Goal: Task Accomplishment & Management: Manage account settings

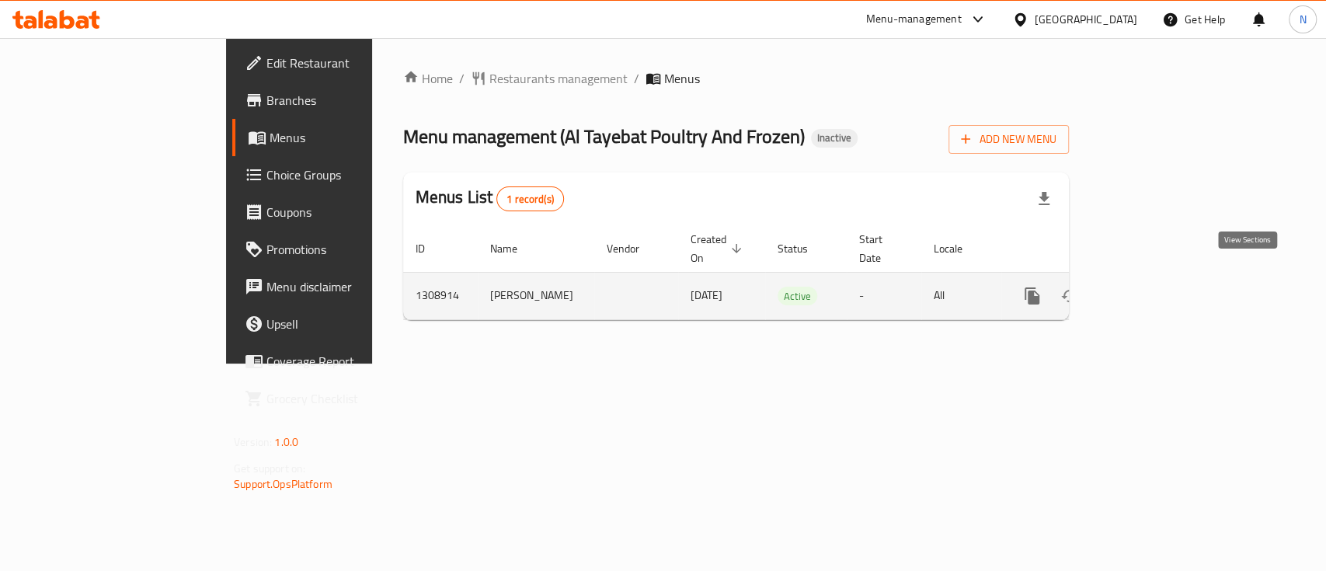
click at [1154, 287] on icon "enhanced table" at bounding box center [1144, 296] width 19 height 19
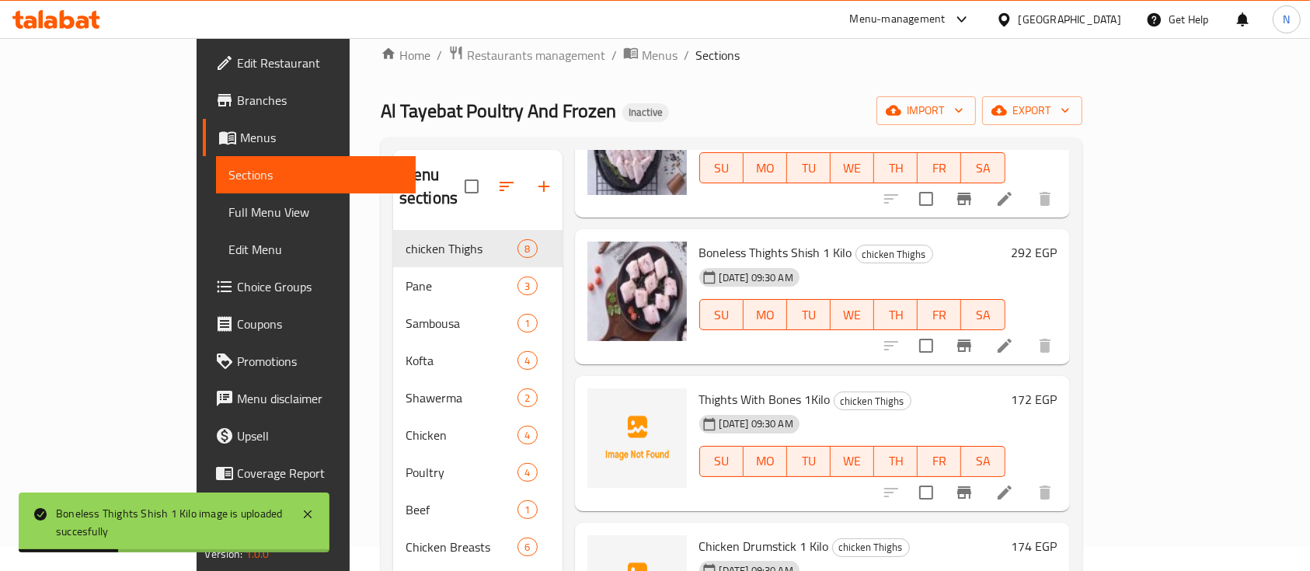
scroll to position [143, 0]
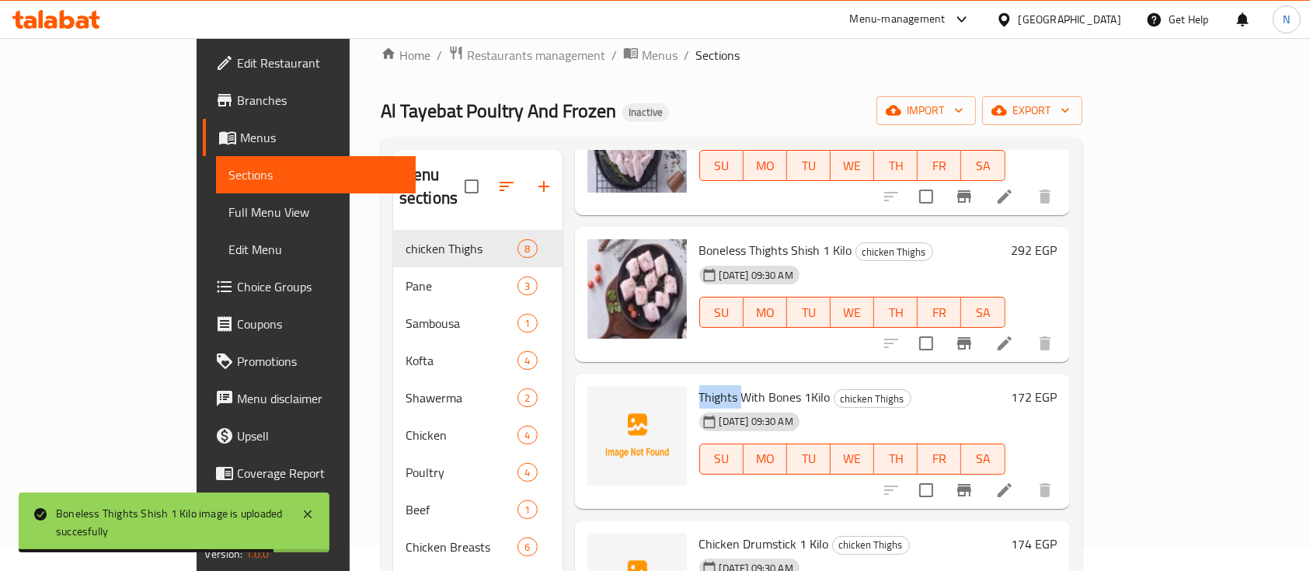
drag, startPoint x: 648, startPoint y: 375, endPoint x: 688, endPoint y: 378, distance: 40.6
click at [693, 380] on div "Thights With Bones 1Kilo chicken Thighs [DATE] 09:30 AM SU MO TU WE TH FR SA" at bounding box center [852, 441] width 319 height 123
copy span "Thights"
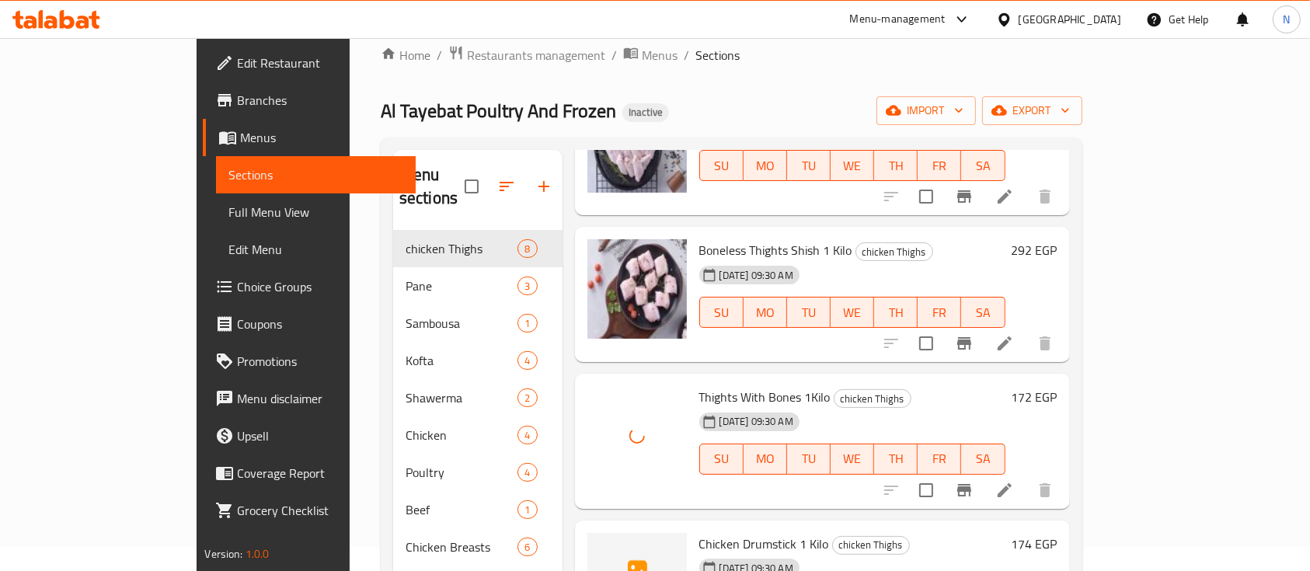
click at [715, 532] on span "Chicken Drumstick 1 Kilo" at bounding box center [764, 543] width 130 height 23
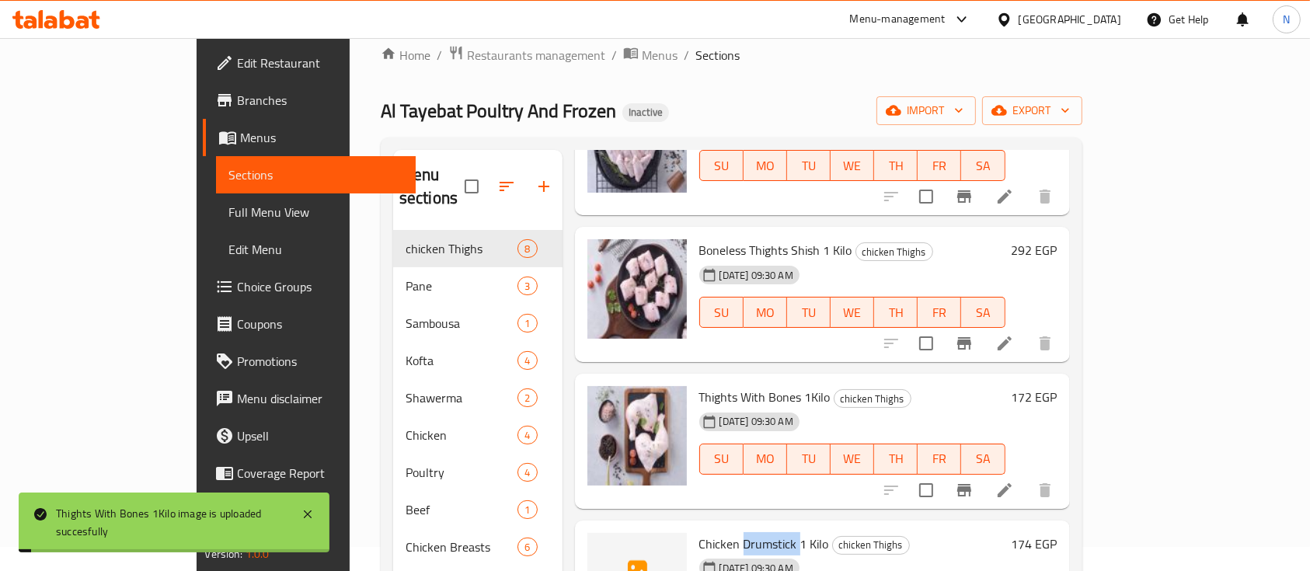
copy span "Drumstick"
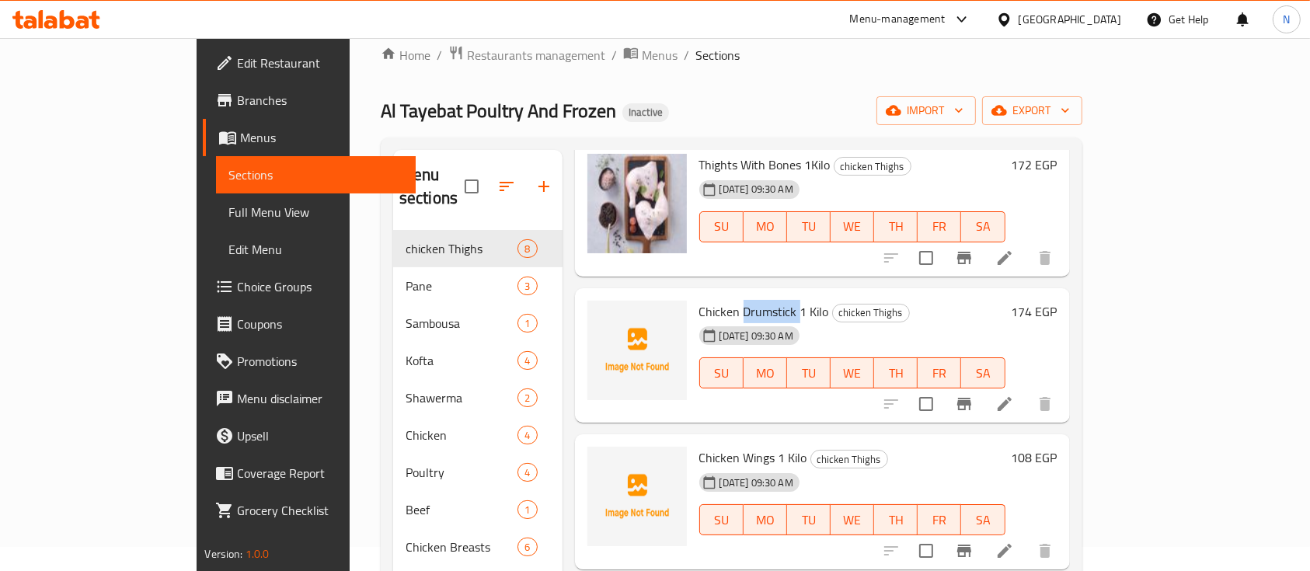
scroll to position [402, 0]
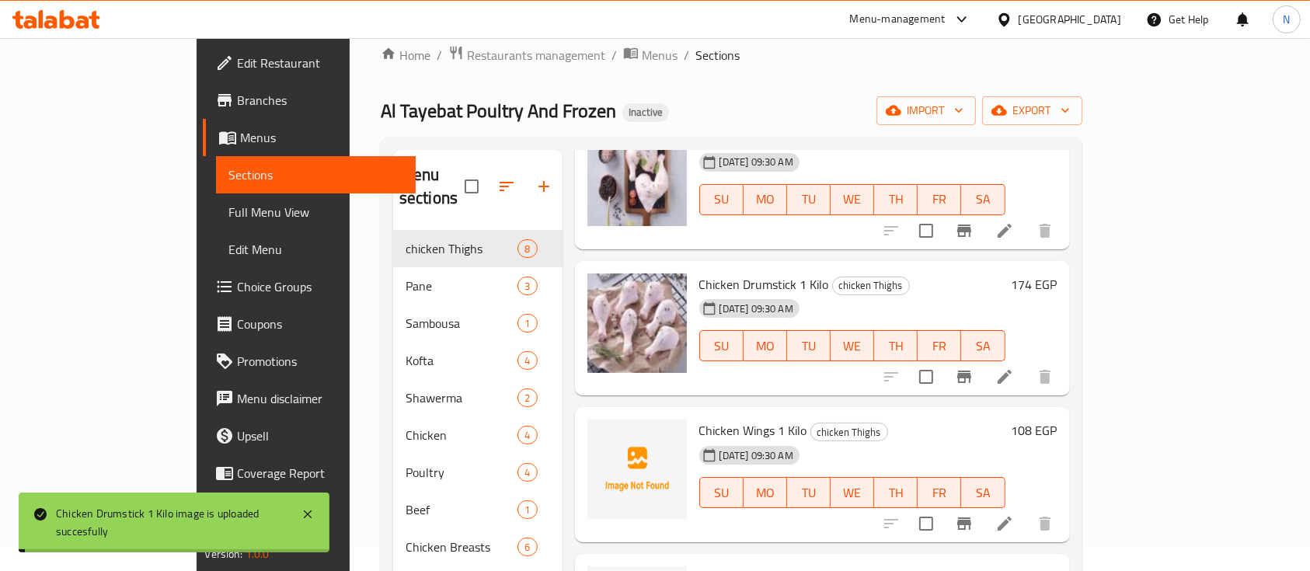
click at [720, 419] on span "Chicken Wings 1 Kilo" at bounding box center [753, 430] width 108 height 23
copy span "Wings"
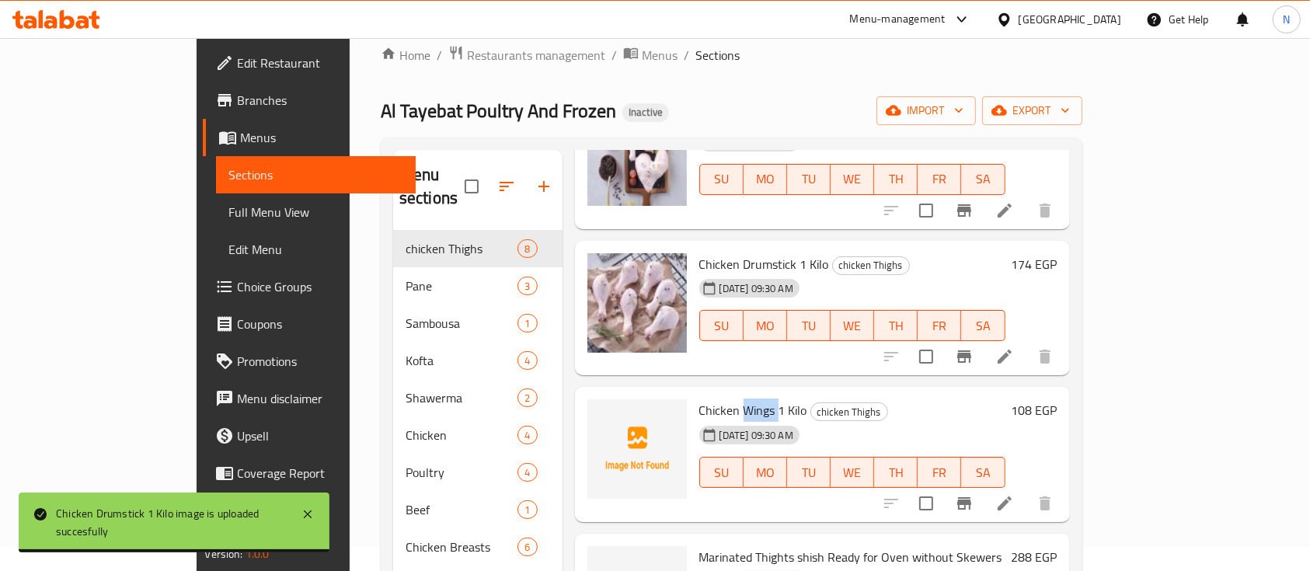
scroll to position [437, 0]
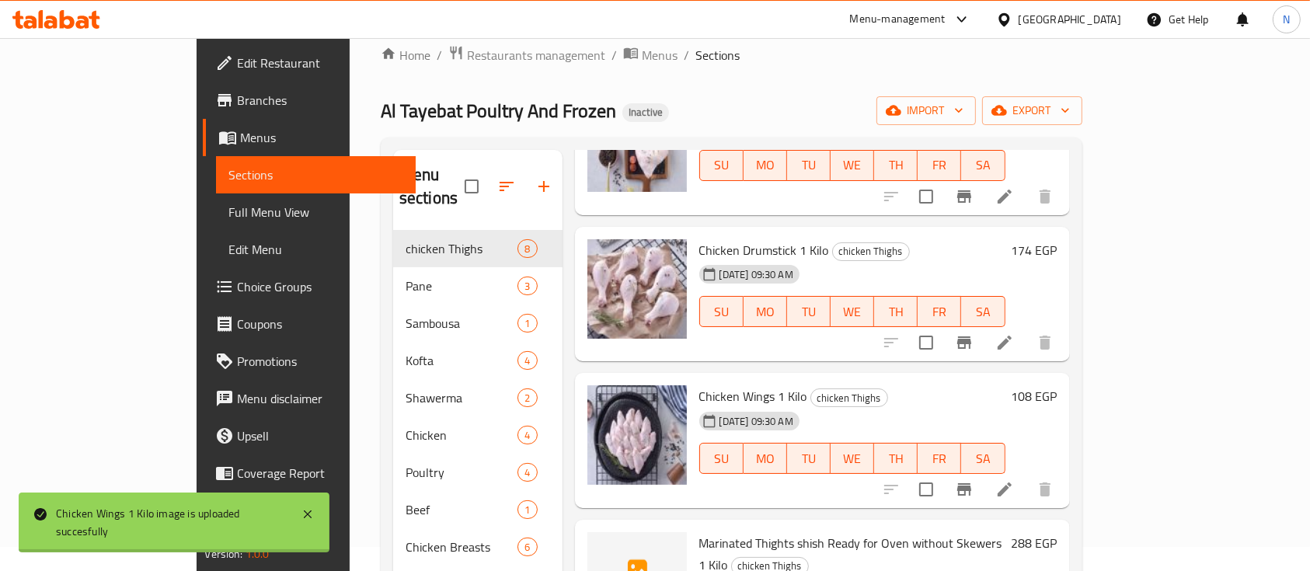
click at [718, 531] on span "Marinated Thights shish Ready for Oven without Skewers 1 Kilo" at bounding box center [850, 553] width 303 height 45
copy span "Thights"
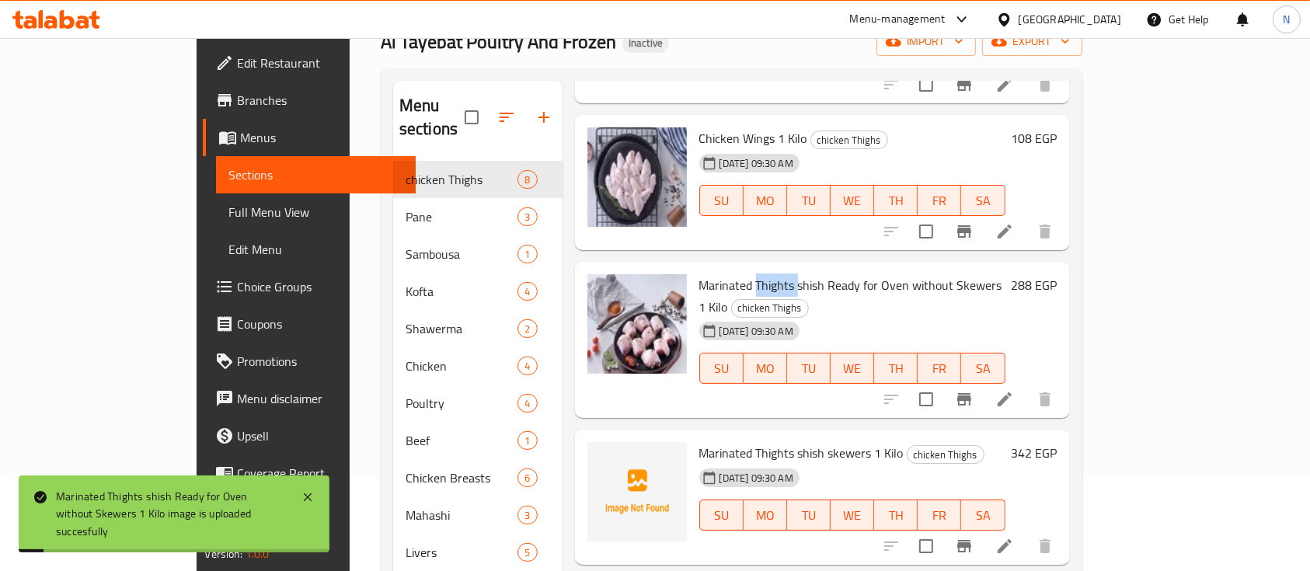
scroll to position [231, 0]
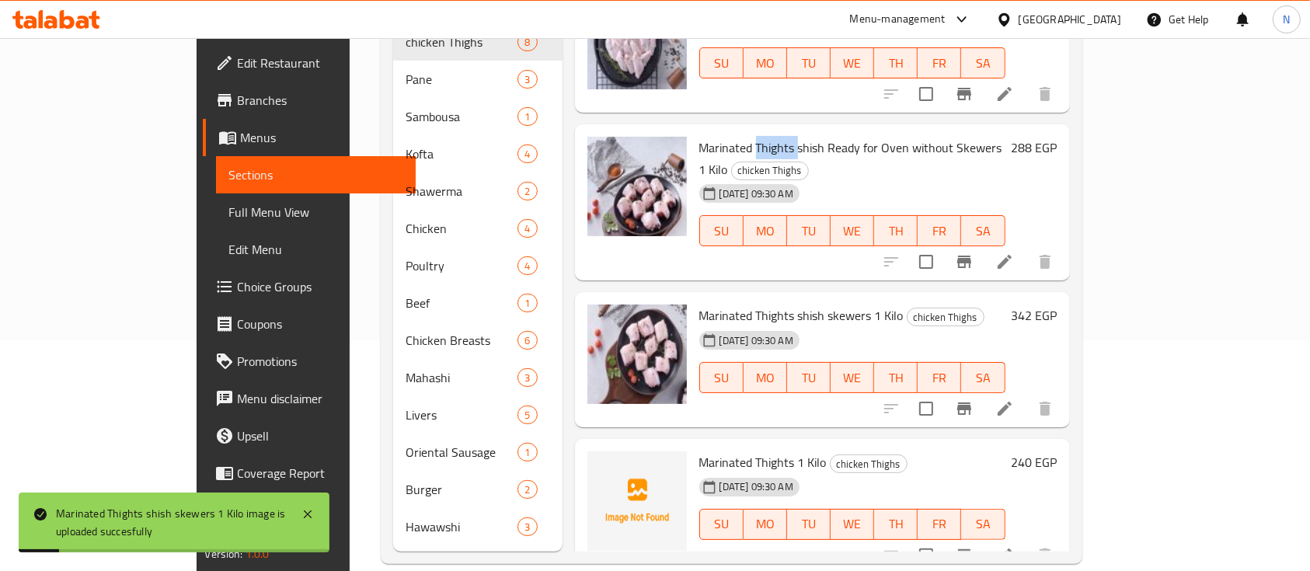
click at [717, 451] on span "Marinated Thights 1 Kilo" at bounding box center [762, 462] width 127 height 23
copy span "Thights"
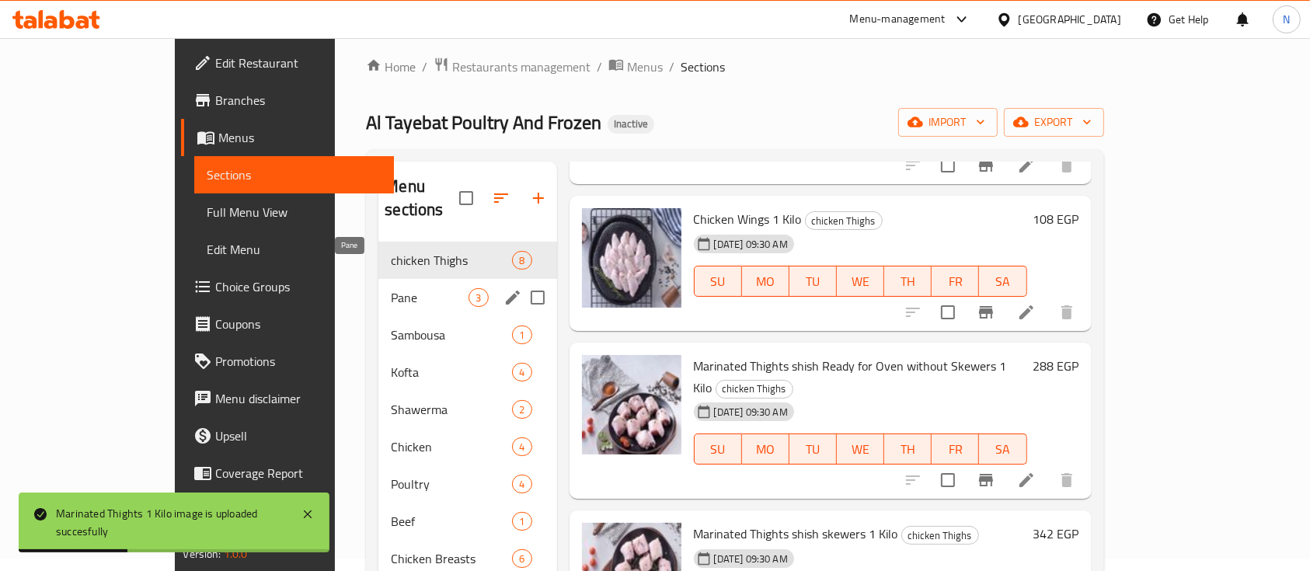
scroll to position [0, 0]
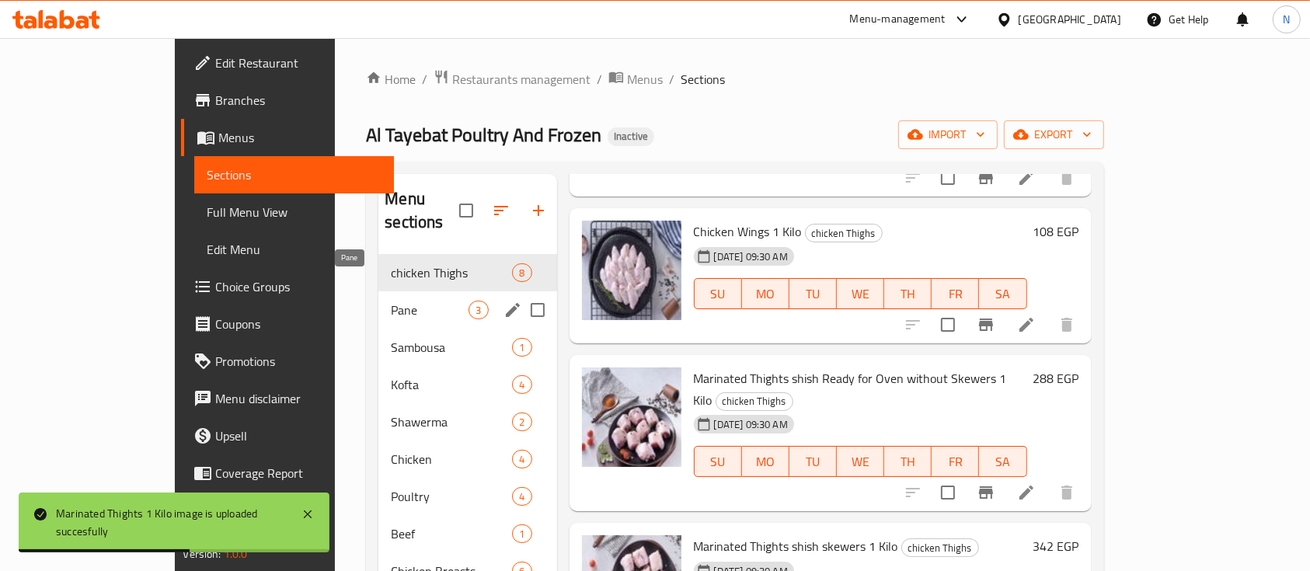
click at [391, 301] on span "Pane" at bounding box center [430, 310] width 78 height 19
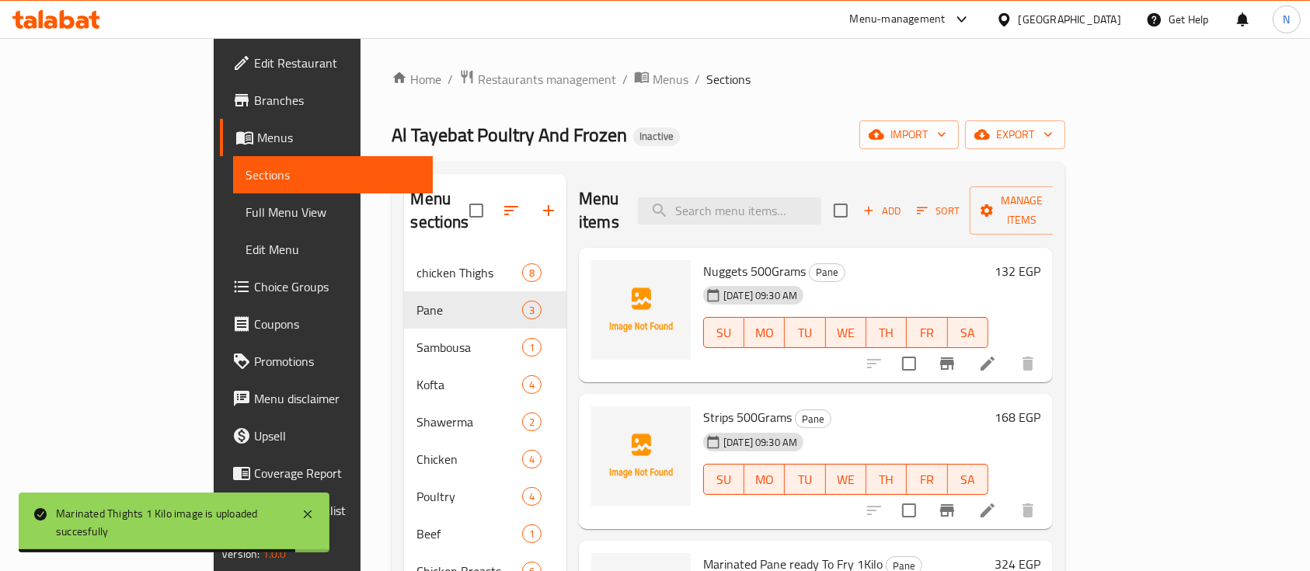
click at [703, 260] on span "Nuggets 500Grams" at bounding box center [754, 271] width 103 height 23
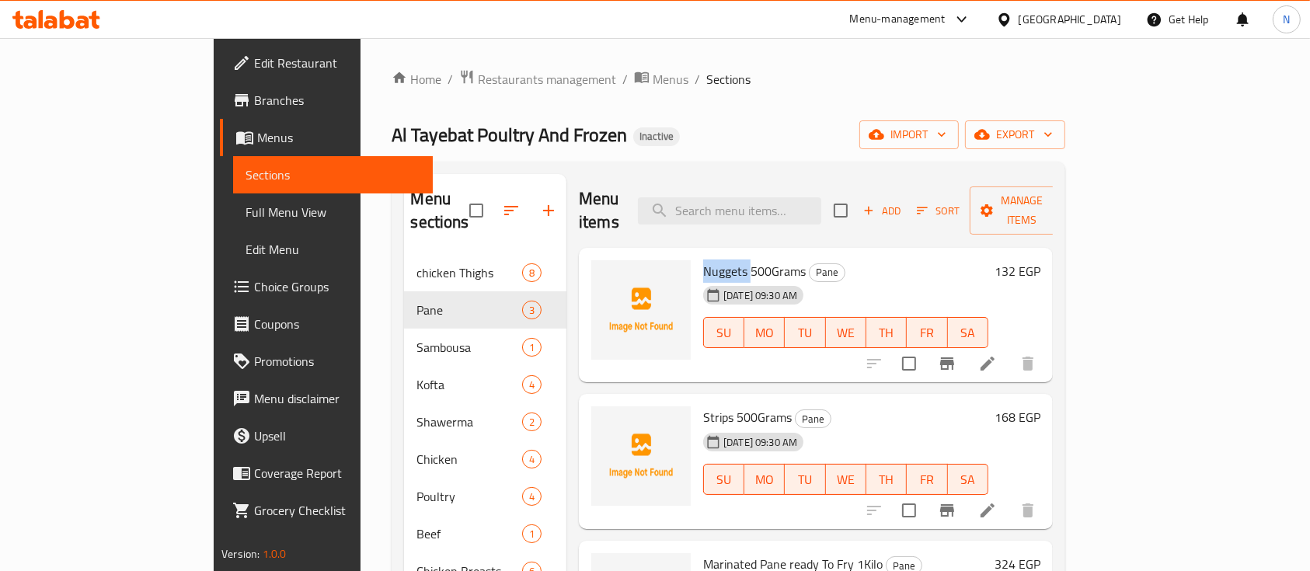
copy span "Nuggets"
click at [703, 406] on span "Strips 500Grams" at bounding box center [747, 417] width 89 height 23
copy span "Strips"
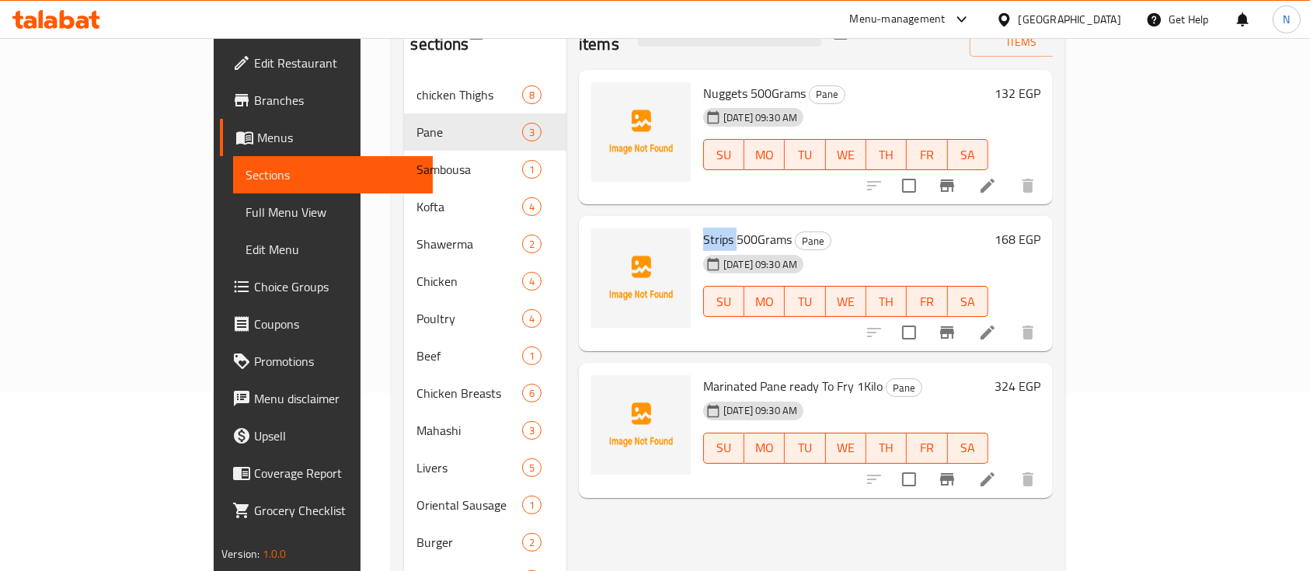
scroll to position [207, 0]
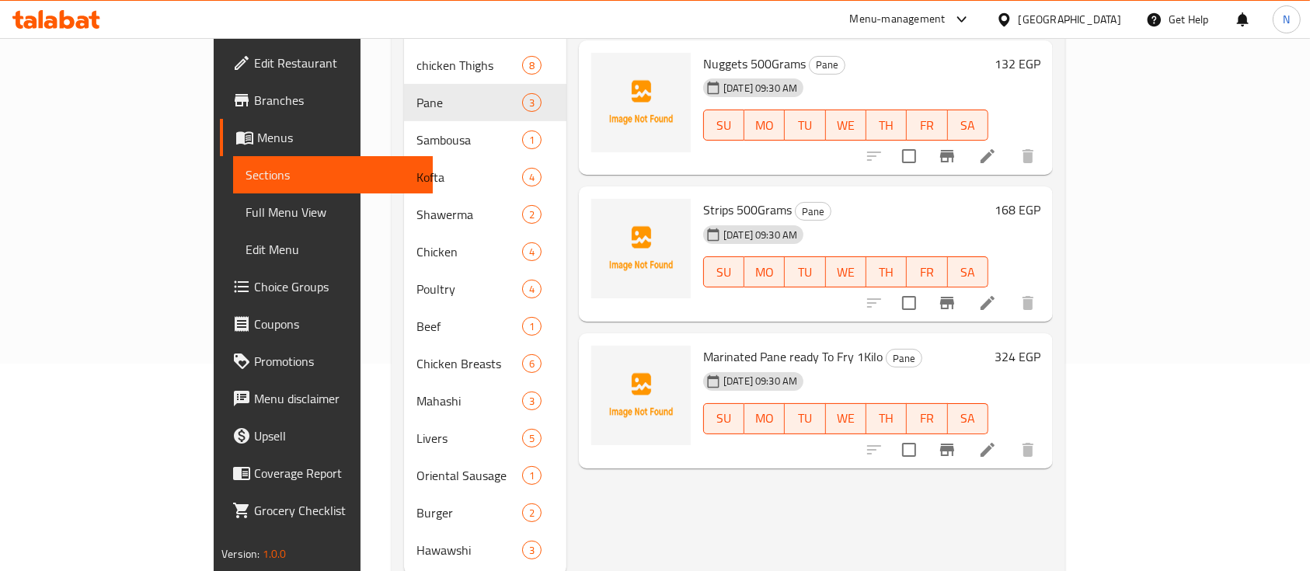
click at [728, 345] on span "Marinated Pane ready To Fry 1Kilo" at bounding box center [792, 356] width 179 height 23
copy span "Pane"
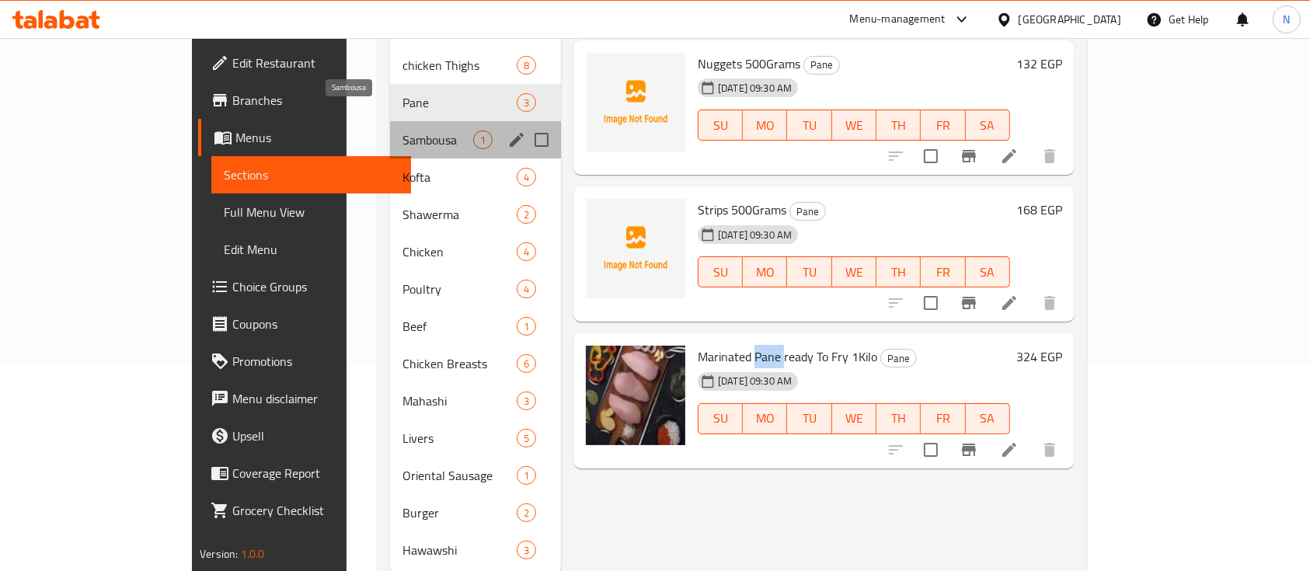
click at [402, 131] on span "Sambousa" at bounding box center [437, 140] width 71 height 19
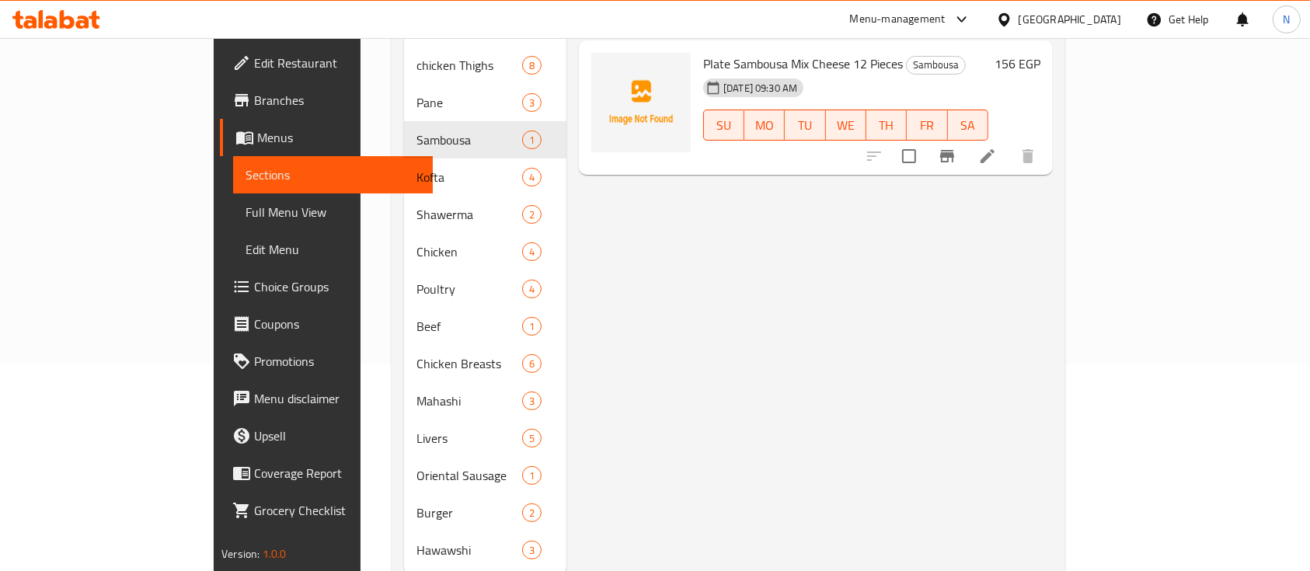
click at [707, 52] on span "Plate Sambousa Mix Cheese 12 Pieces" at bounding box center [803, 63] width 200 height 23
copy span "Sambousa"
click at [704, 345] on div "Menu items Add Sort Manage items Plate Sambousa Mix Cheese 12 Pieces Sambousa […" at bounding box center [809, 271] width 486 height 608
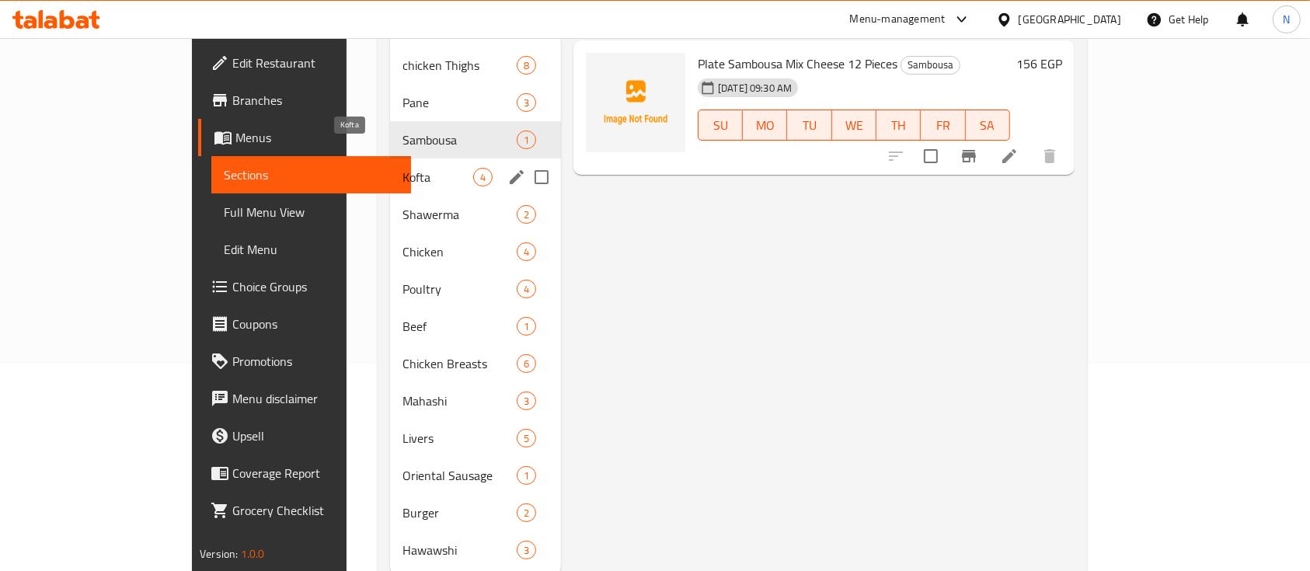
click at [402, 168] on span "Kofta" at bounding box center [437, 177] width 71 height 19
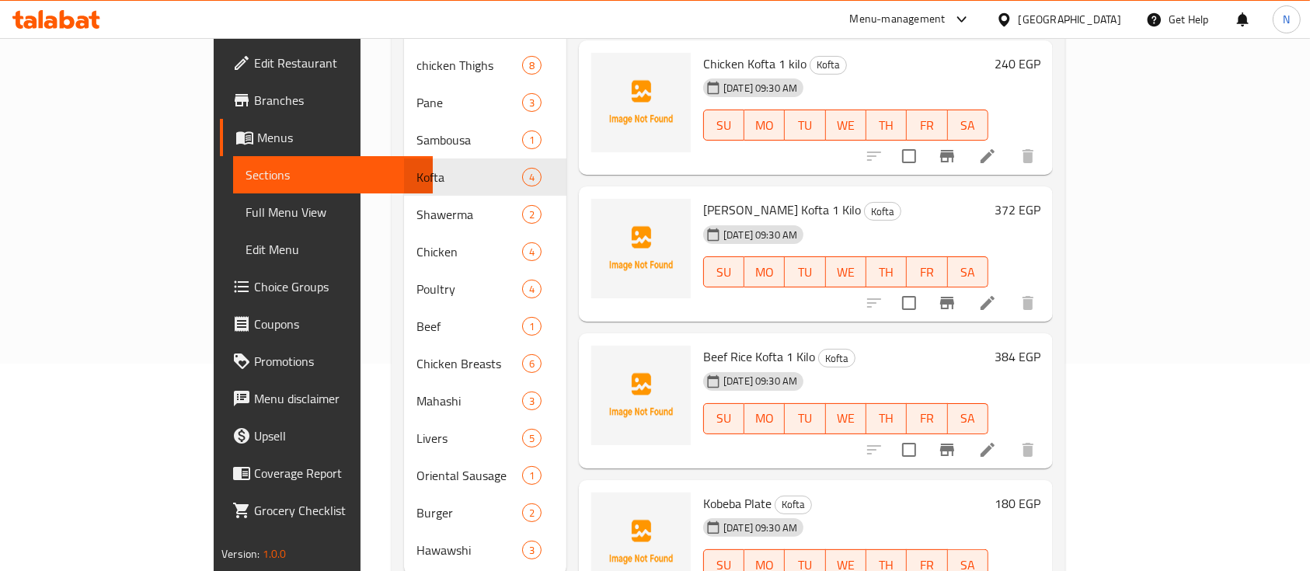
click at [702, 38] on div at bounding box center [655, 38] width 1310 height 1
click at [703, 52] on span "Chicken Kofta 1 kilo" at bounding box center [754, 63] width 103 height 23
copy span "Kofta"
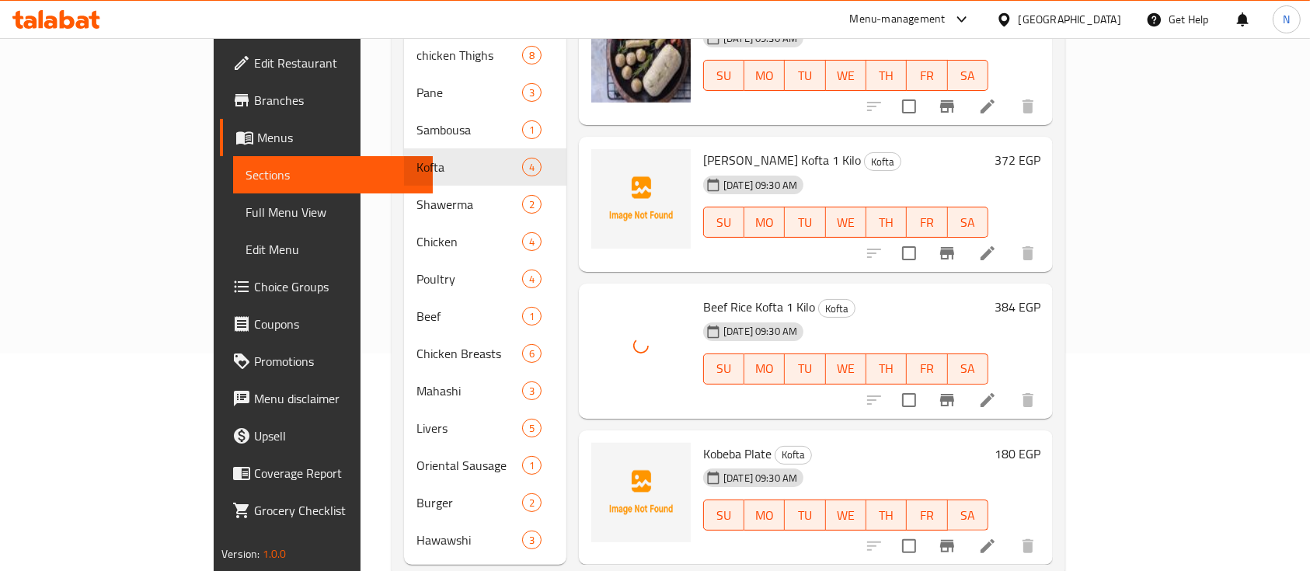
scroll to position [231, 0]
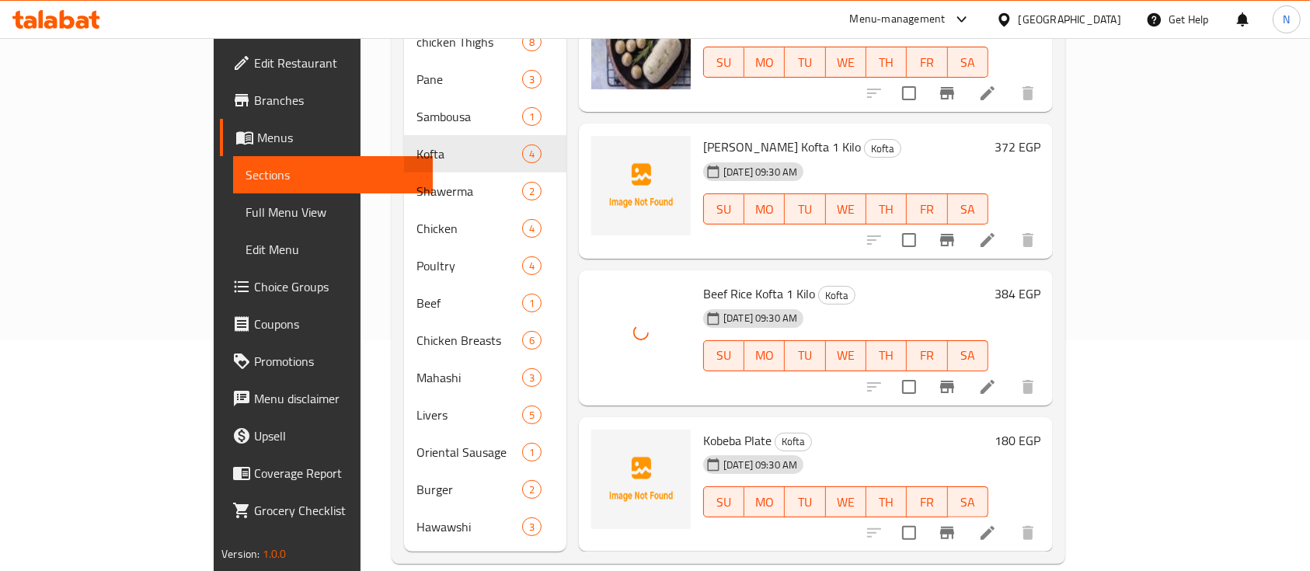
click at [703, 429] on span "Kobeba Plate" at bounding box center [737, 440] width 68 height 23
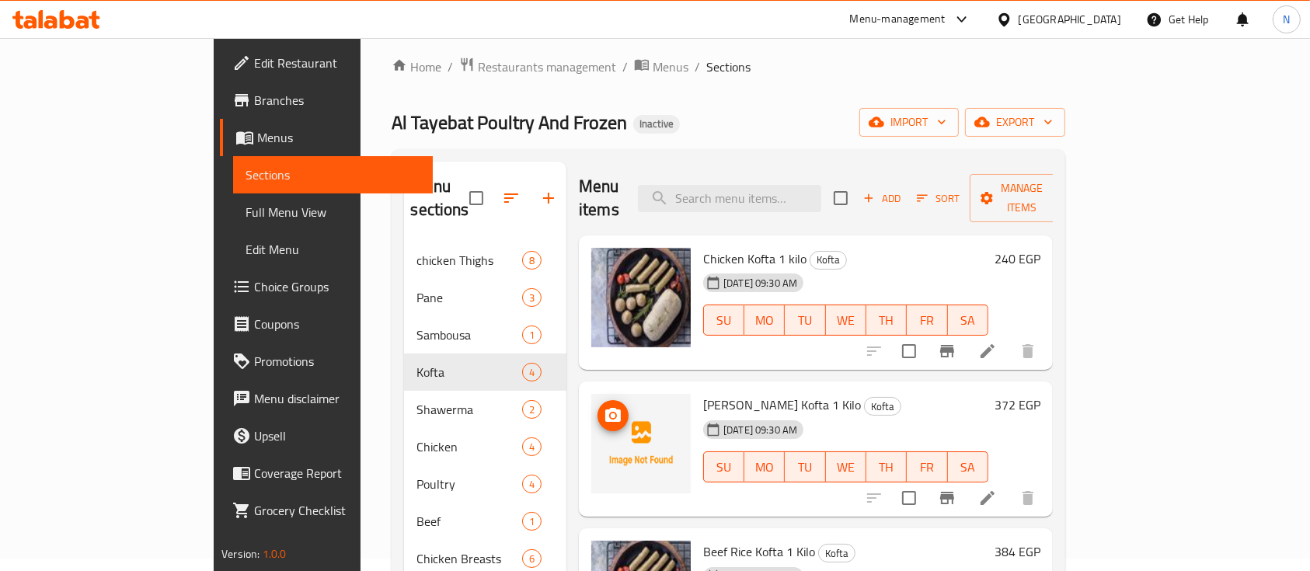
scroll to position [0, 0]
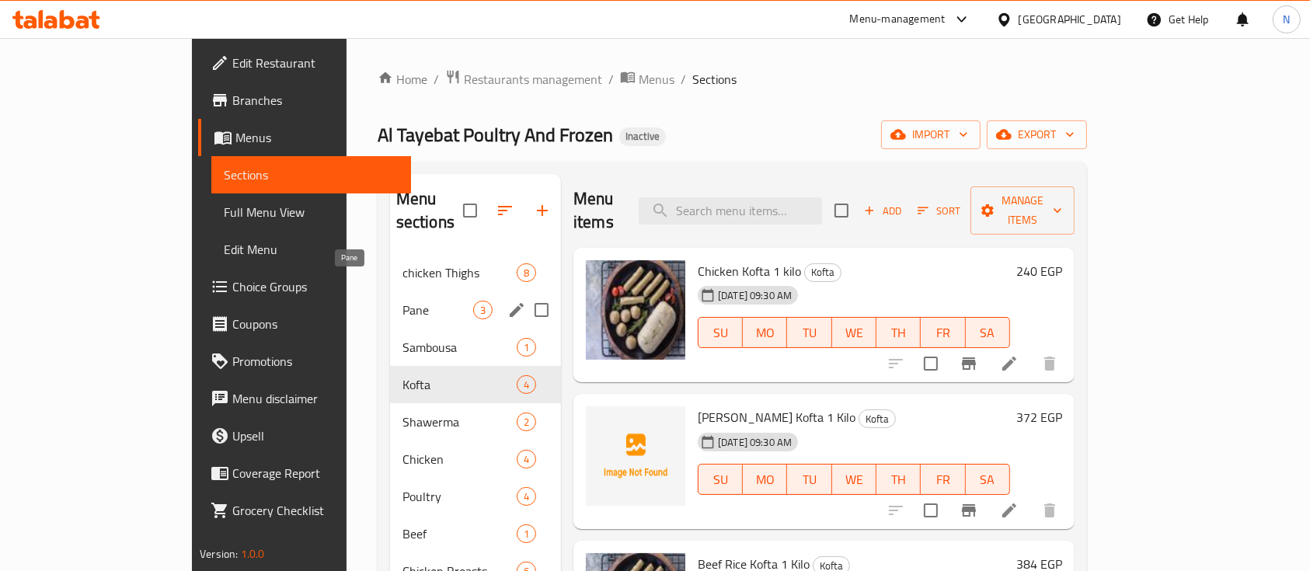
click at [402, 301] on span "Pane" at bounding box center [437, 310] width 71 height 19
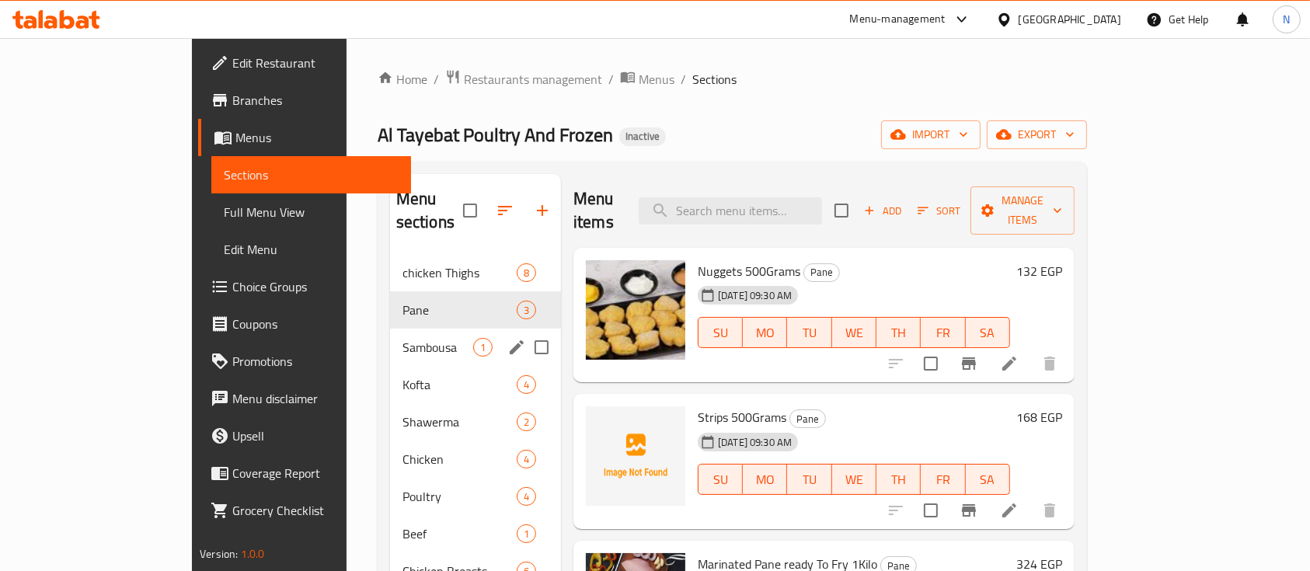
click at [402, 338] on span "Sambousa" at bounding box center [437, 347] width 71 height 19
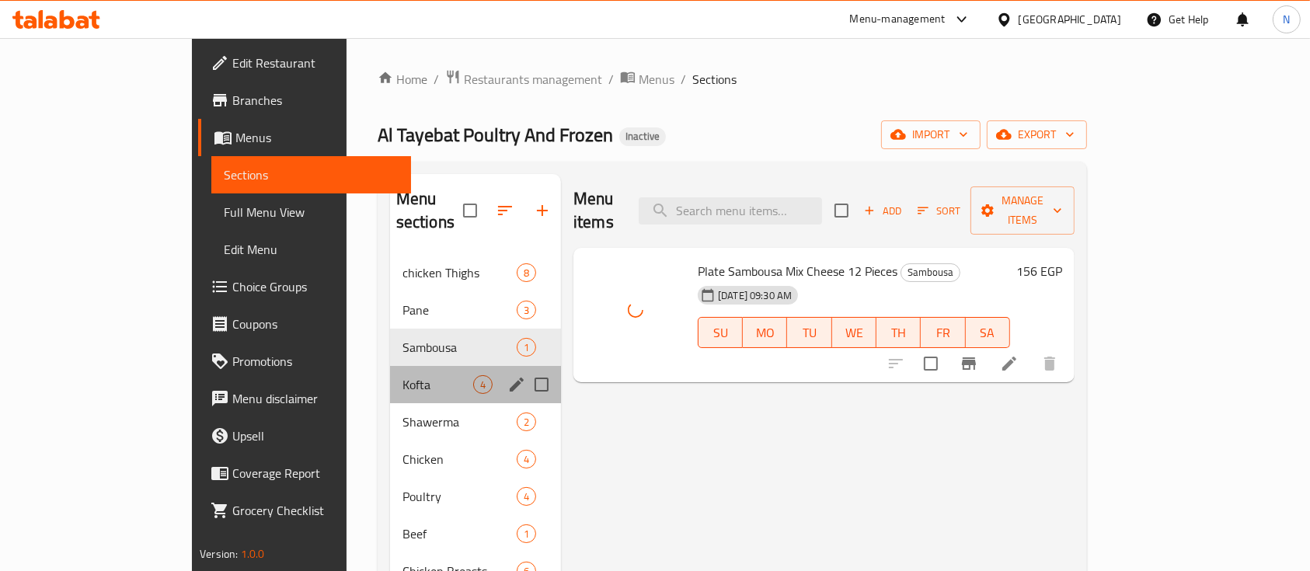
click at [390, 370] on div "Kofta 4" at bounding box center [475, 384] width 171 height 37
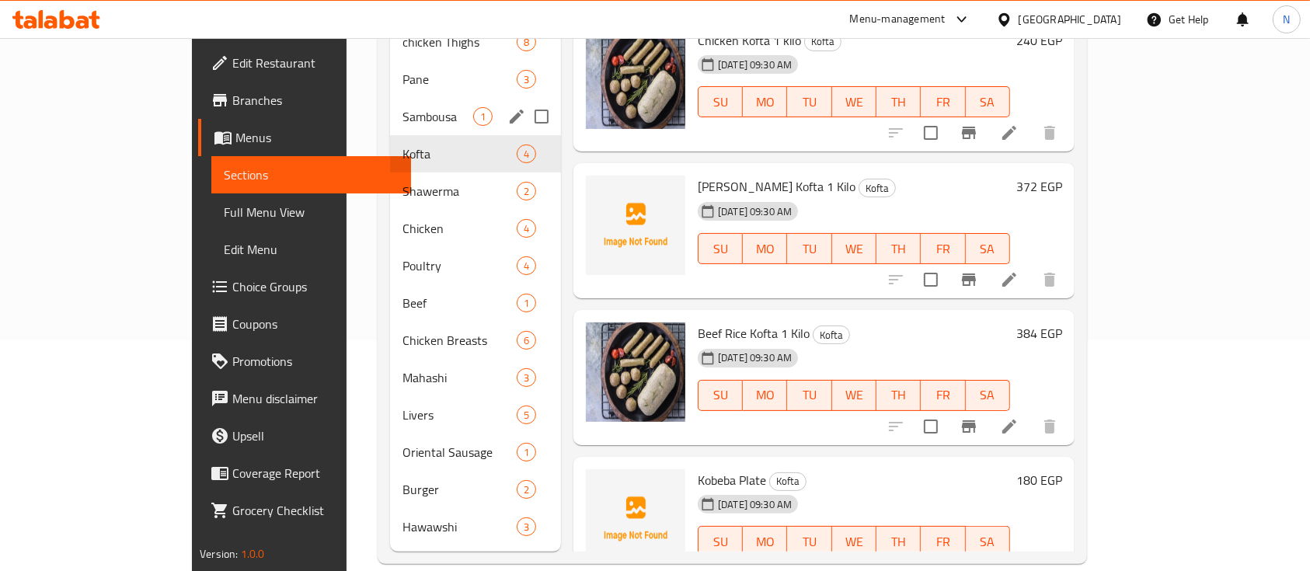
click at [402, 107] on span "Sambousa" at bounding box center [437, 116] width 71 height 19
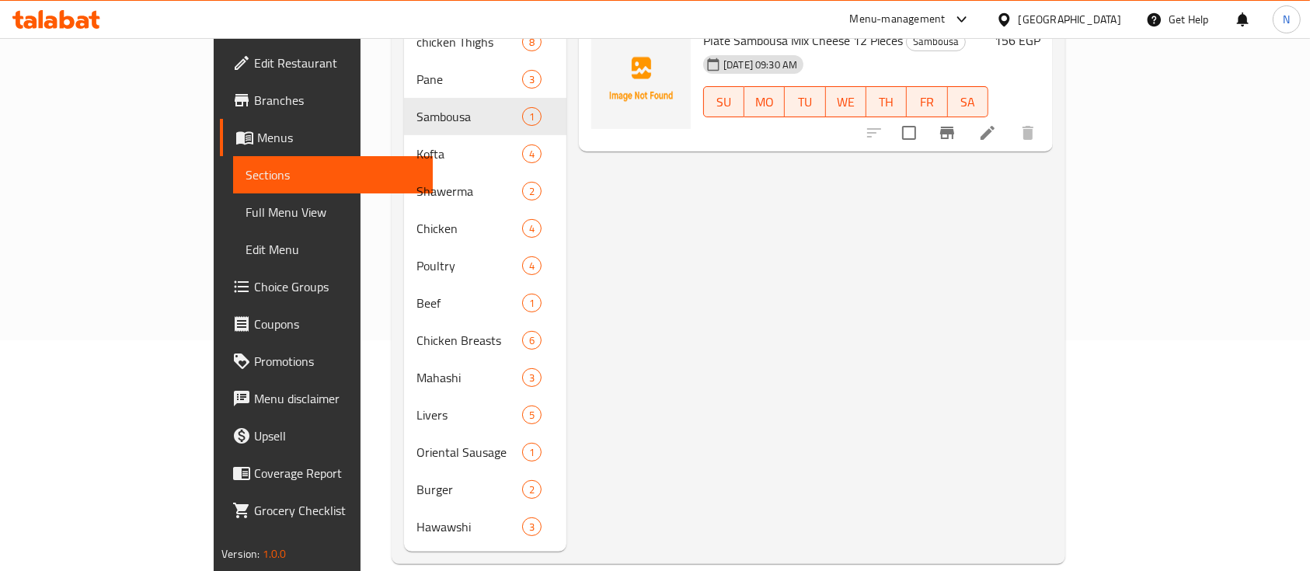
scroll to position [24, 0]
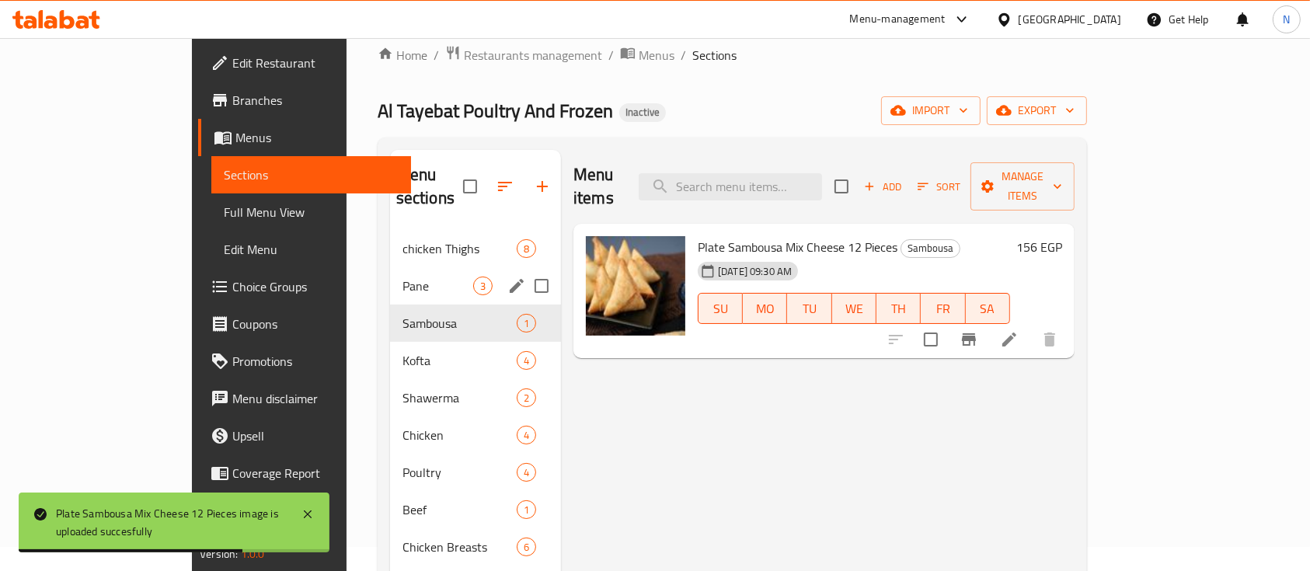
click at [402, 277] on span "Pane" at bounding box center [437, 286] width 71 height 19
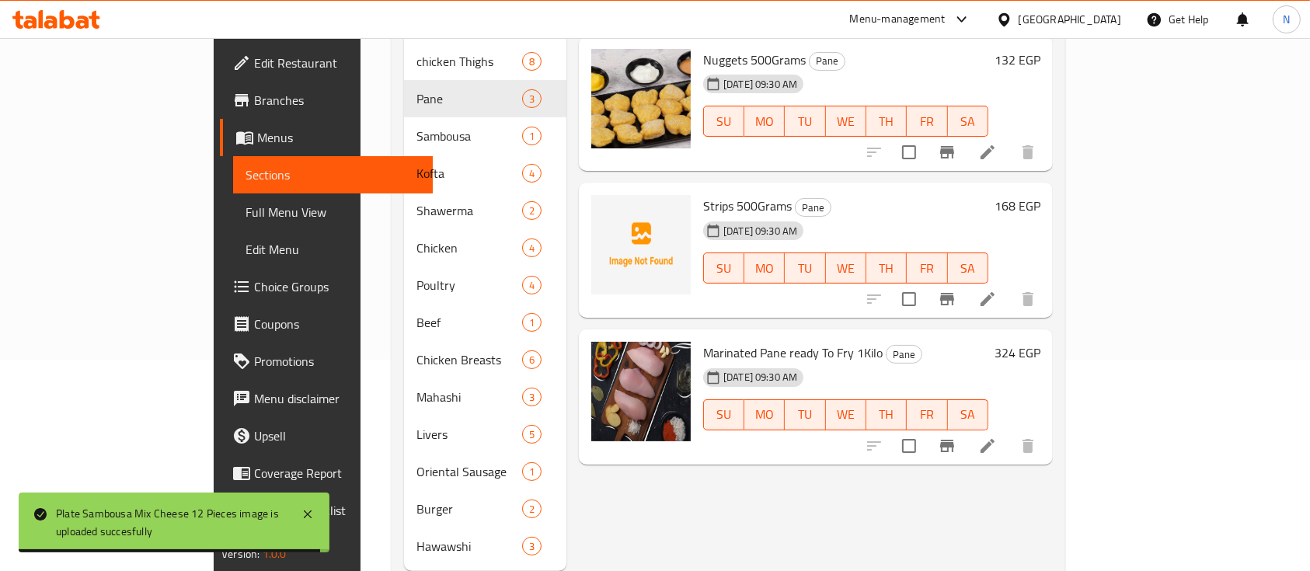
scroll to position [231, 0]
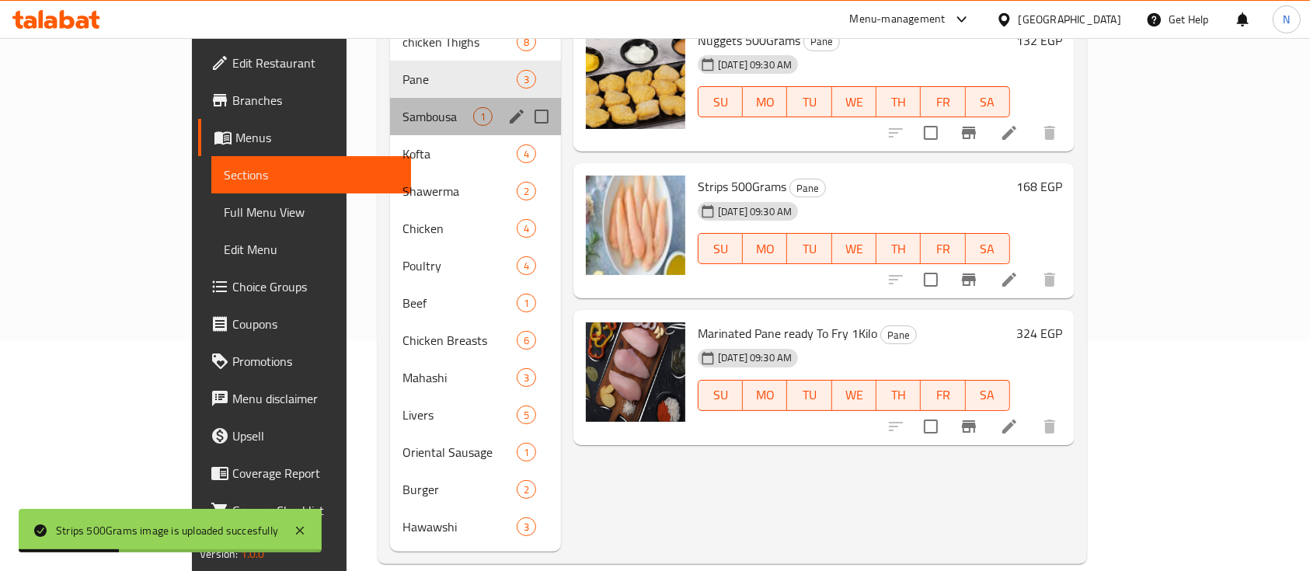
click at [390, 106] on div "Sambousa 1" at bounding box center [475, 116] width 171 height 37
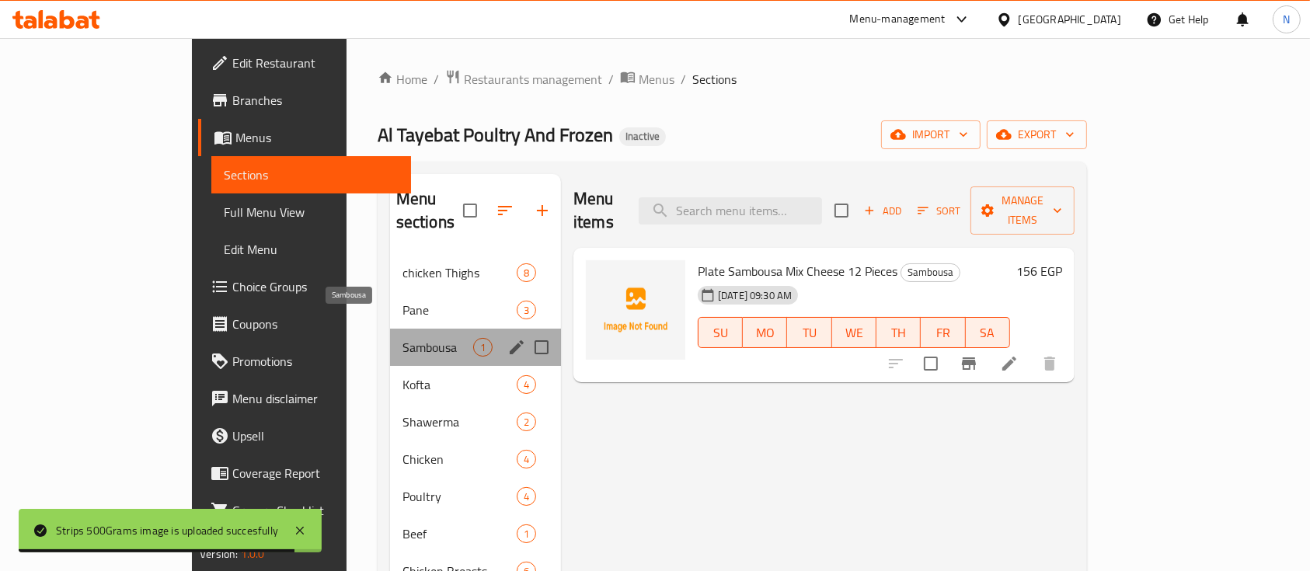
click at [402, 338] on span "Sambousa" at bounding box center [437, 347] width 71 height 19
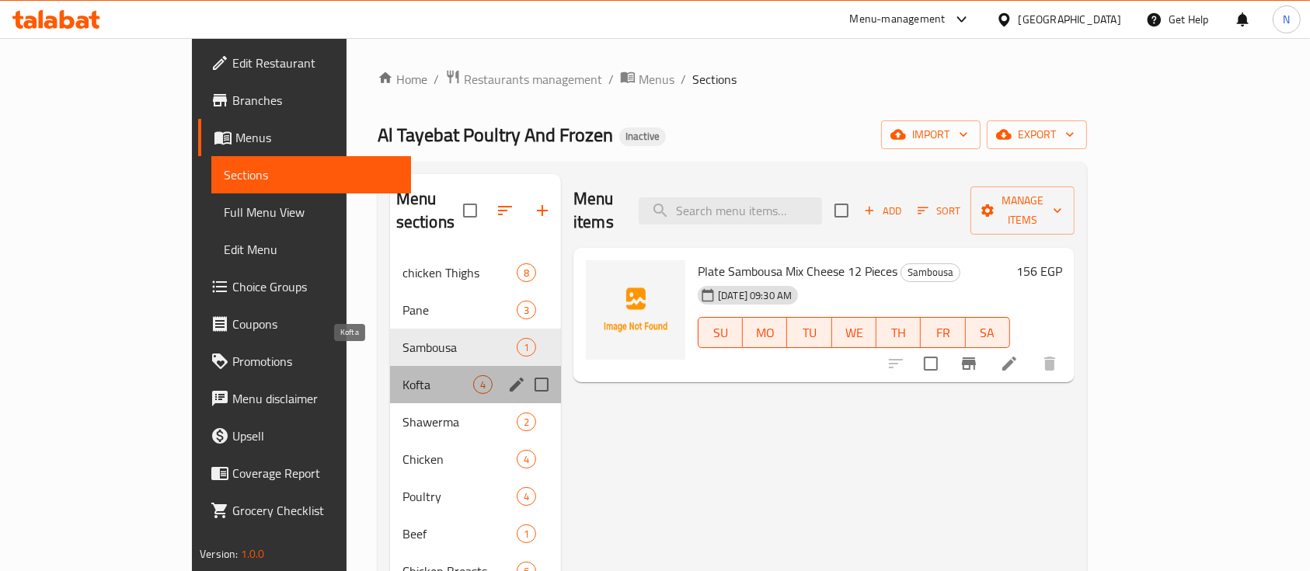
click at [402, 375] on span "Kofta" at bounding box center [437, 384] width 71 height 19
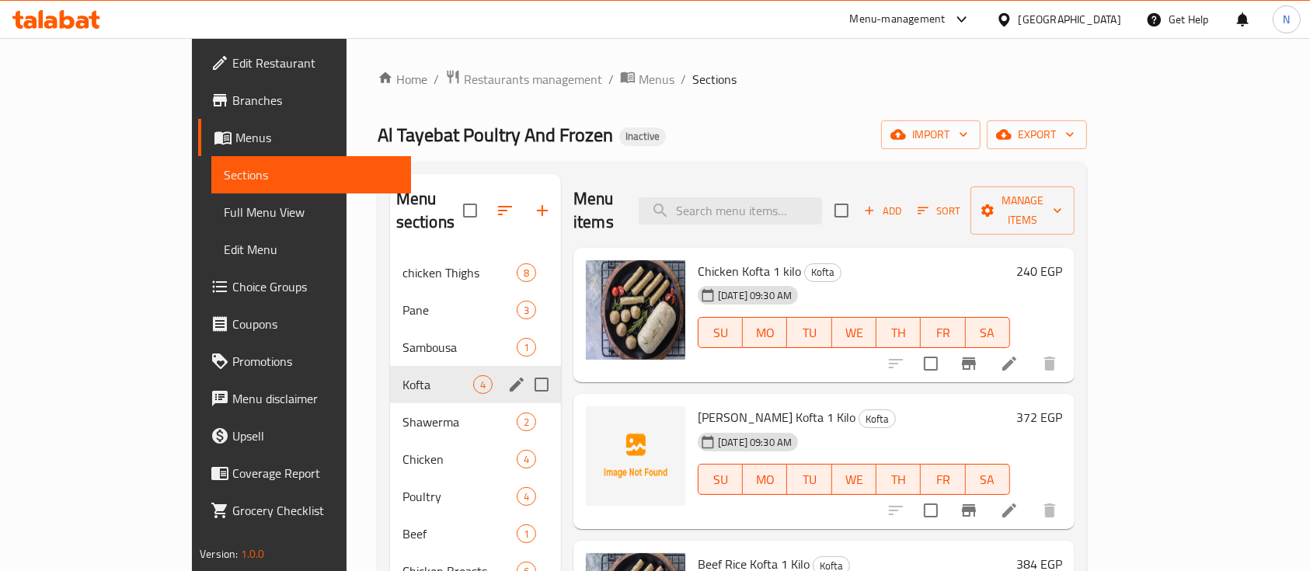
click at [390, 366] on div "Kofta 4" at bounding box center [475, 384] width 171 height 37
click at [402, 338] on span "Sambousa" at bounding box center [437, 347] width 71 height 19
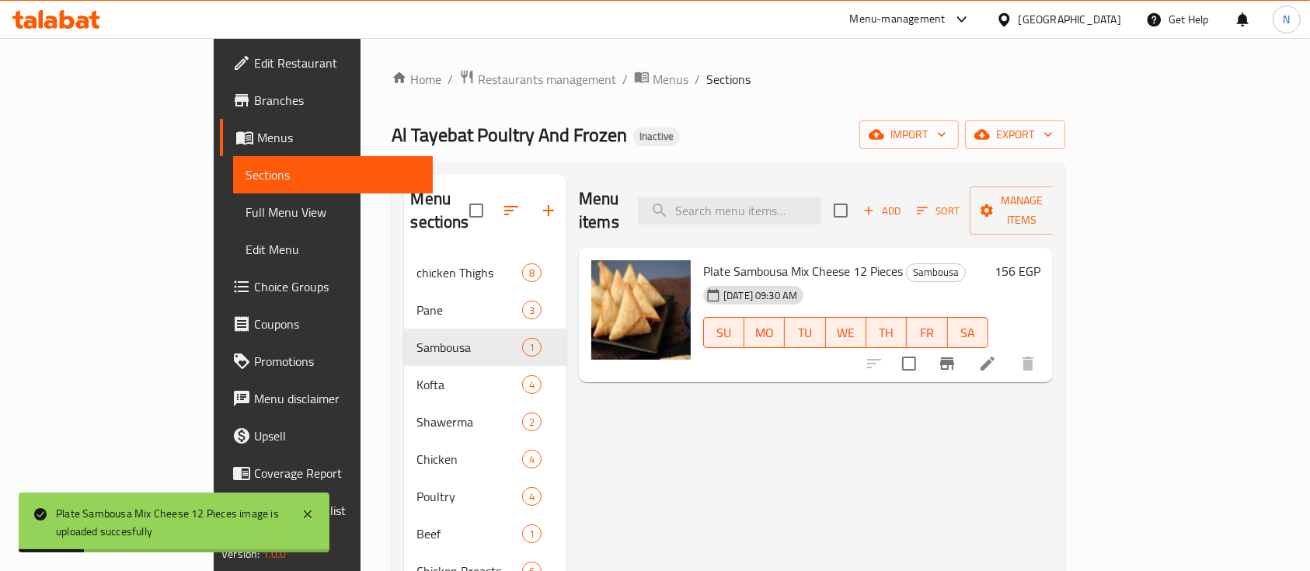
click at [765, 446] on div "Menu items Add Sort Manage items Plate Sambousa Mix Cheese 12 Pieces Sambousa […" at bounding box center [809, 478] width 486 height 608
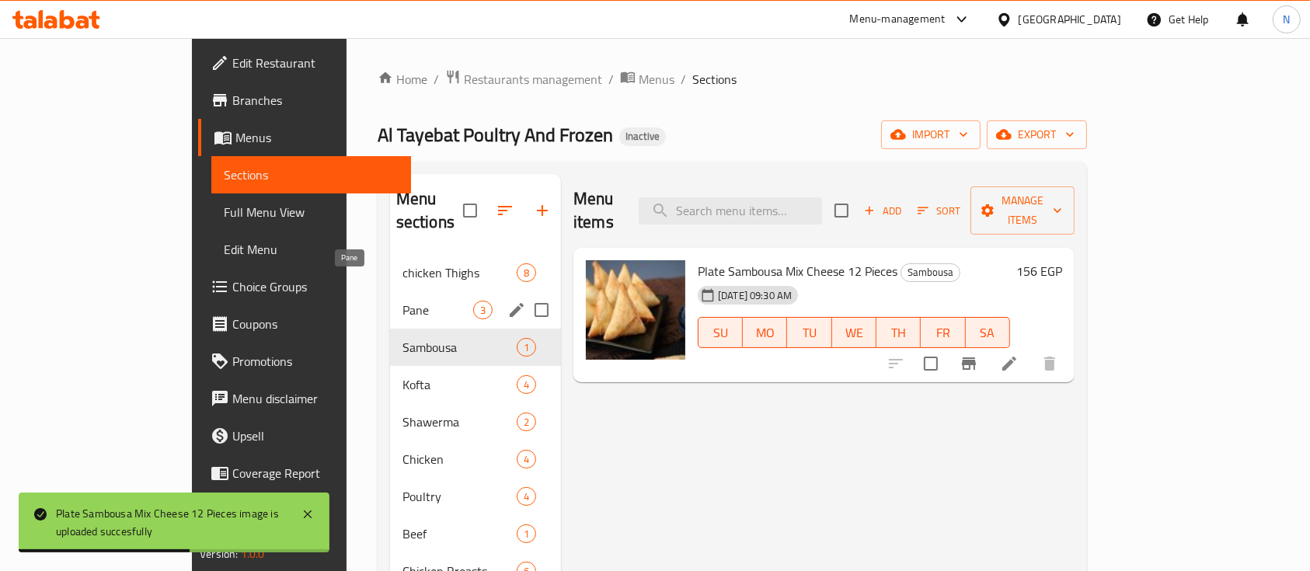
click at [402, 301] on span "Pane" at bounding box center [437, 310] width 71 height 19
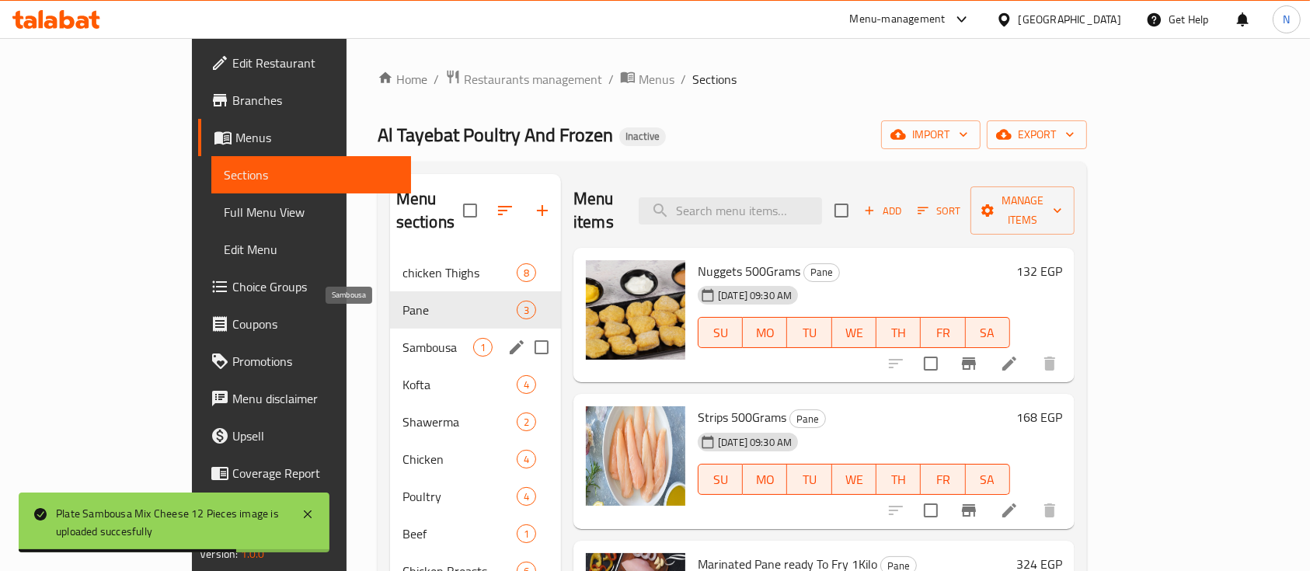
click at [402, 338] on span "Sambousa" at bounding box center [437, 347] width 71 height 19
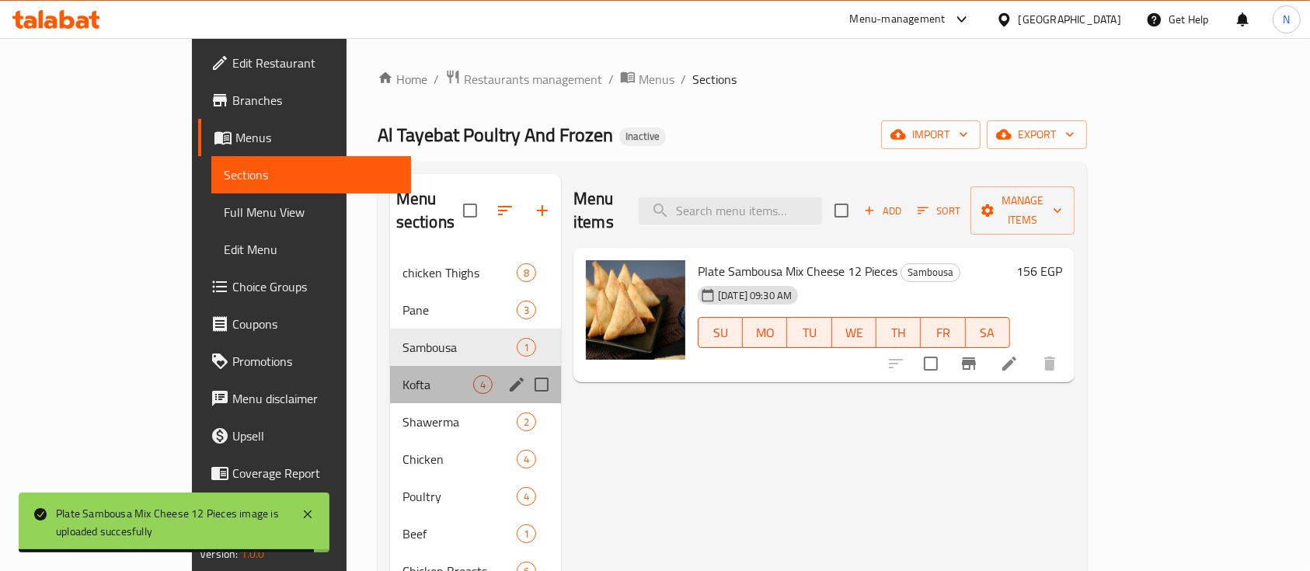
click at [399, 374] on div "Kofta 4" at bounding box center [475, 384] width 171 height 37
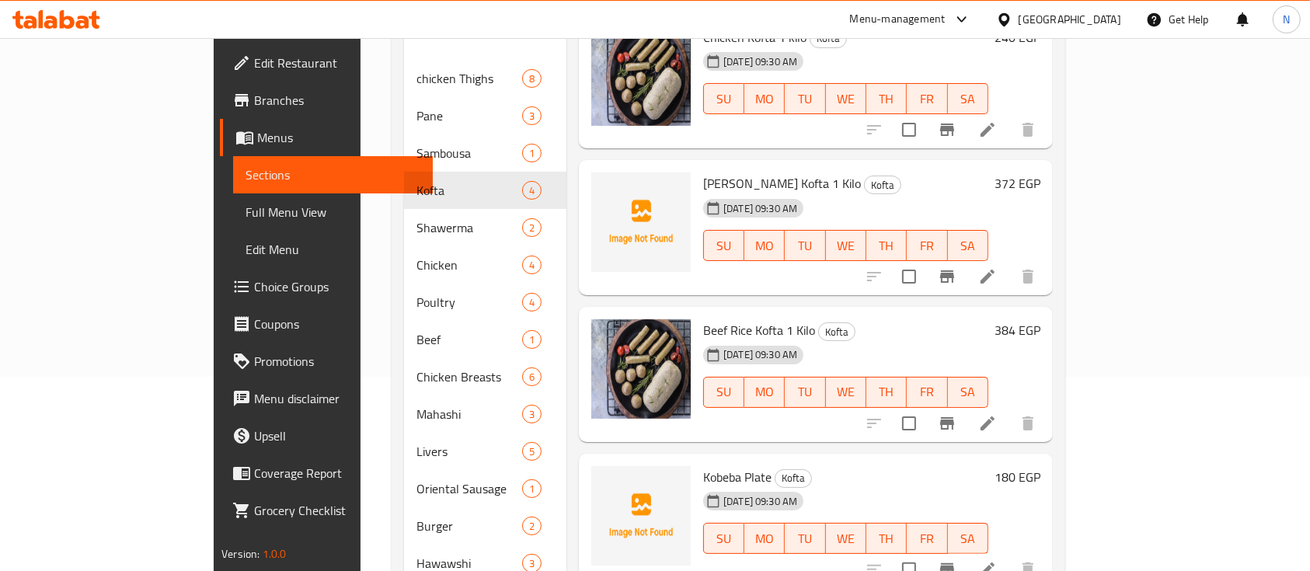
scroll to position [207, 0]
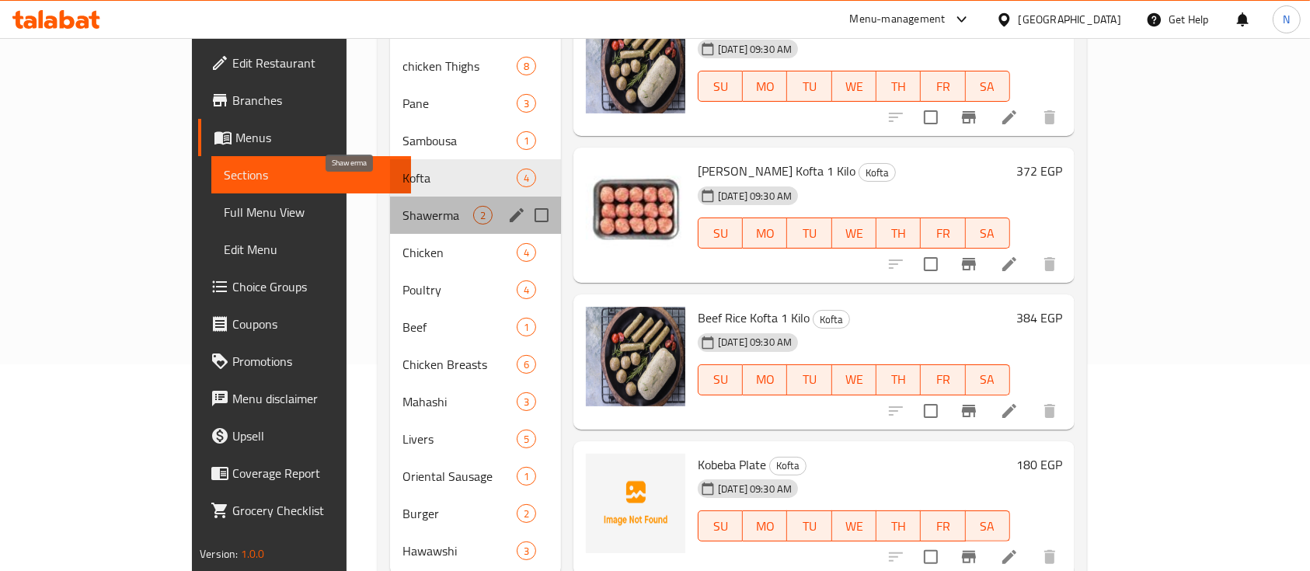
click at [402, 206] on span "Shawerma" at bounding box center [437, 215] width 71 height 19
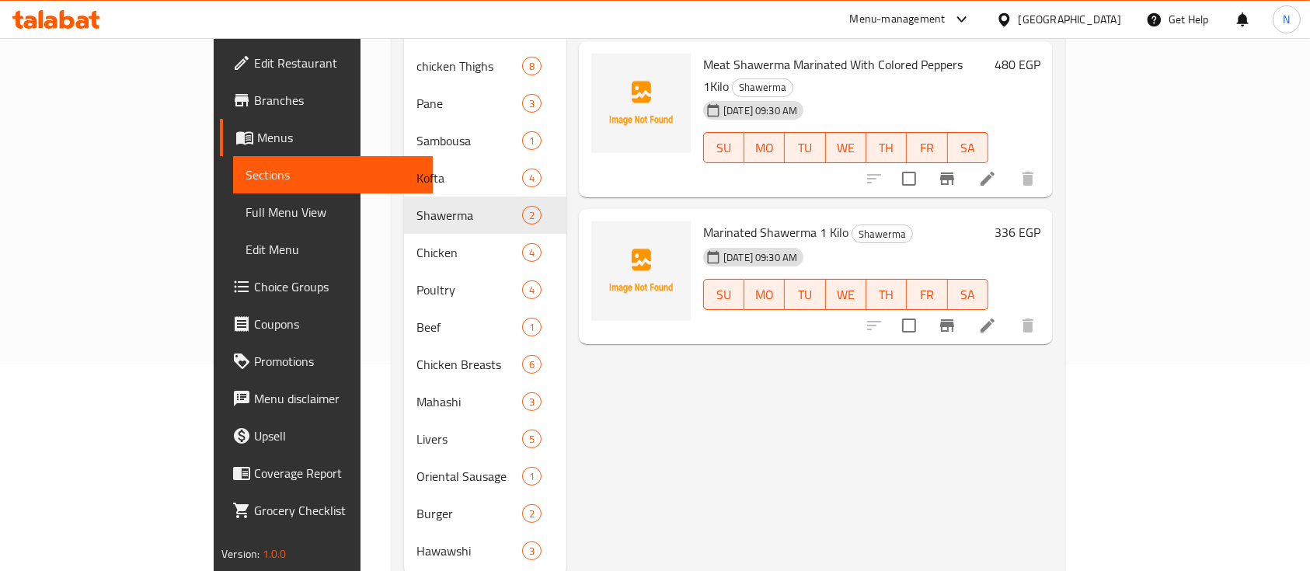
scroll to position [138, 0]
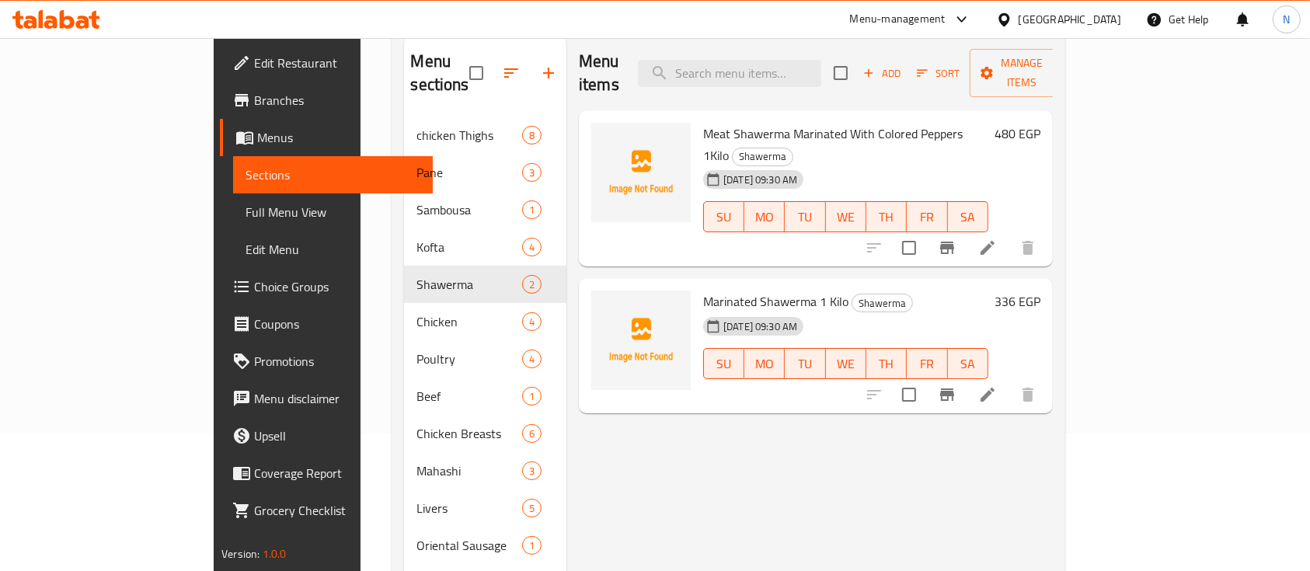
drag, startPoint x: 695, startPoint y: 123, endPoint x: 751, endPoint y: 124, distance: 56.7
click at [751, 164] on div "[DATE] 09:30 AM" at bounding box center [734, 179] width 75 height 31
click at [714, 122] on span "Meat Shawerma Marinated With Colored Peppers 1Kilo" at bounding box center [833, 144] width 260 height 45
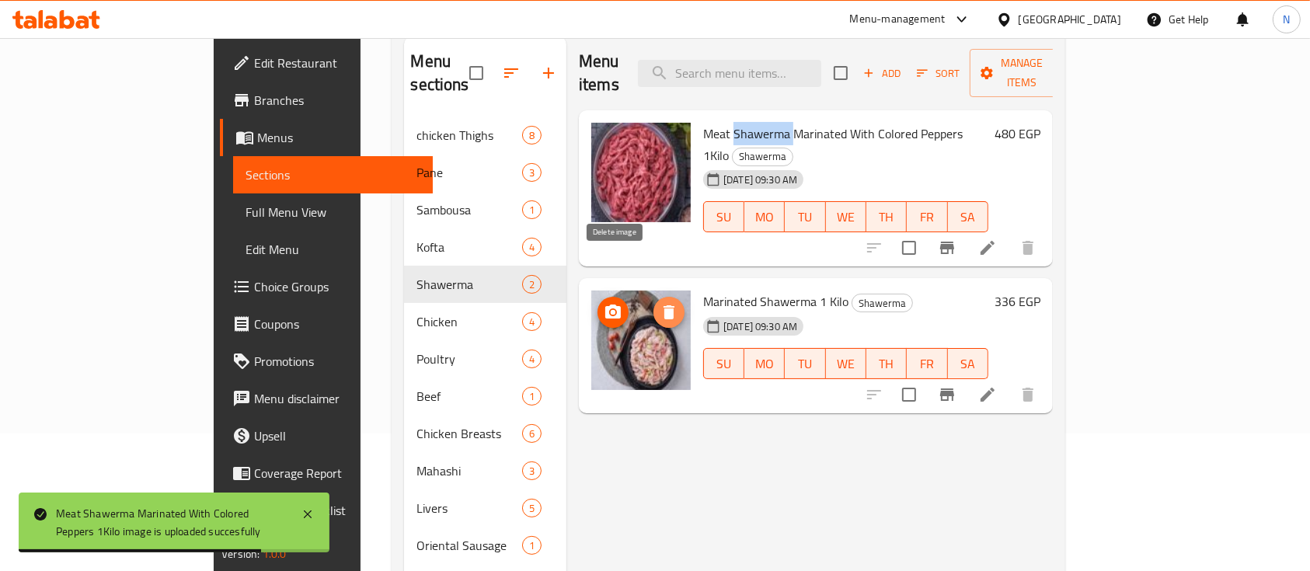
click at [664, 305] on icon "delete image" at bounding box center [669, 312] width 11 height 14
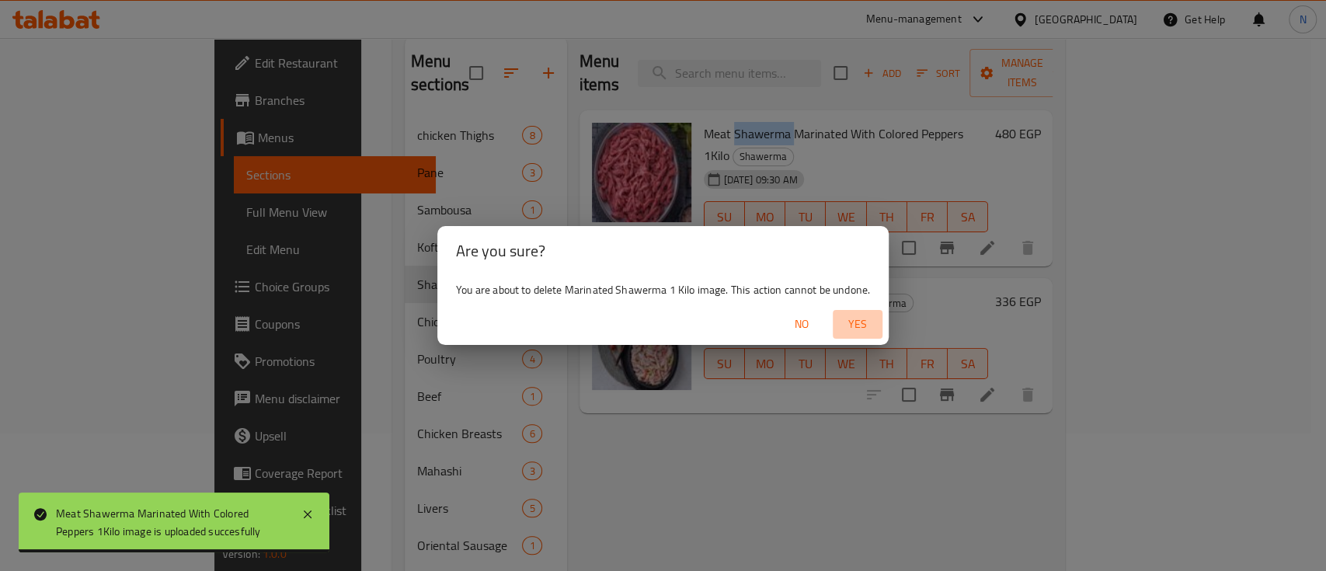
click at [862, 324] on span "Yes" at bounding box center [857, 324] width 37 height 19
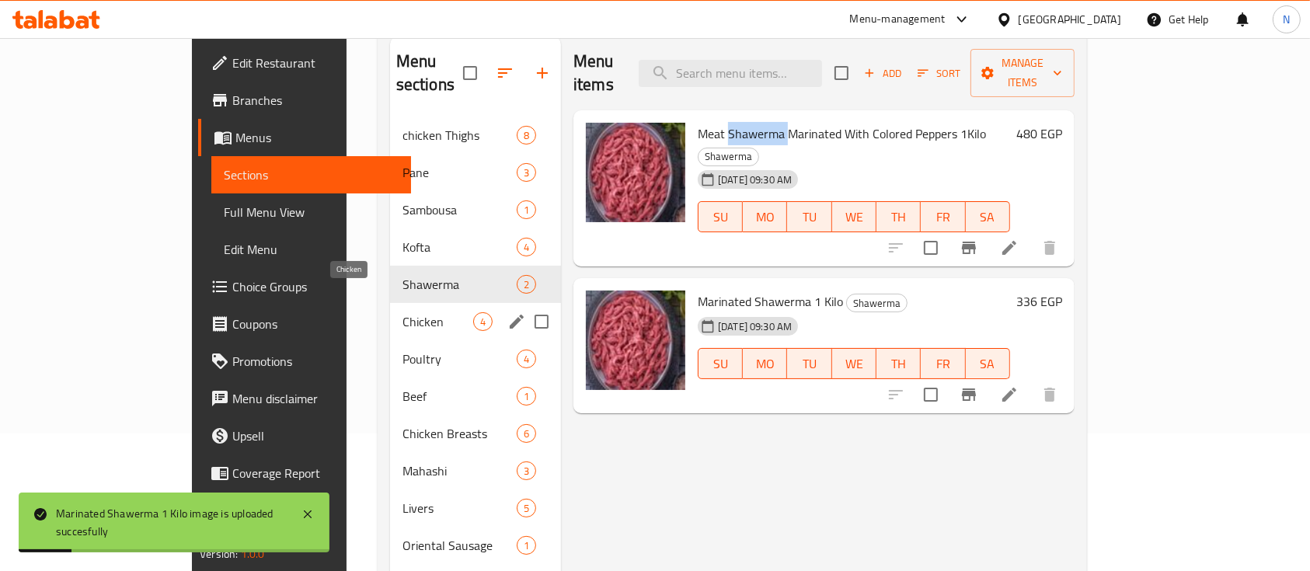
click at [402, 312] on span "Chicken" at bounding box center [437, 321] width 71 height 19
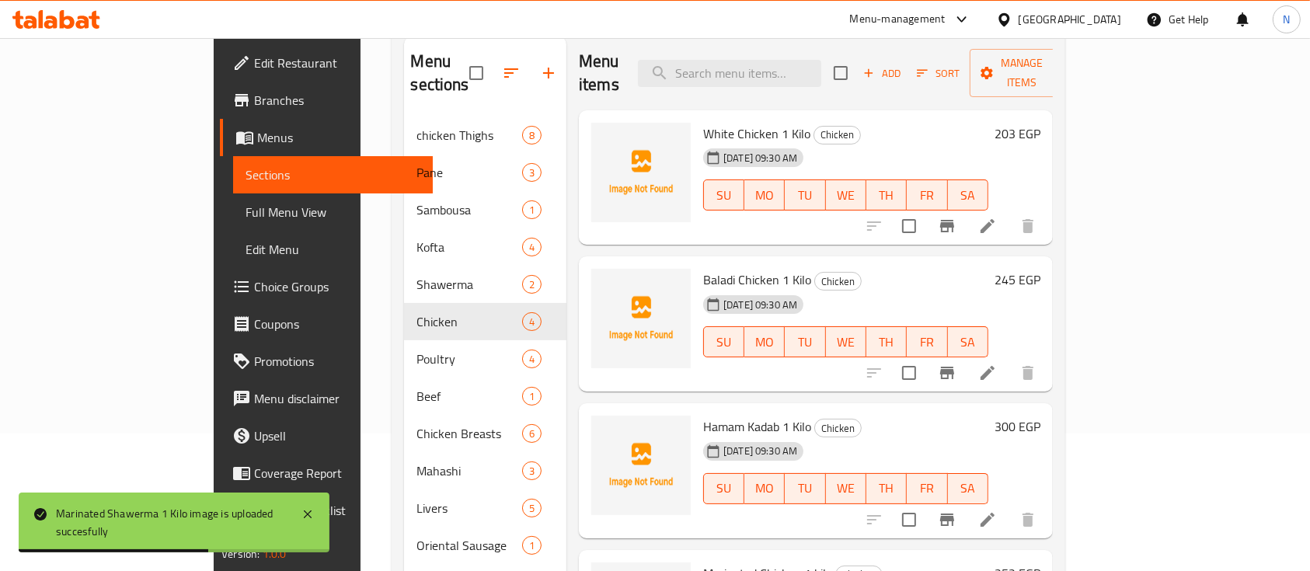
scroll to position [40, 0]
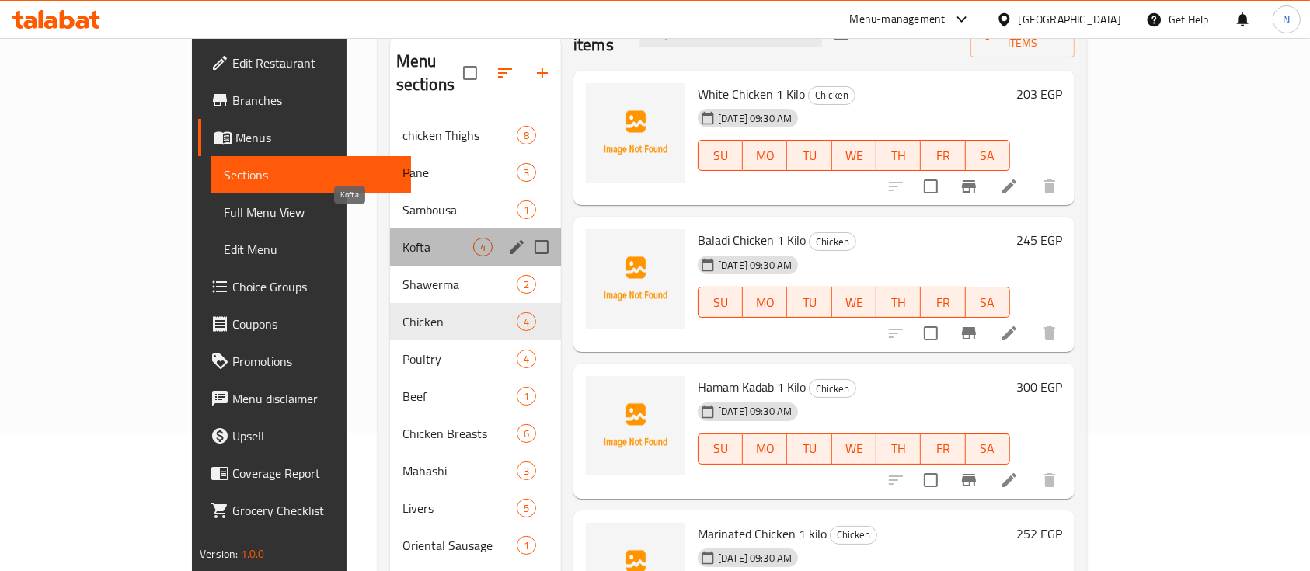
click at [402, 238] on span "Kofta" at bounding box center [437, 247] width 71 height 19
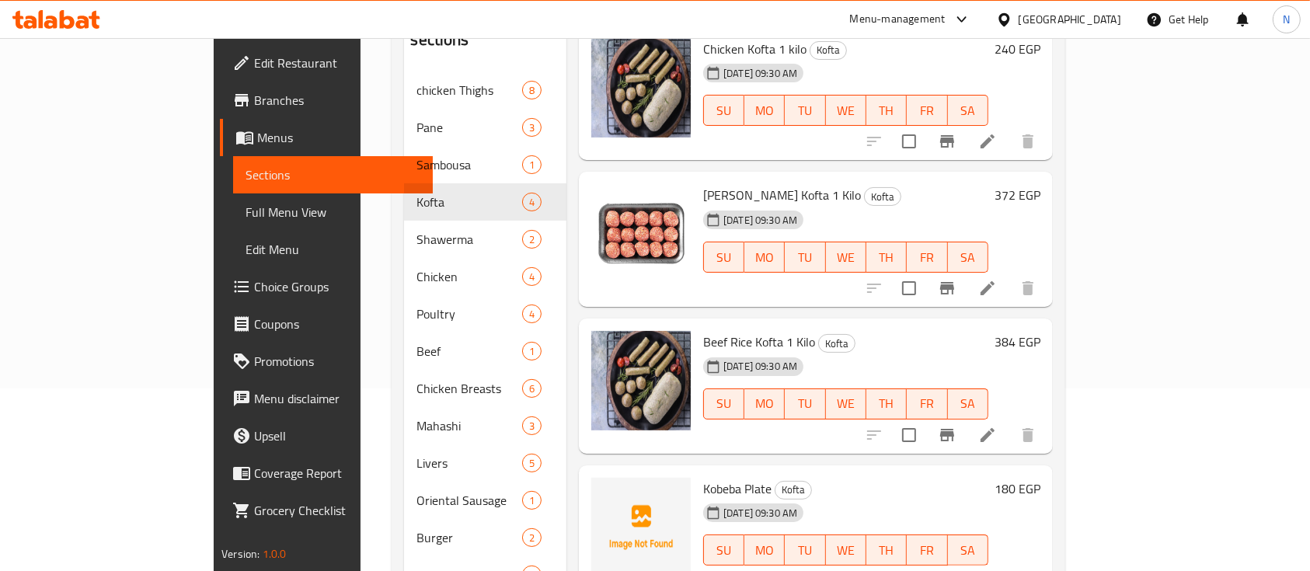
scroll to position [207, 0]
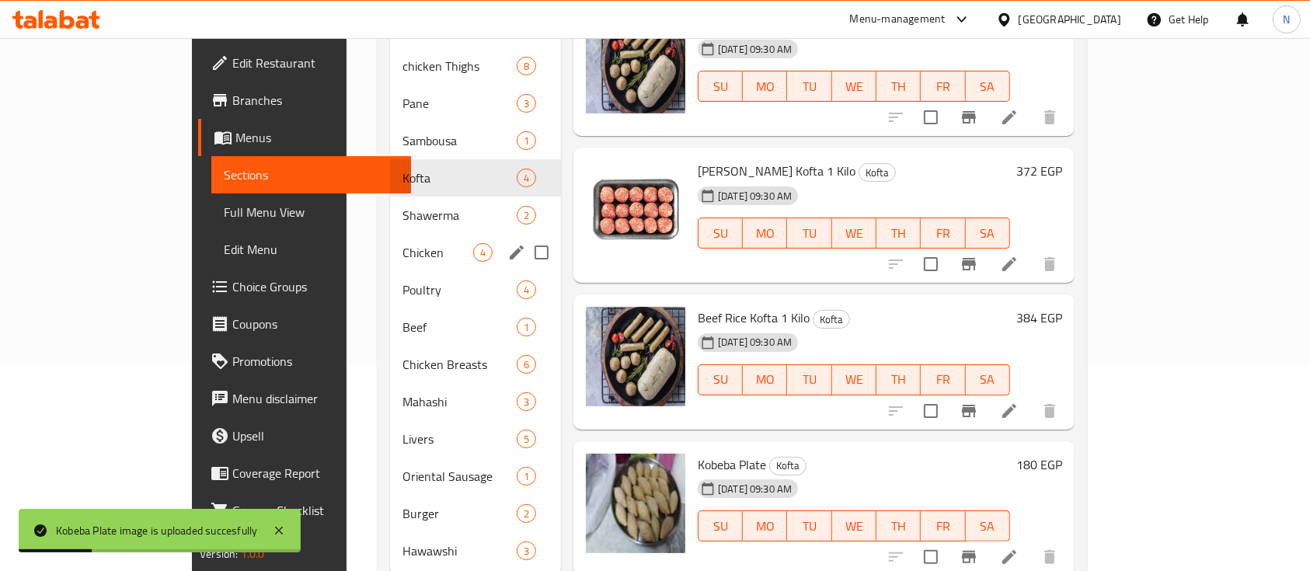
click at [390, 234] on div "Chicken 4" at bounding box center [475, 252] width 171 height 37
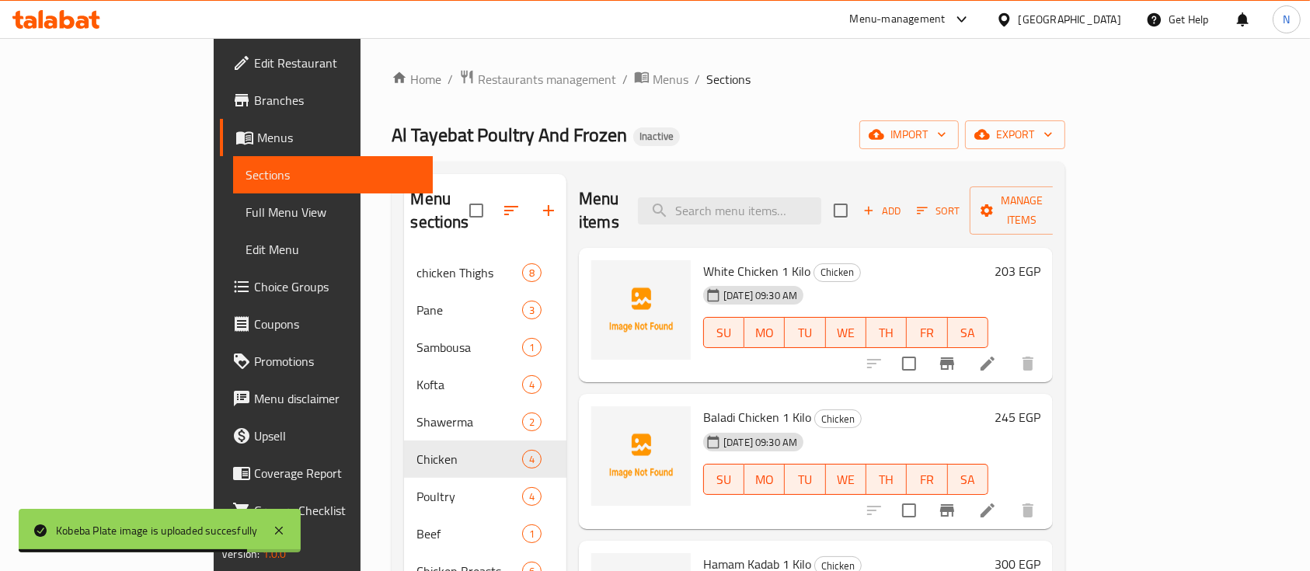
click at [703, 260] on span "White Chicken 1 Kilo" at bounding box center [756, 271] width 107 height 23
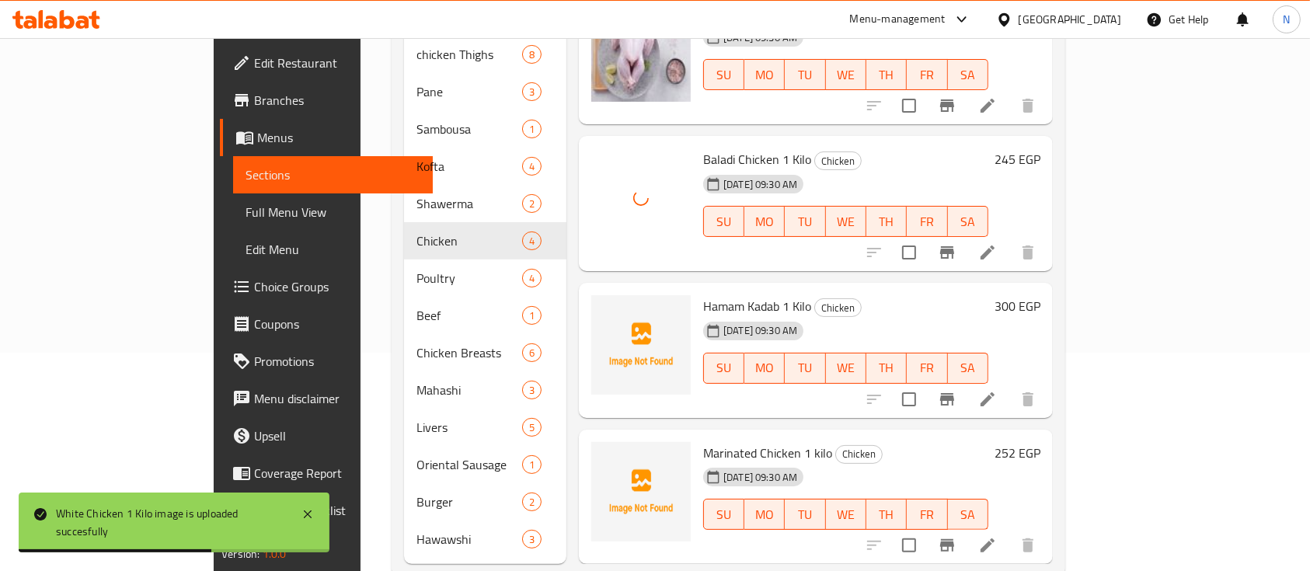
scroll to position [231, 0]
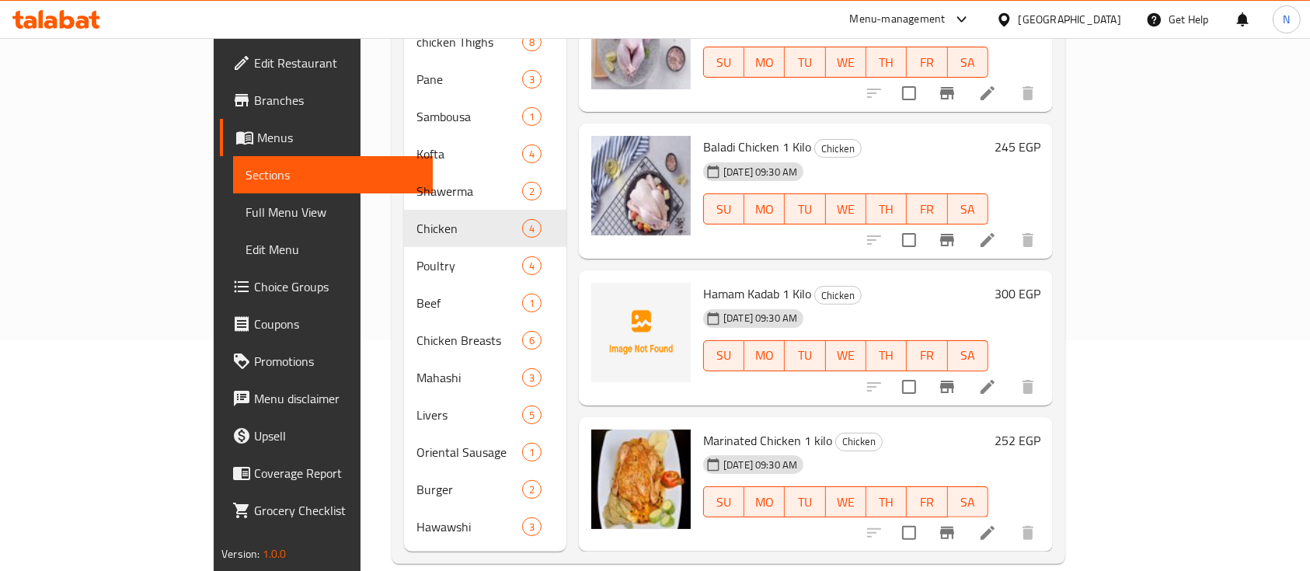
click at [962, 277] on div "Hamam Kadab 1 Kilo Chicken [DATE] 09:30 AM SU MO TU WE TH FR SA" at bounding box center [846, 338] width 298 height 123
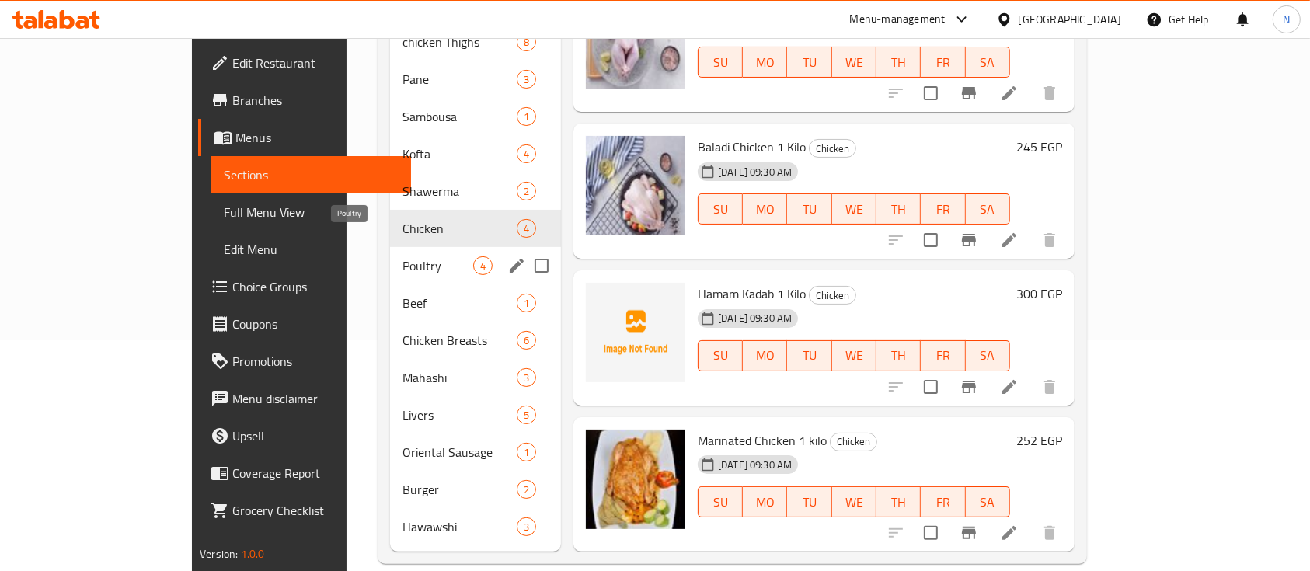
click at [402, 256] on span "Poultry" at bounding box center [437, 265] width 71 height 19
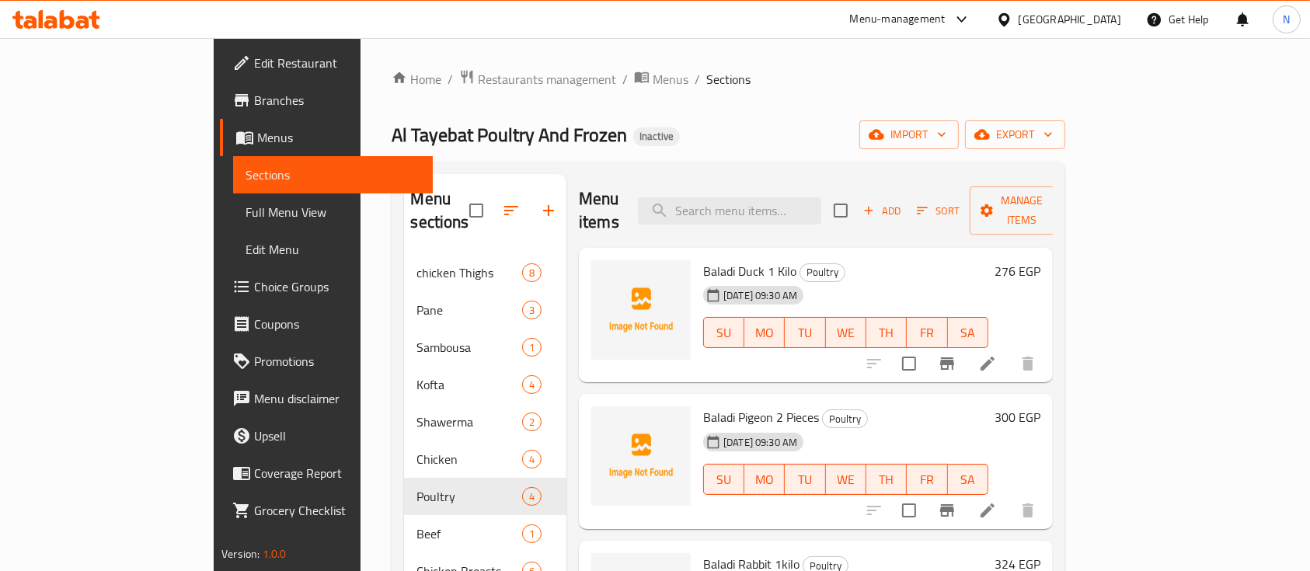
click at [703, 260] on span "Baladi Duck 1 Kilo" at bounding box center [749, 271] width 93 height 23
click at [709, 406] on span "Baladi Pigeon 2 Pieces" at bounding box center [761, 417] width 116 height 23
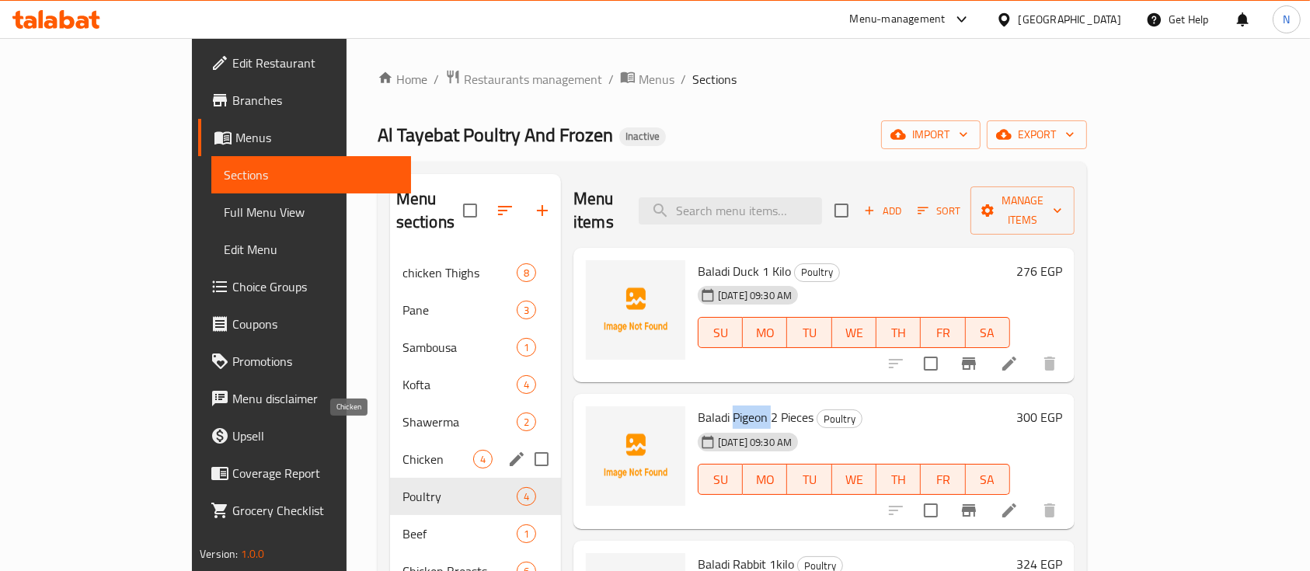
click at [402, 450] on span "Chicken" at bounding box center [437, 459] width 71 height 19
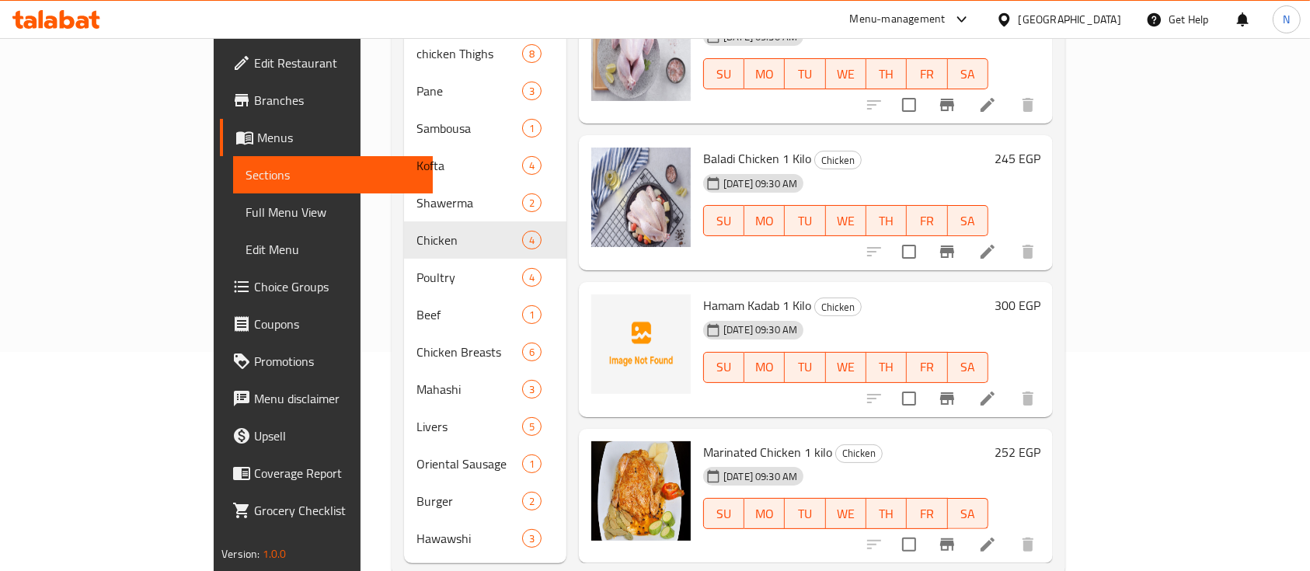
scroll to position [231, 0]
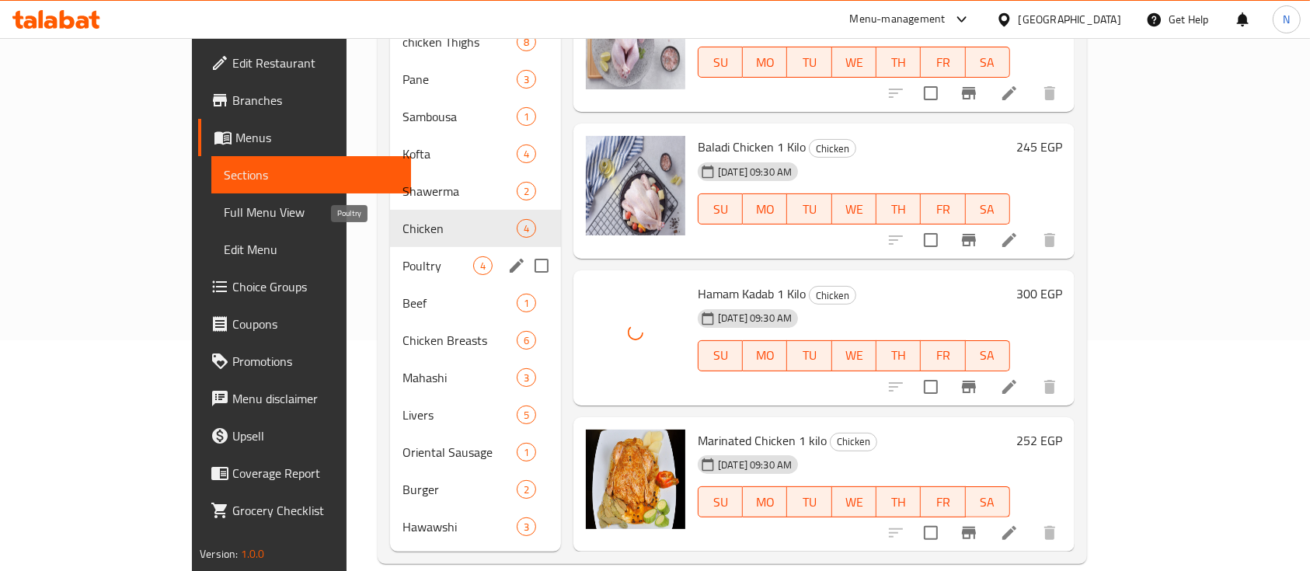
click at [402, 256] on span "Poultry" at bounding box center [437, 265] width 71 height 19
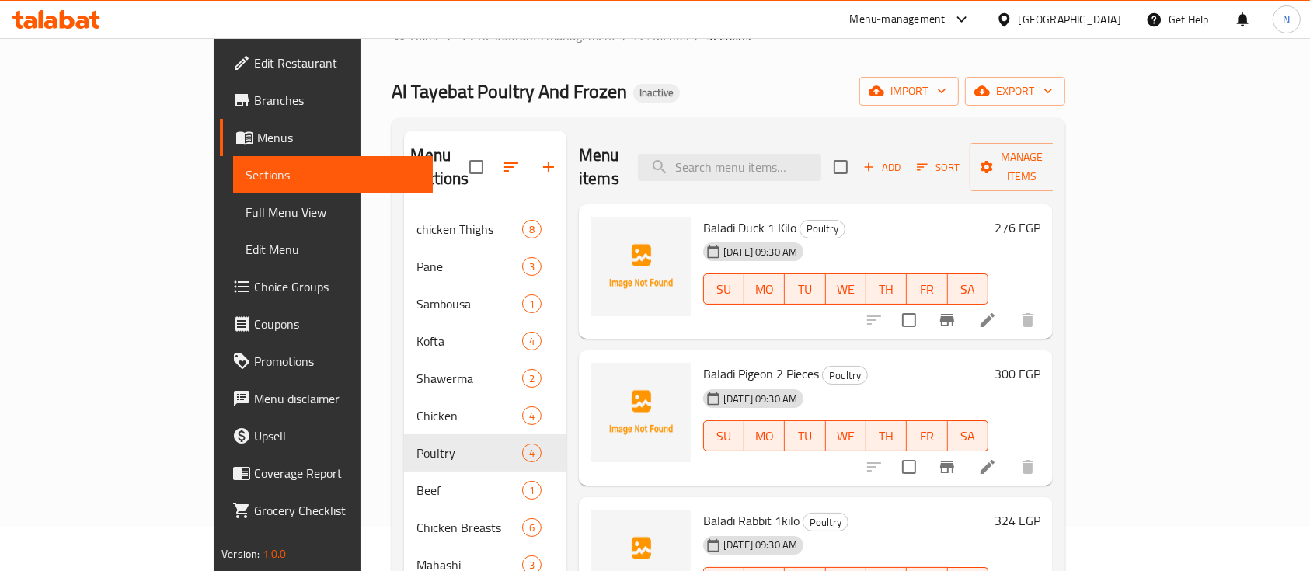
scroll to position [24, 0]
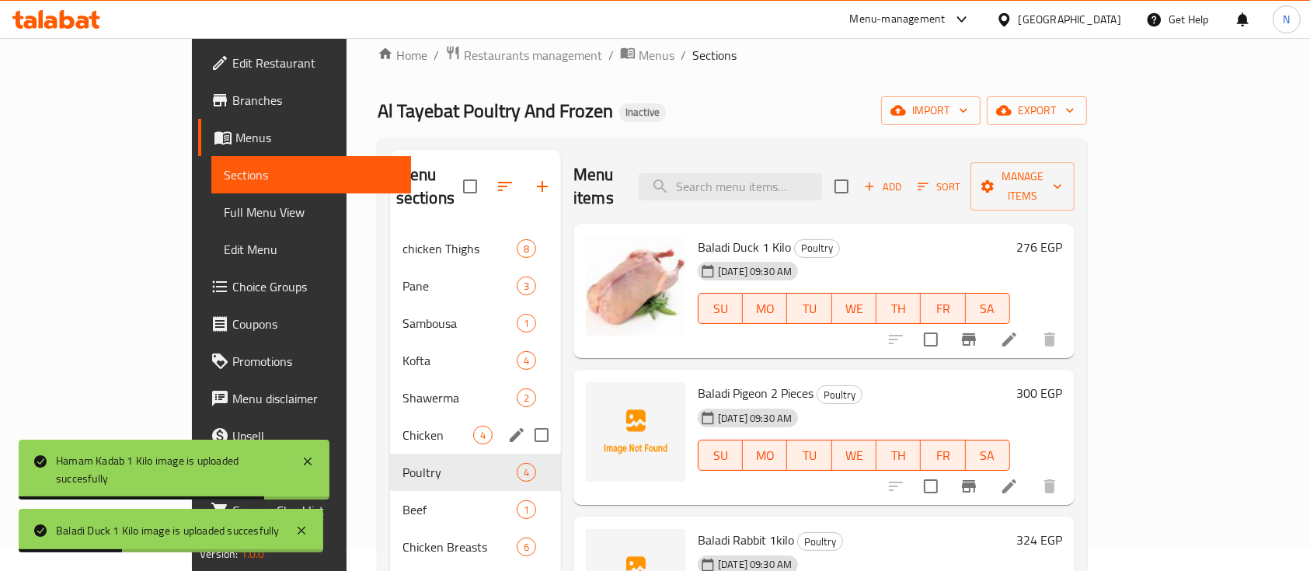
click at [390, 422] on div "Chicken 4" at bounding box center [475, 434] width 171 height 37
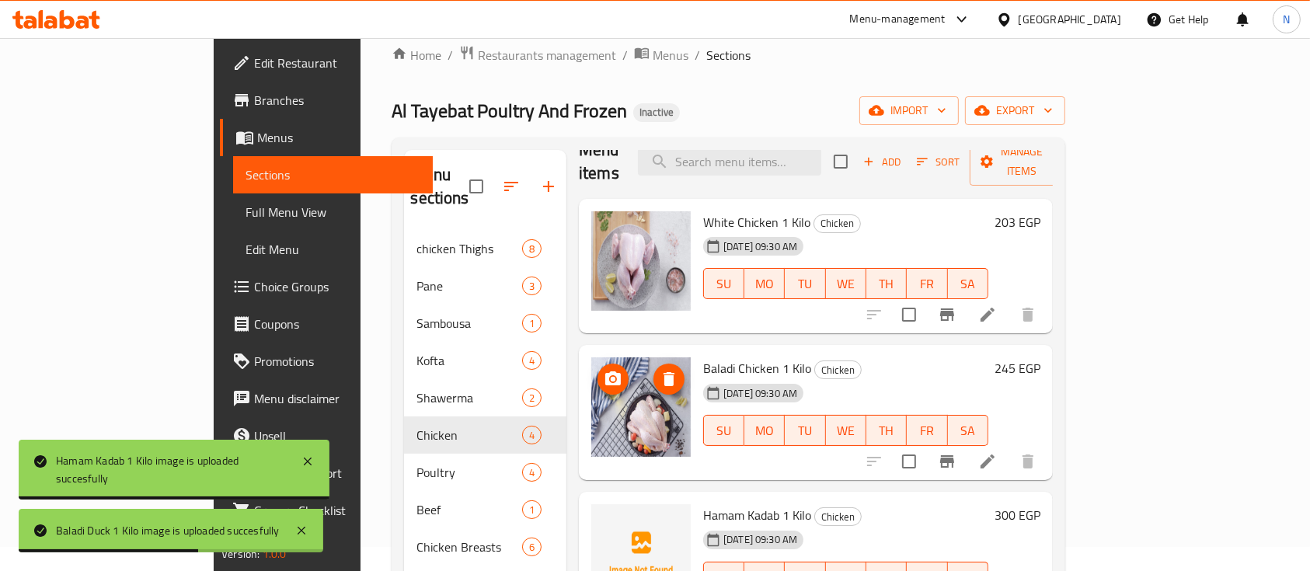
scroll to position [40, 0]
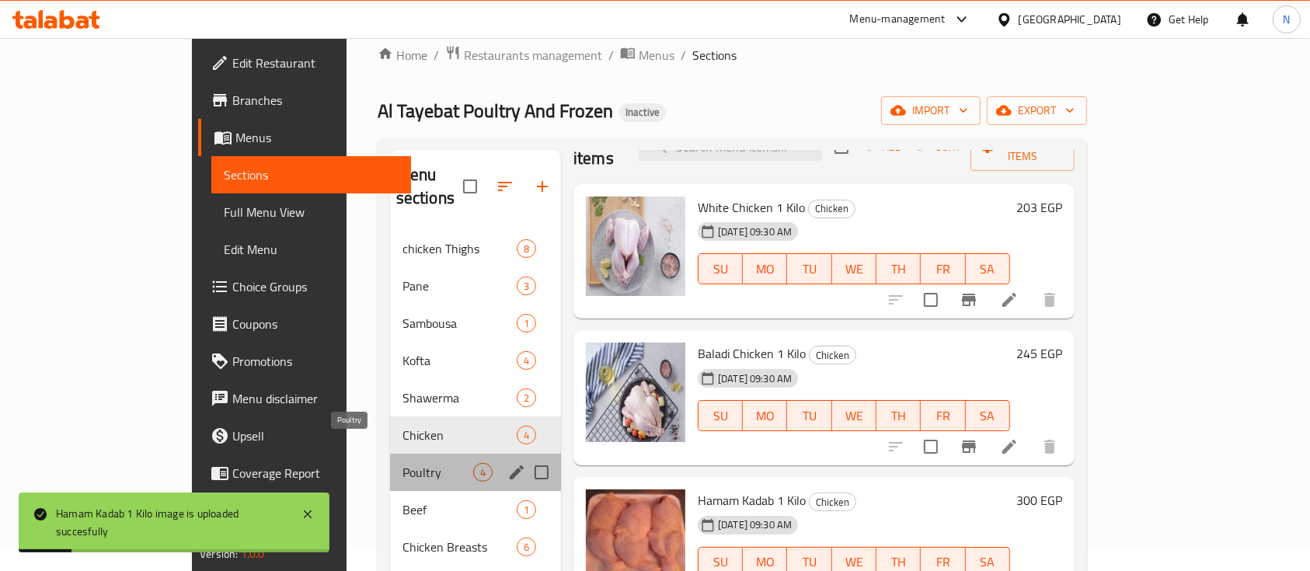
click at [406, 463] on span "Poultry" at bounding box center [437, 472] width 71 height 19
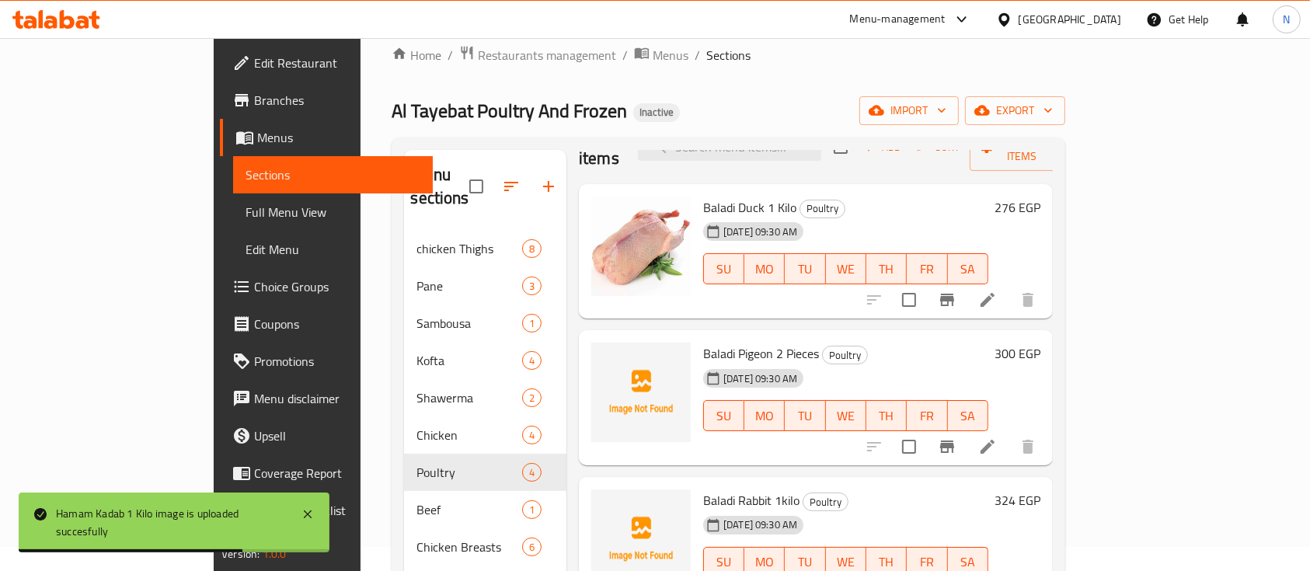
click at [703, 342] on span "Baladi Pigeon 2 Pieces" at bounding box center [761, 353] width 116 height 23
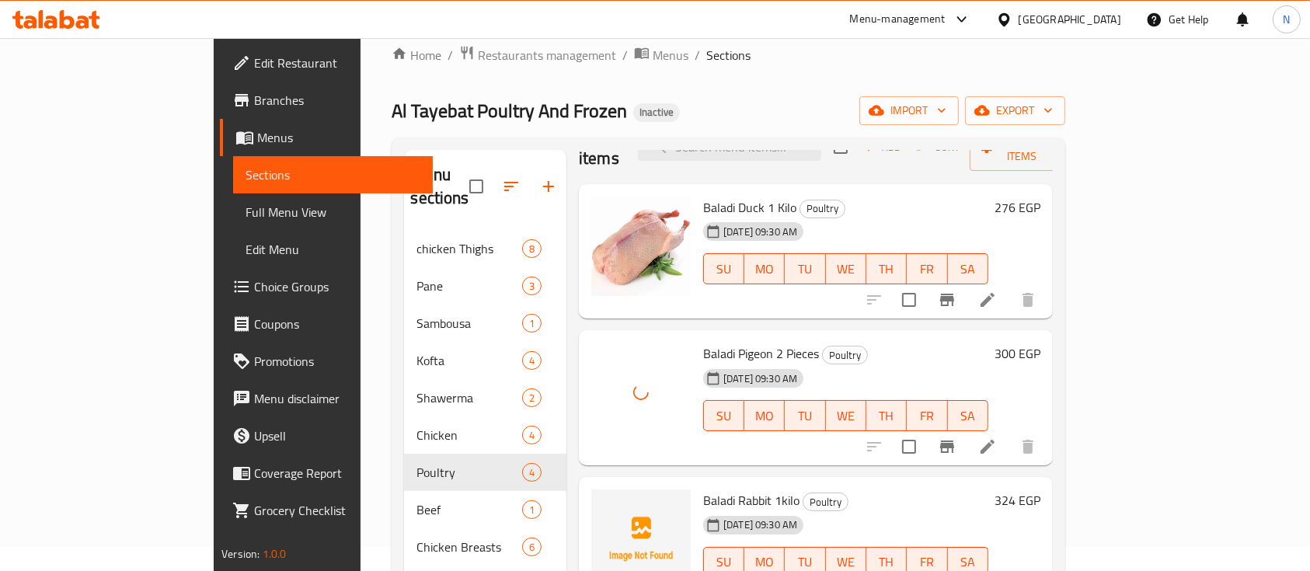
click at [703, 489] on span "Baladi Rabbit 1kilo" at bounding box center [751, 500] width 96 height 23
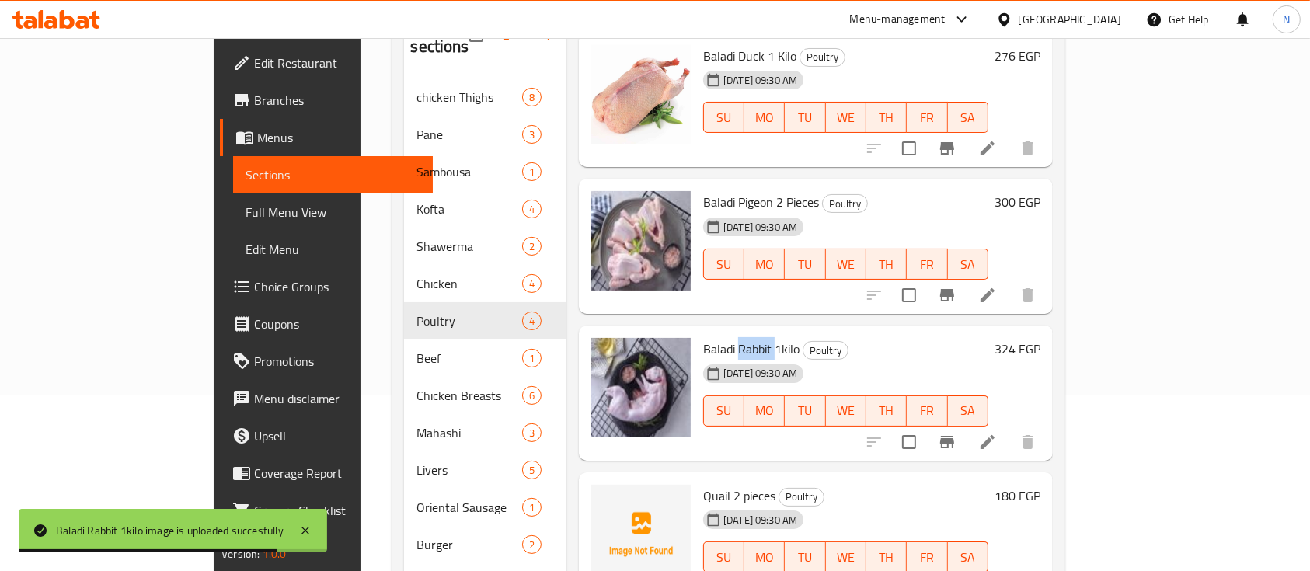
scroll to position [231, 0]
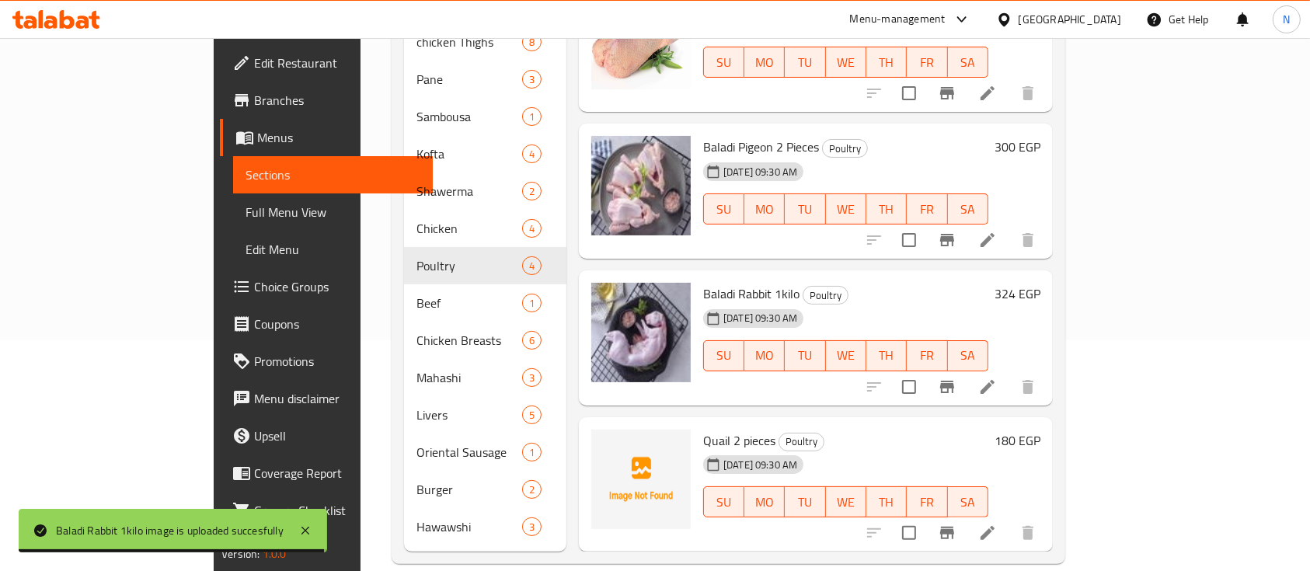
click at [1096, 214] on div "Home / Restaurants management / Menus / Sections Al Tayebat Poultry And Frozen …" at bounding box center [728, 201] width 735 height 788
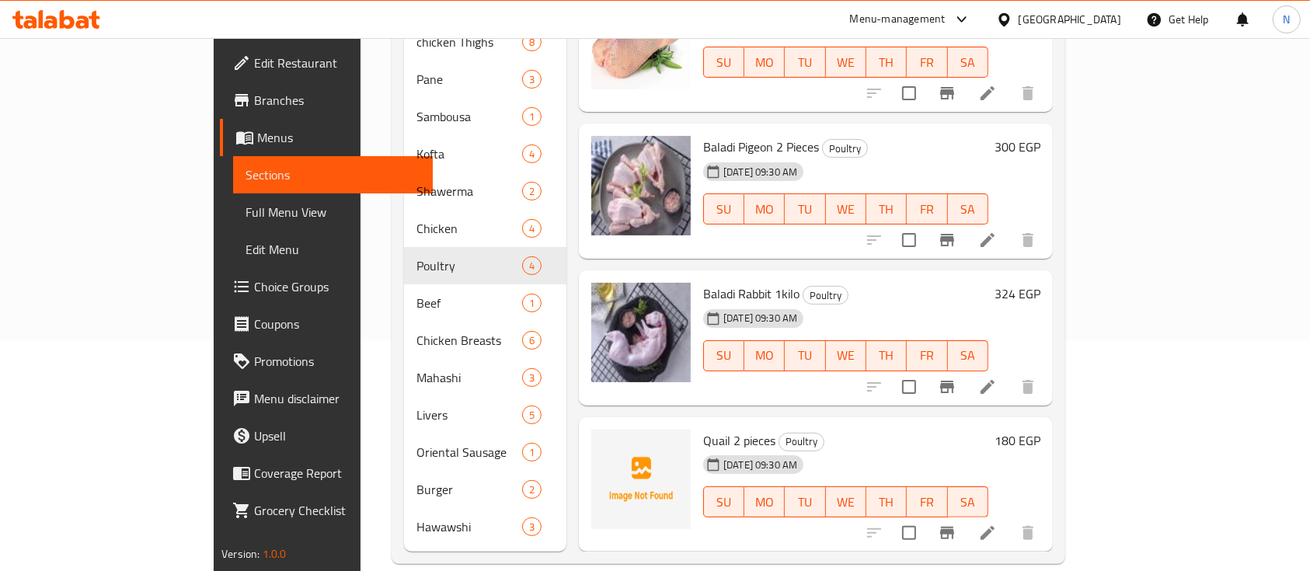
drag, startPoint x: 1286, startPoint y: 214, endPoint x: 1221, endPoint y: 211, distance: 65.3
click at [1096, 214] on div "Home / Restaurants management / Menus / Sections Al Tayebat Poultry And Frozen …" at bounding box center [728, 201] width 735 height 788
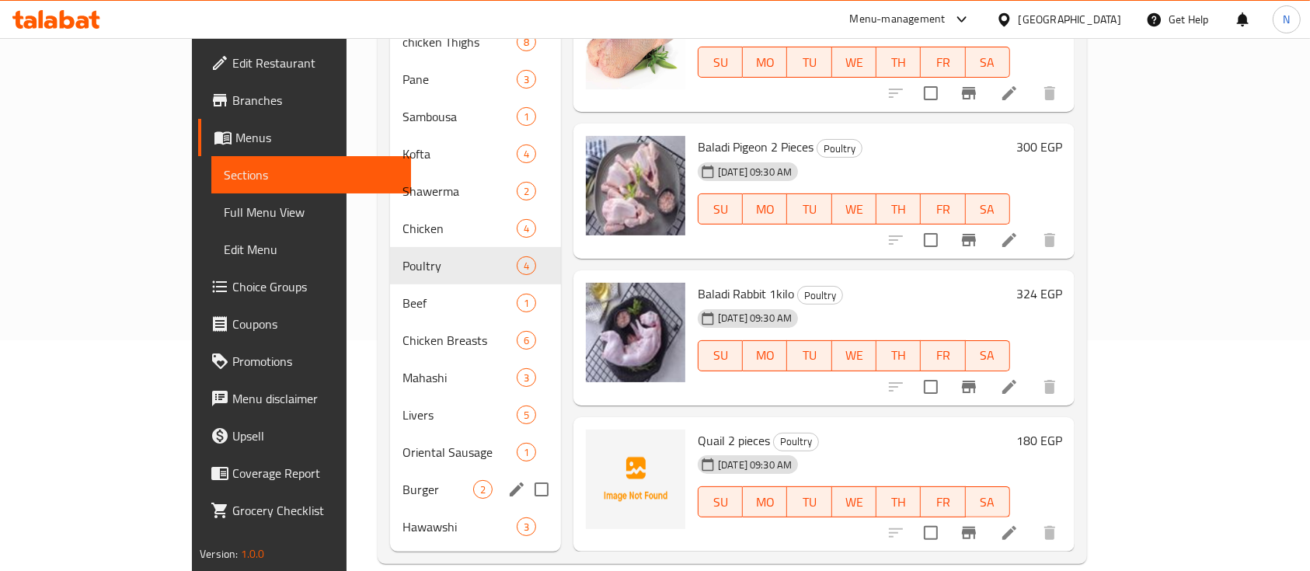
click at [397, 471] on div "Burger 2" at bounding box center [475, 489] width 171 height 37
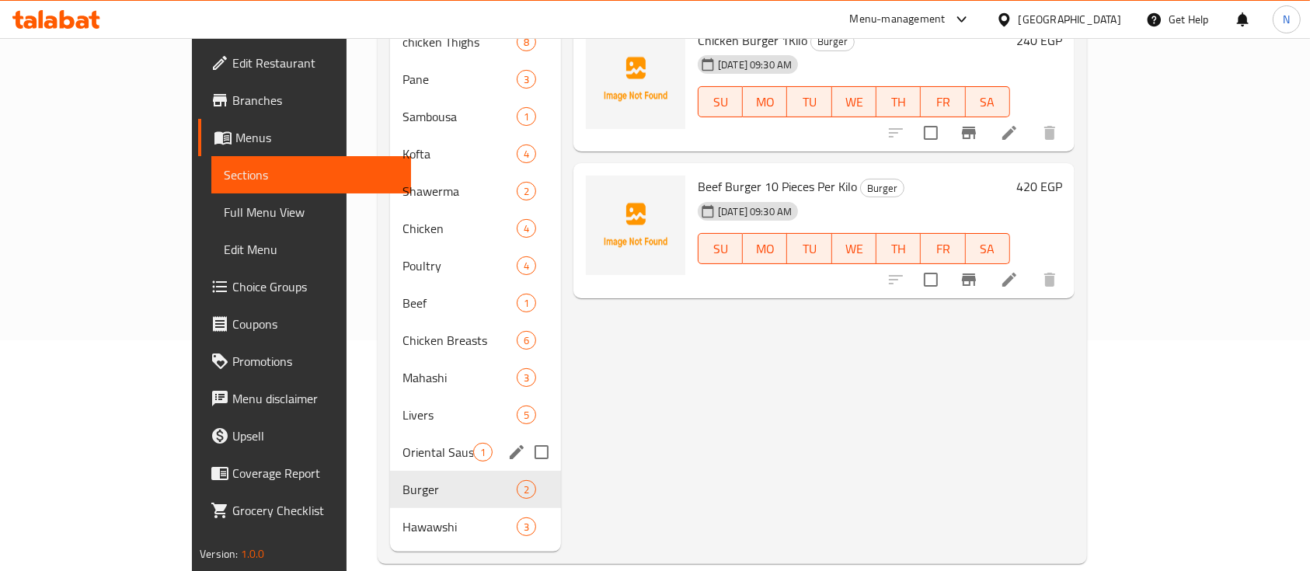
click at [404, 444] on div "Oriental Sausage 1" at bounding box center [475, 452] width 171 height 37
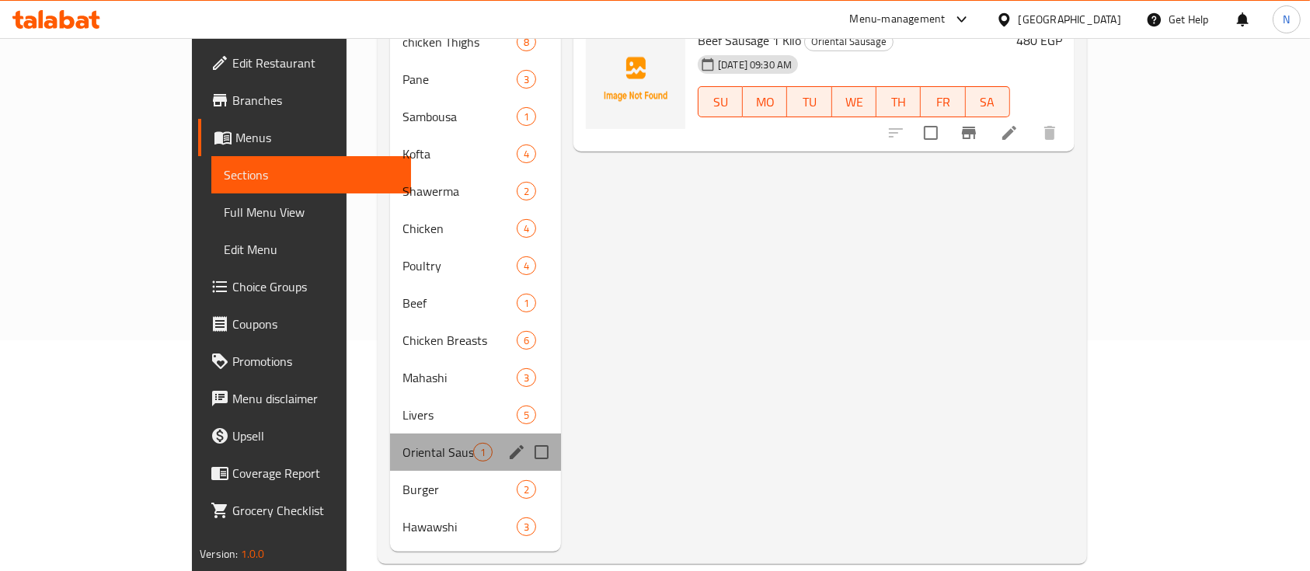
click at [404, 444] on div "Oriental Sausage 1" at bounding box center [475, 452] width 171 height 37
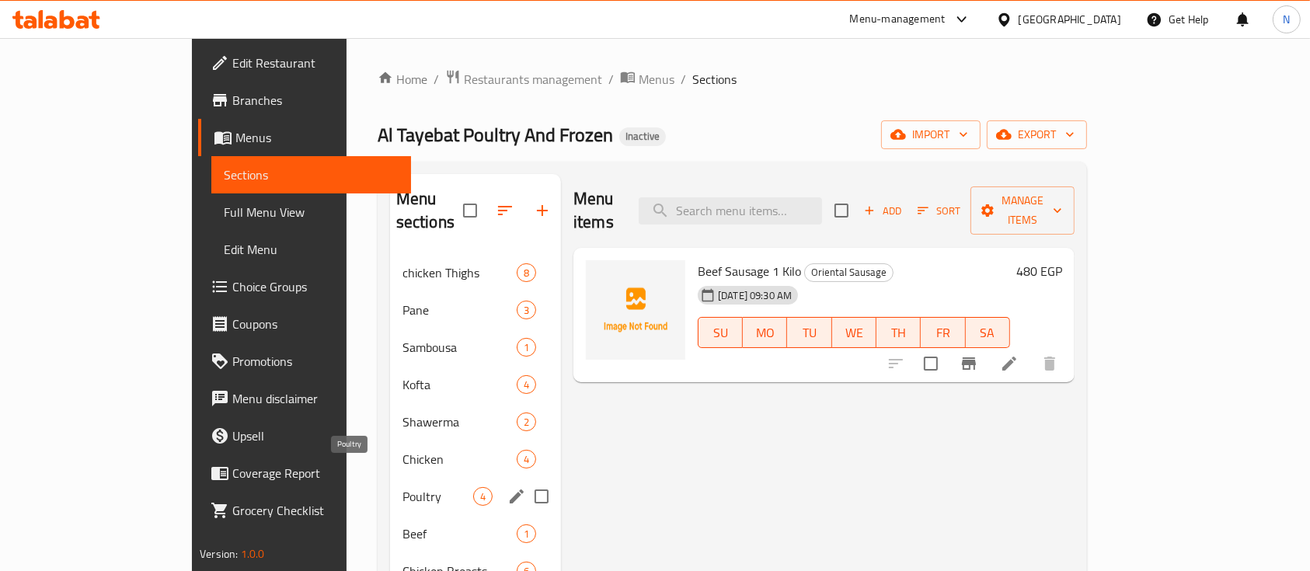
click at [402, 487] on span "Poultry" at bounding box center [437, 496] width 71 height 19
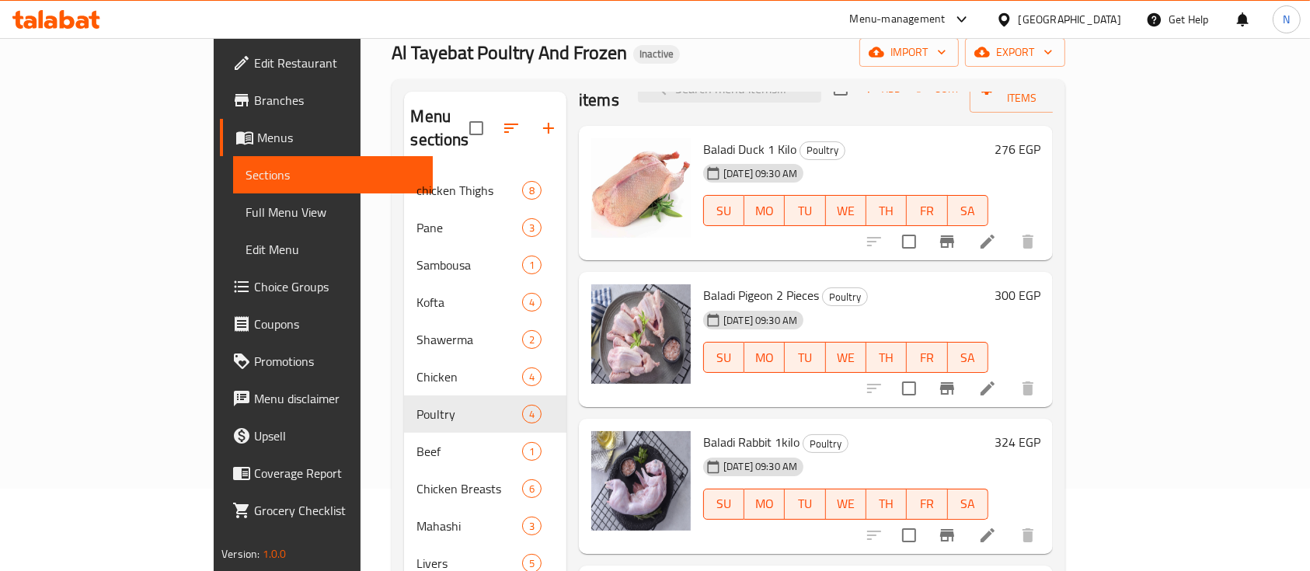
scroll to position [231, 0]
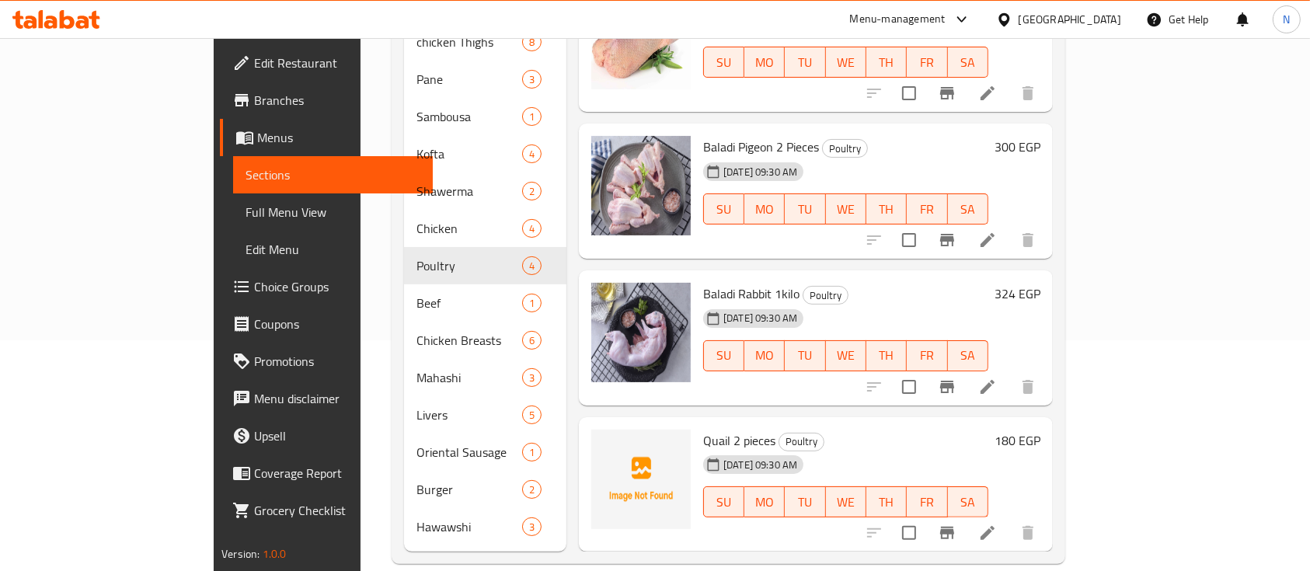
click at [703, 429] on span "Quail 2 pieces" at bounding box center [739, 440] width 72 height 23
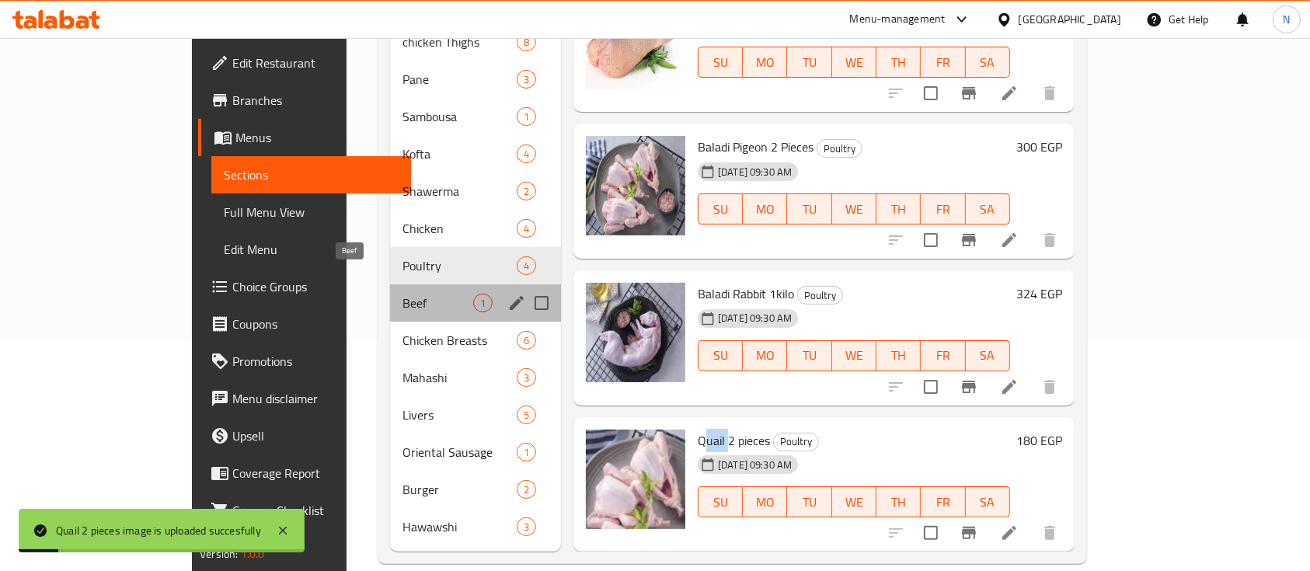
click at [402, 294] on span "Beef" at bounding box center [437, 303] width 71 height 19
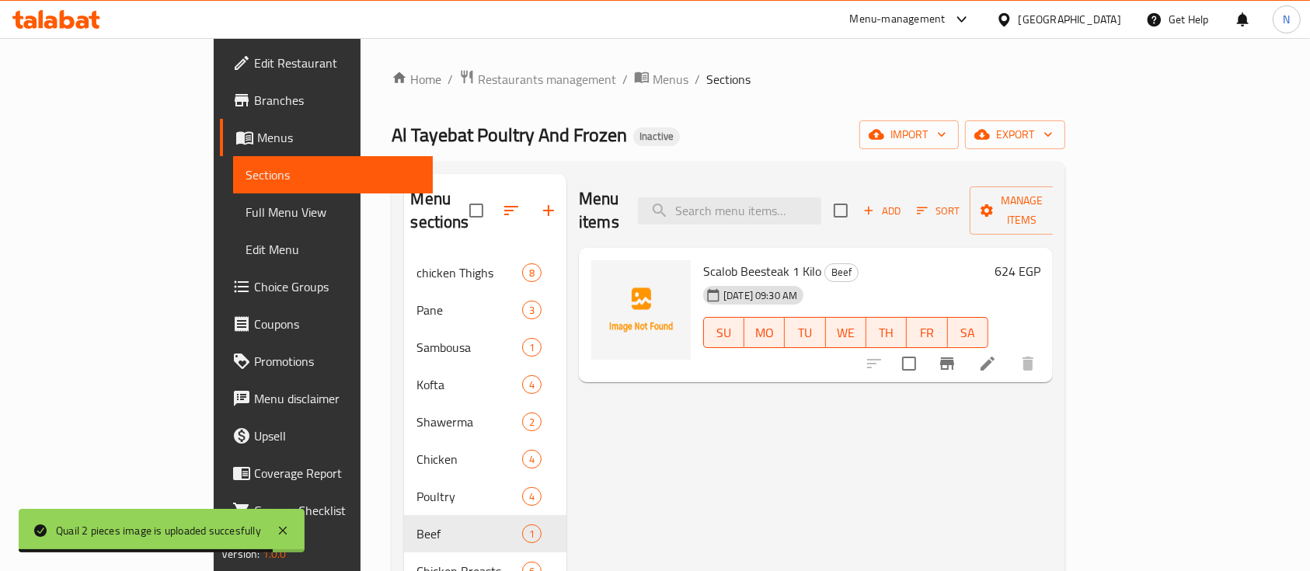
click at [703, 260] on span "Scalob Beesteak 1 Kilo" at bounding box center [762, 271] width 118 height 23
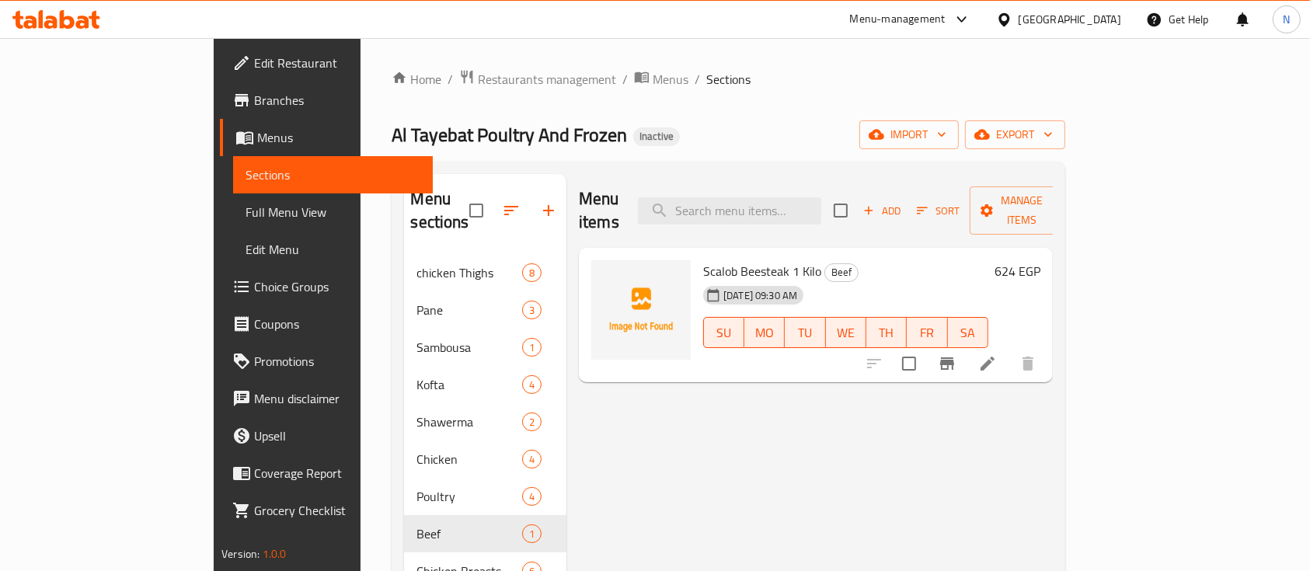
click at [703, 260] on span "Scalob Beesteak 1 Kilo" at bounding box center [762, 271] width 118 height 23
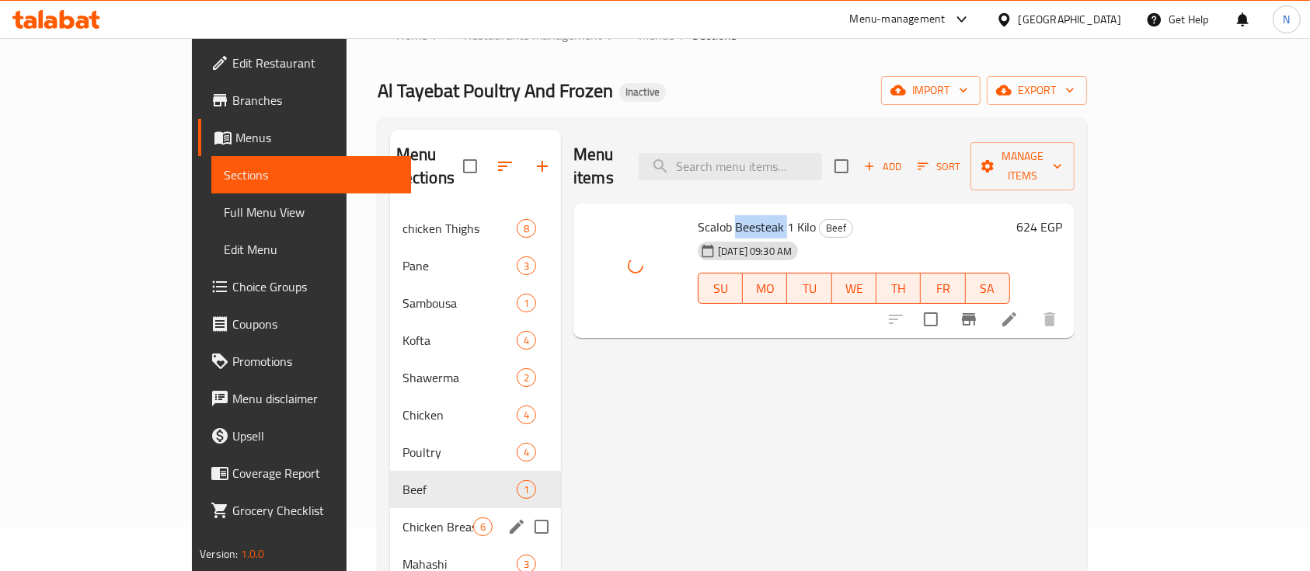
scroll to position [68, 0]
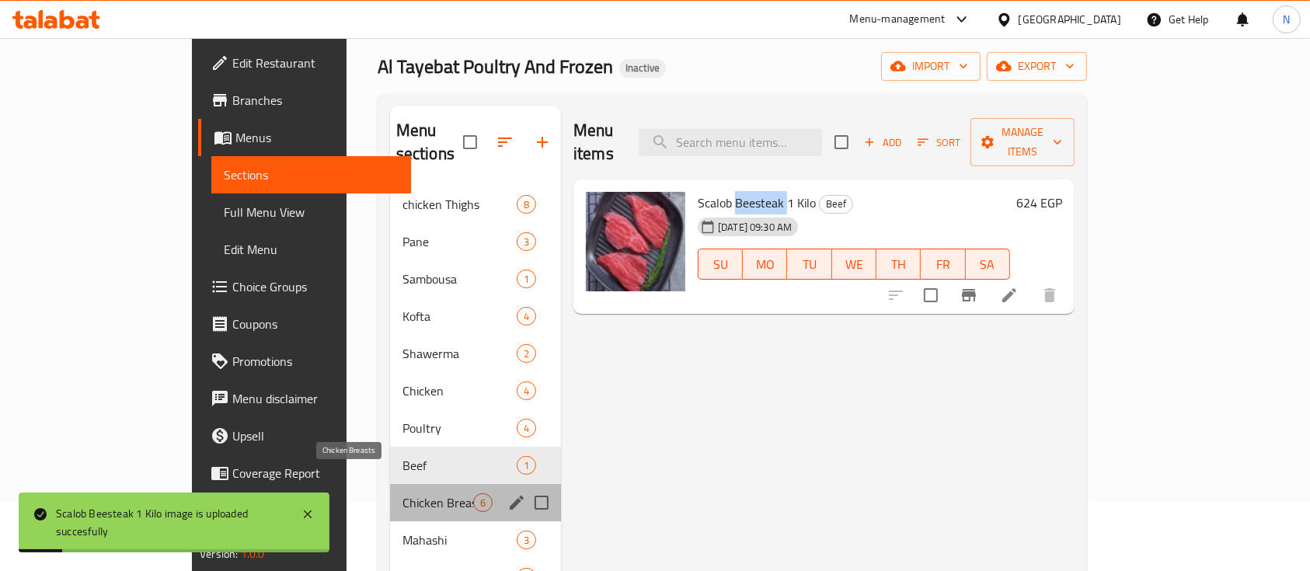
click at [402, 493] on span "Chicken Breasts" at bounding box center [437, 502] width 71 height 19
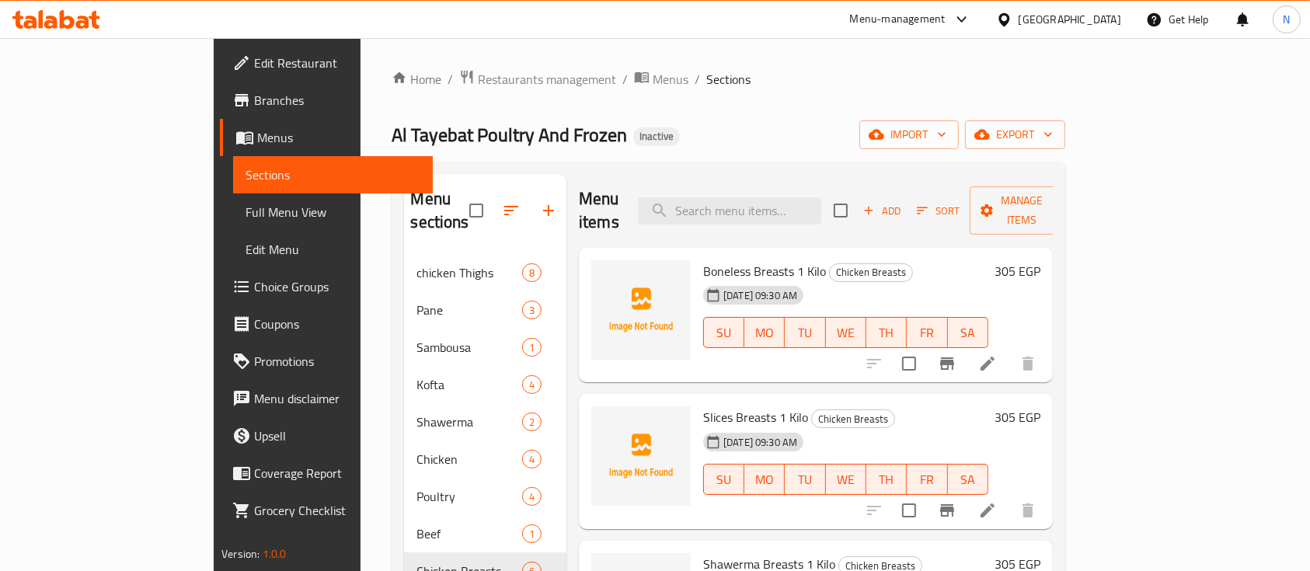
click at [710, 260] on span "Boneless Breasts 1 Kilo" at bounding box center [764, 271] width 123 height 23
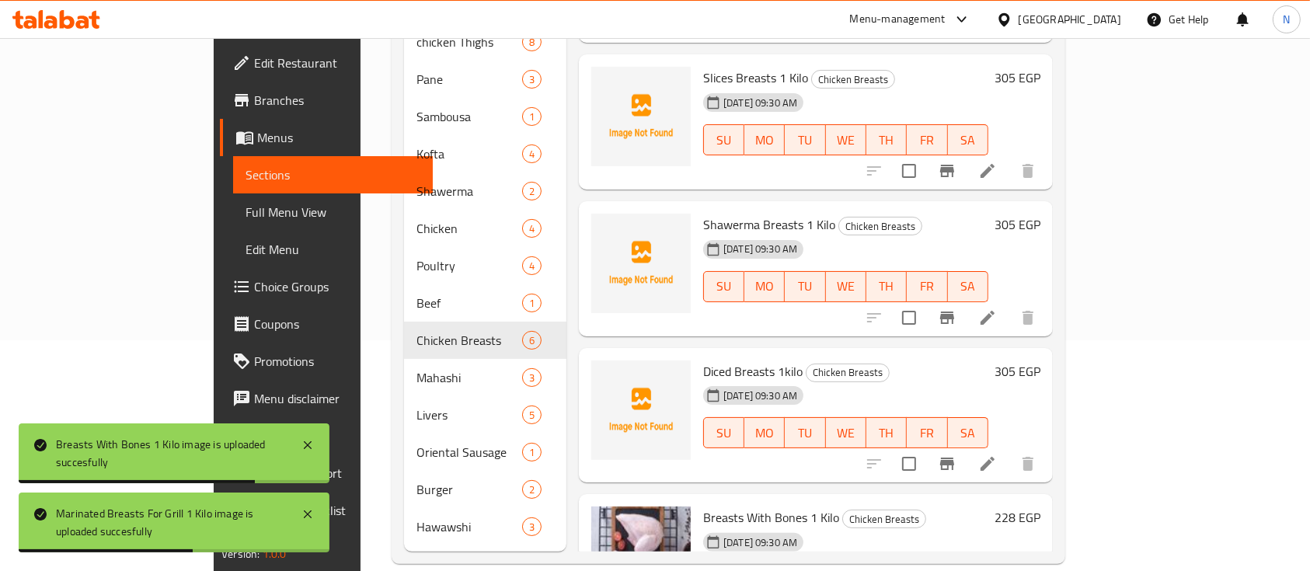
scroll to position [102, 0]
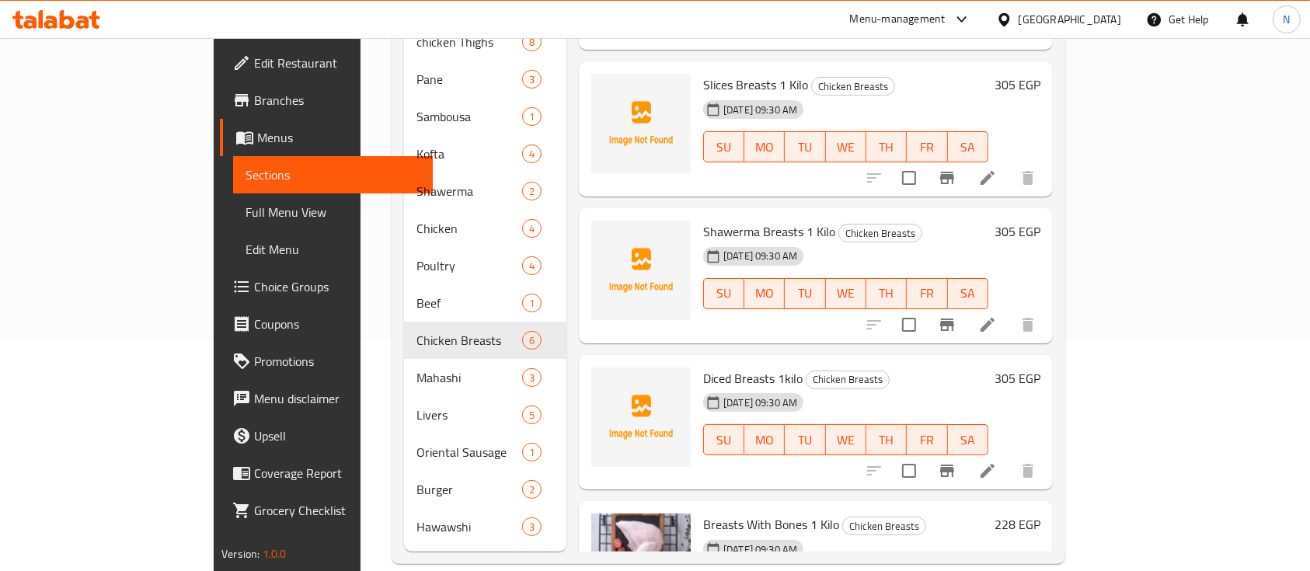
click at [703, 220] on span "Shawerma Breasts 1 Kilo" at bounding box center [769, 231] width 132 height 23
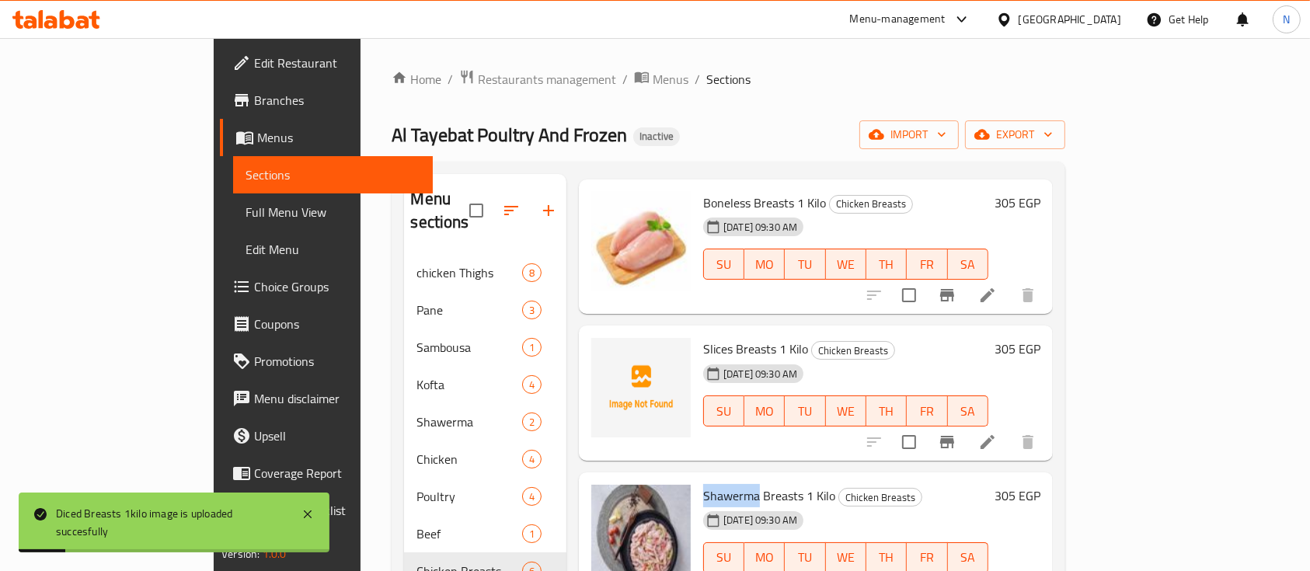
scroll to position [0, 0]
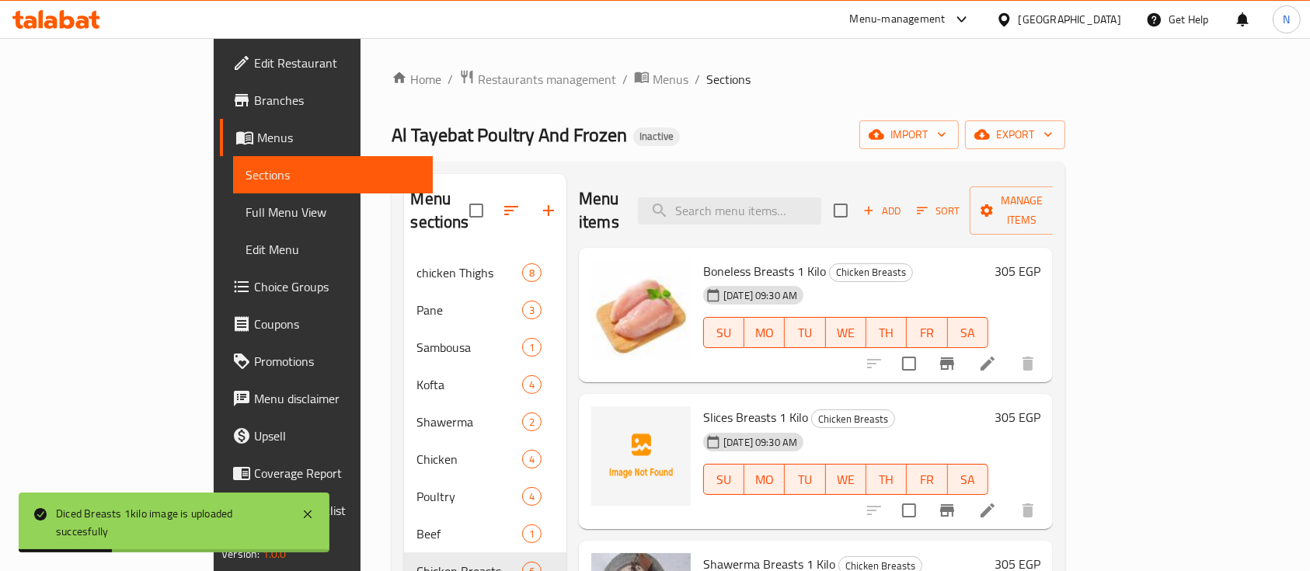
click at [765, 91] on div "Home / Restaurants management / Menus / Sections Al Tayebat Poultry And Frozen …" at bounding box center [728, 432] width 673 height 726
click at [925, 61] on div "Home / Restaurants management / Menus / Sections Al Tayebat Poultry And Frozen …" at bounding box center [728, 432] width 735 height 788
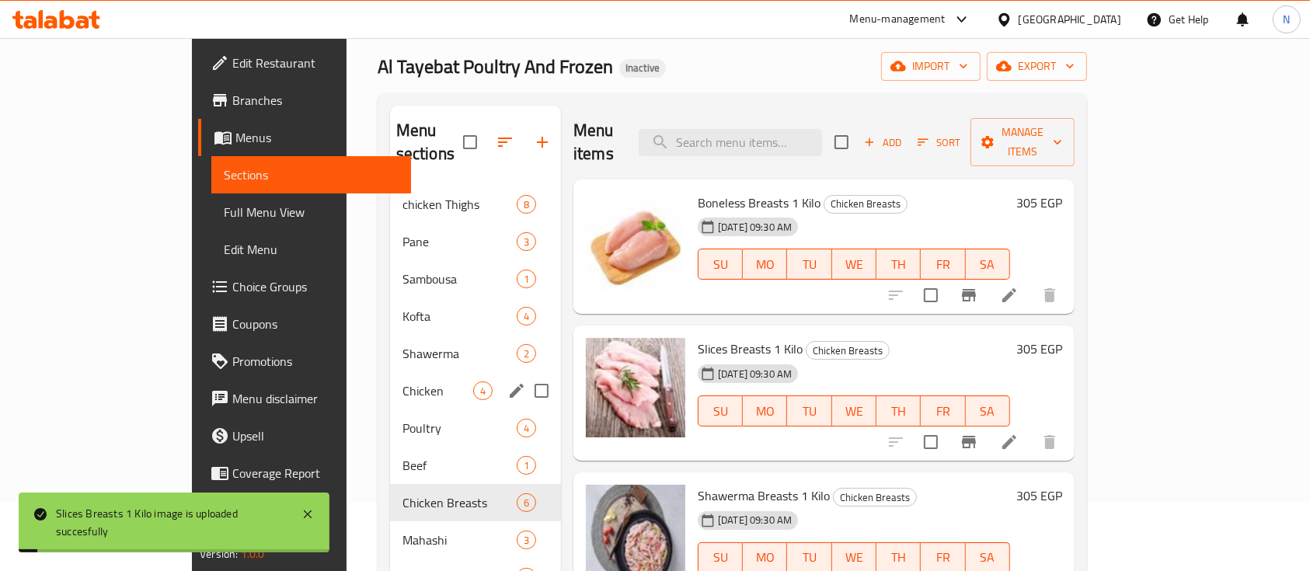
scroll to position [231, 0]
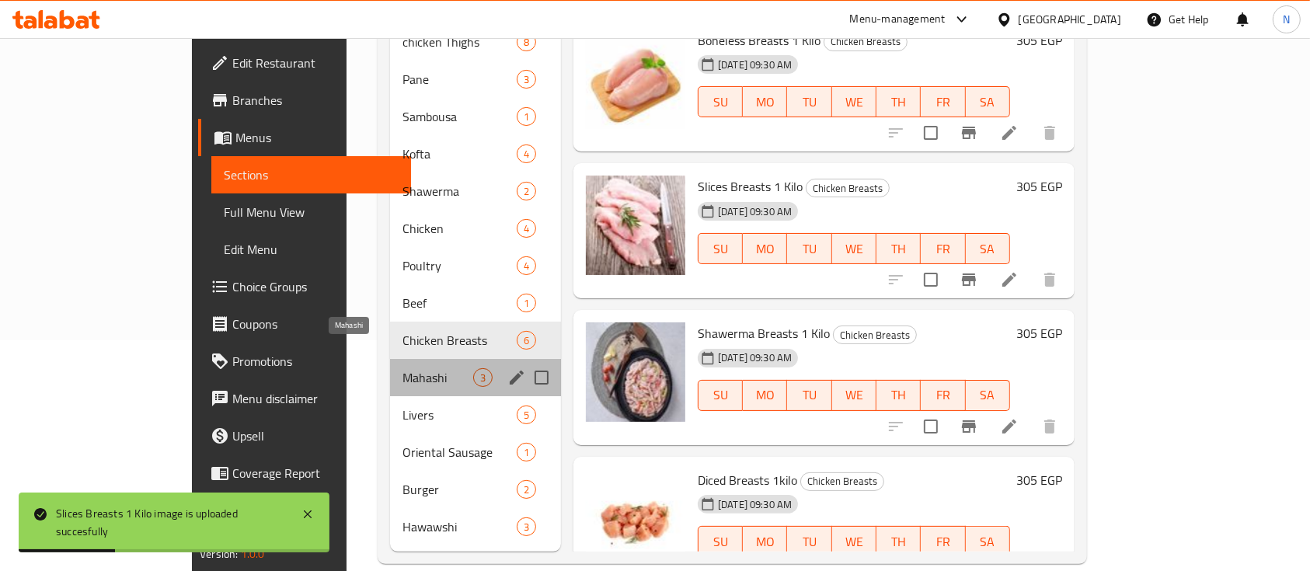
click at [402, 368] on span "Mahashi" at bounding box center [437, 377] width 71 height 19
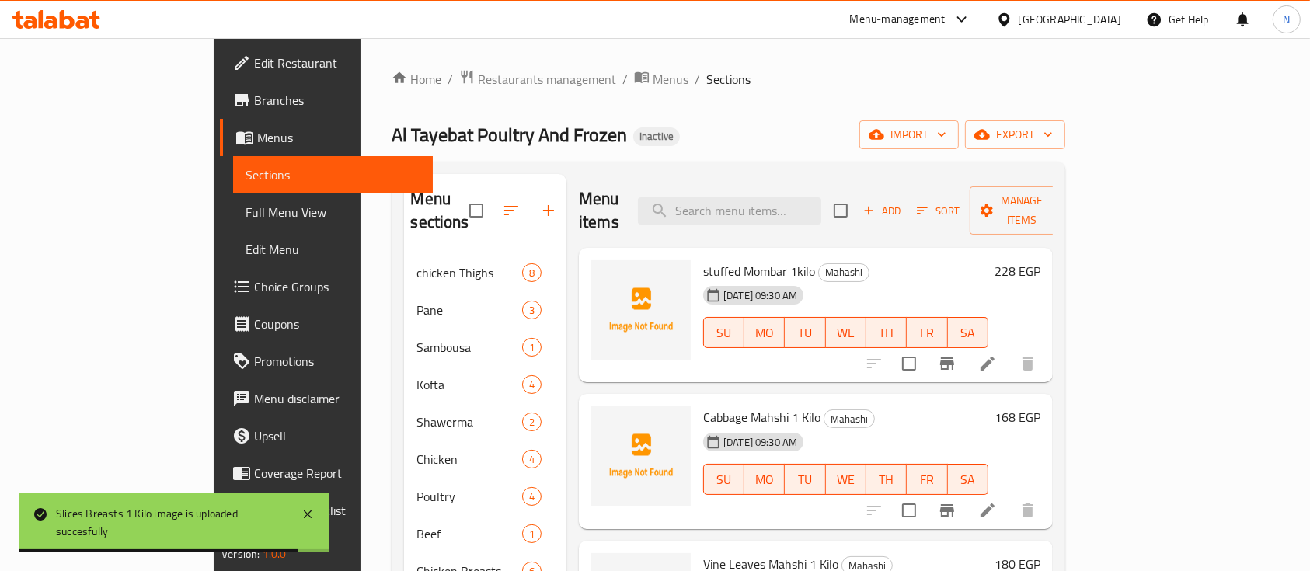
click at [710, 406] on span "Cabbage Mahshi 1 Kilo" at bounding box center [761, 417] width 117 height 23
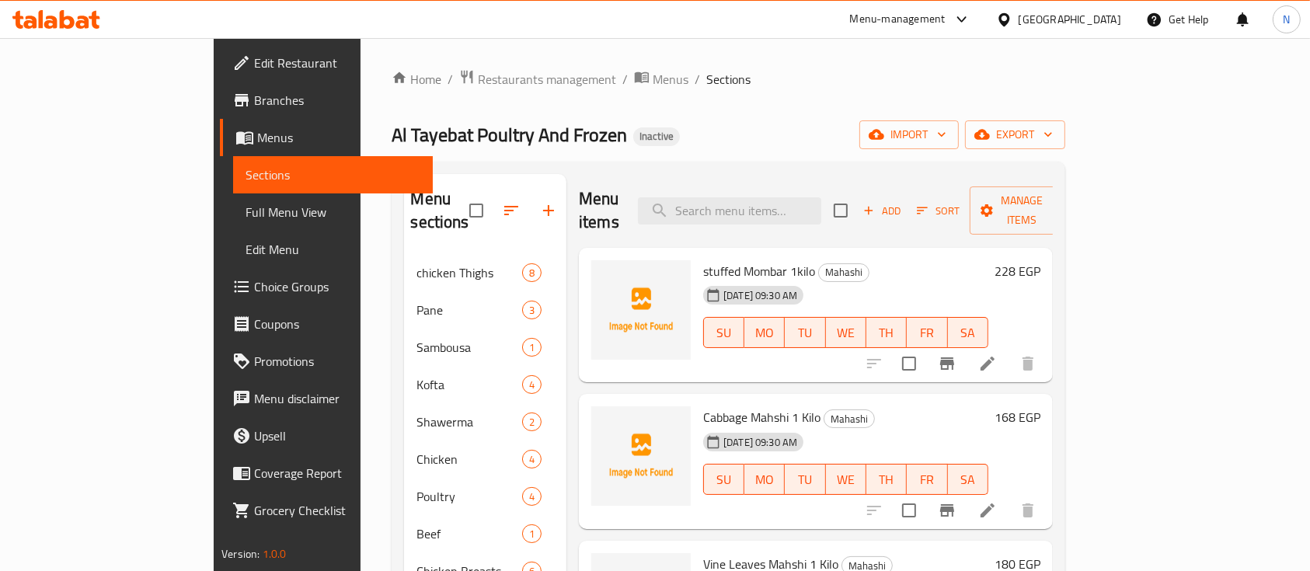
click at [703, 260] on span "stuffed Mombar 1kilo" at bounding box center [759, 271] width 112 height 23
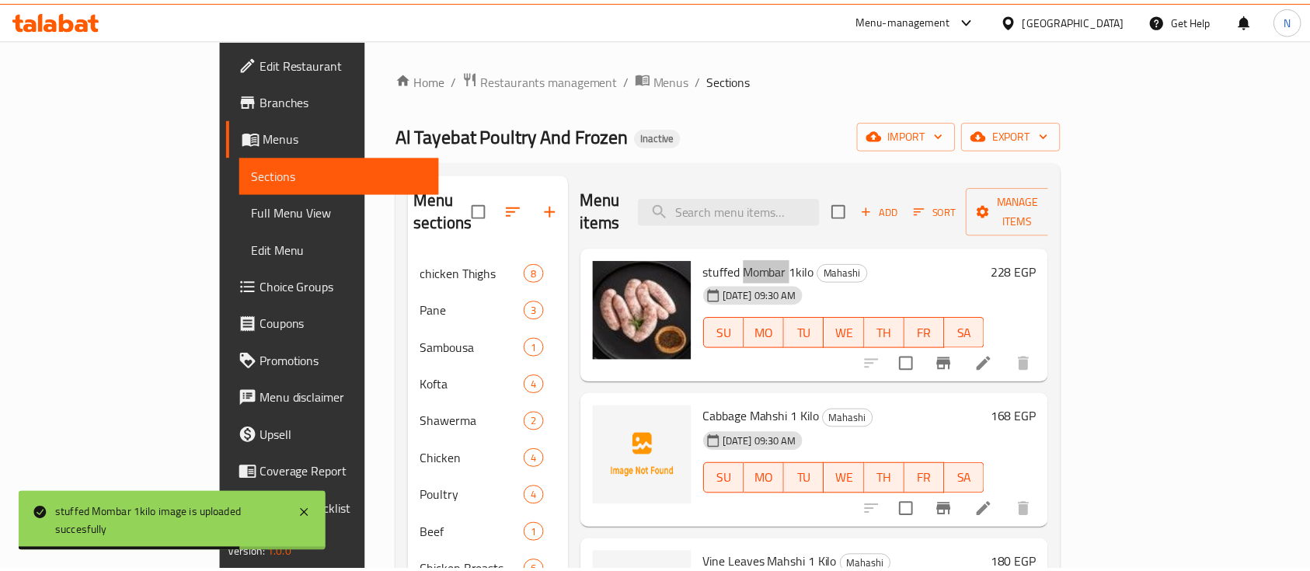
scroll to position [231, 0]
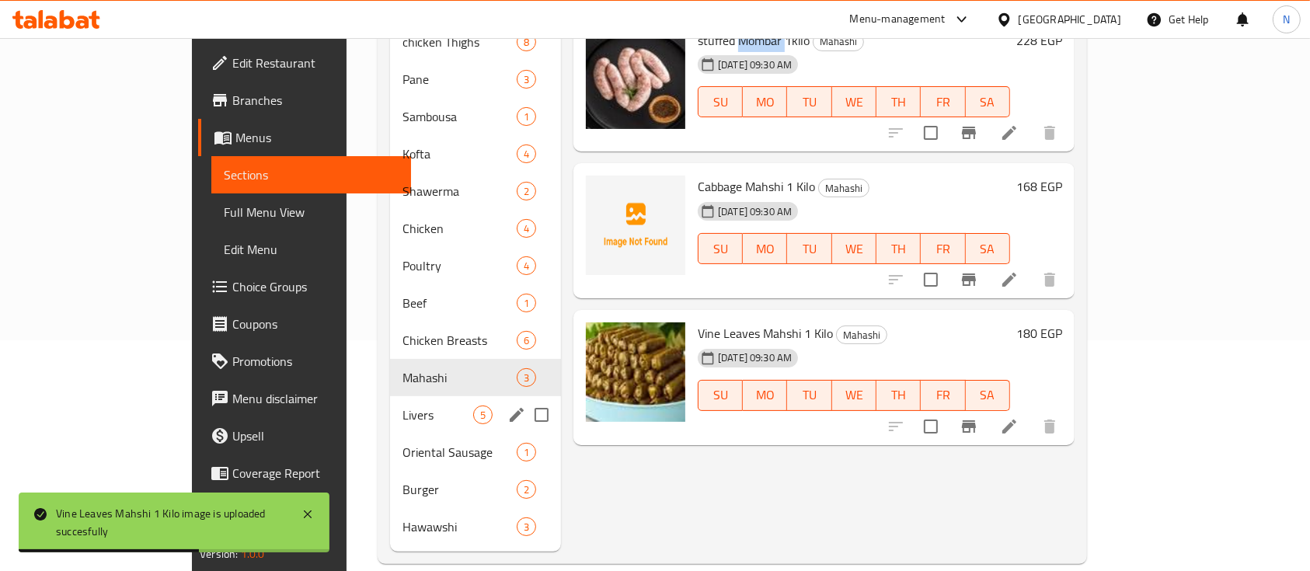
click at [402, 406] on span "Livers" at bounding box center [437, 415] width 71 height 19
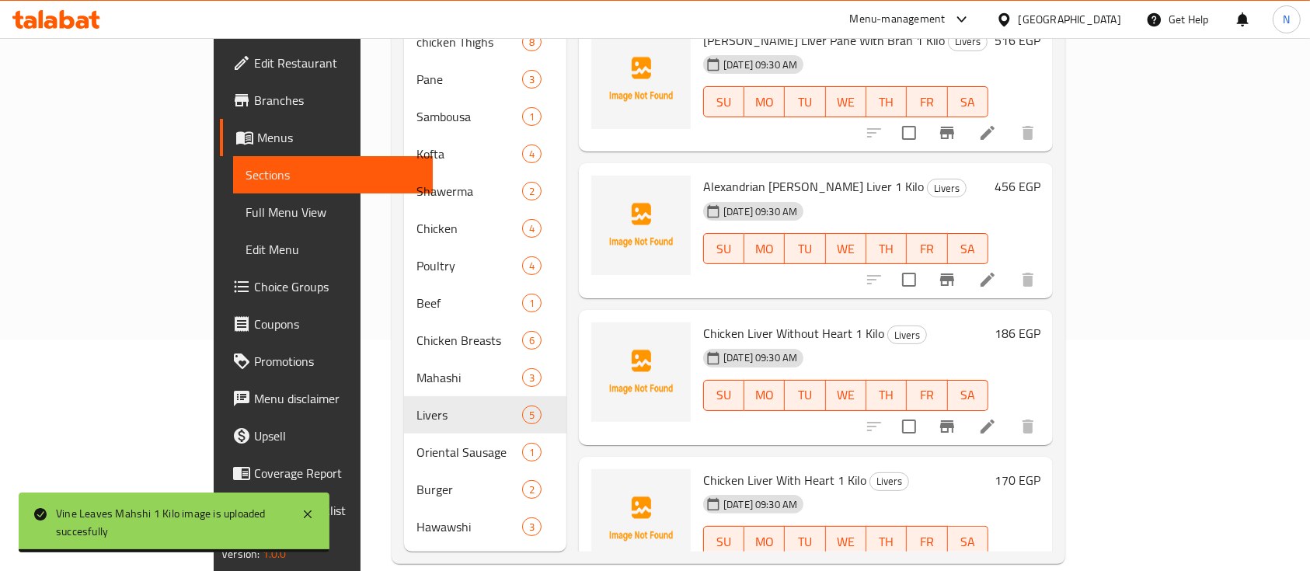
click at [777, 175] on span "Alexandrian [PERSON_NAME] Liver 1 Kilo" at bounding box center [813, 186] width 221 height 23
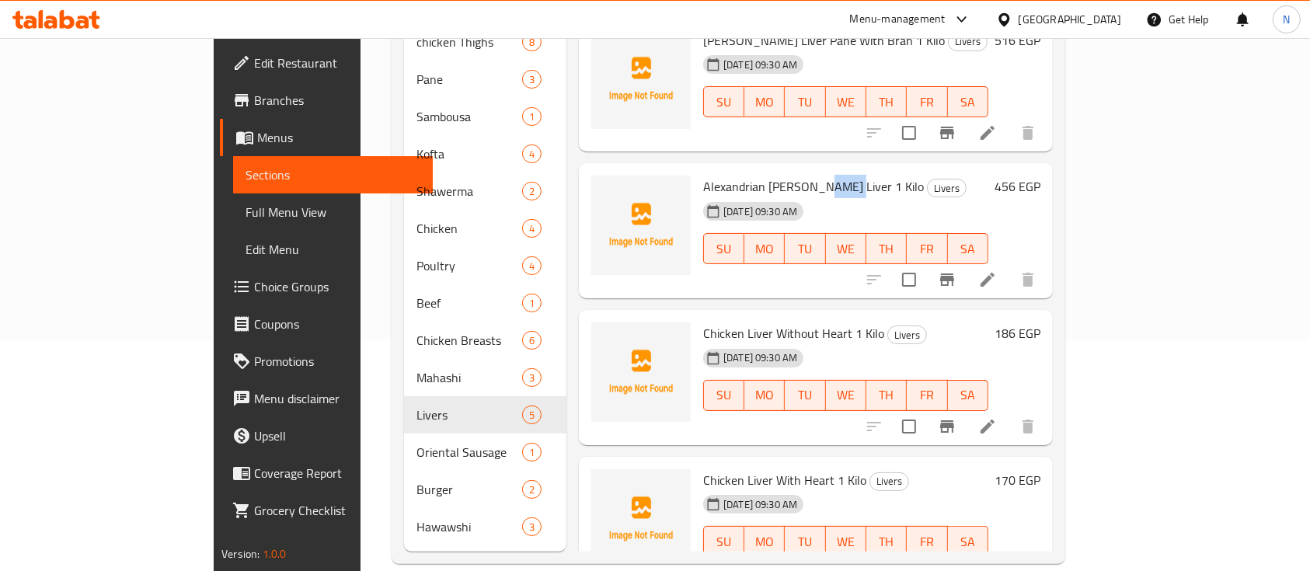
click at [777, 175] on span "Alexandrian [PERSON_NAME] Liver 1 Kilo" at bounding box center [813, 186] width 221 height 23
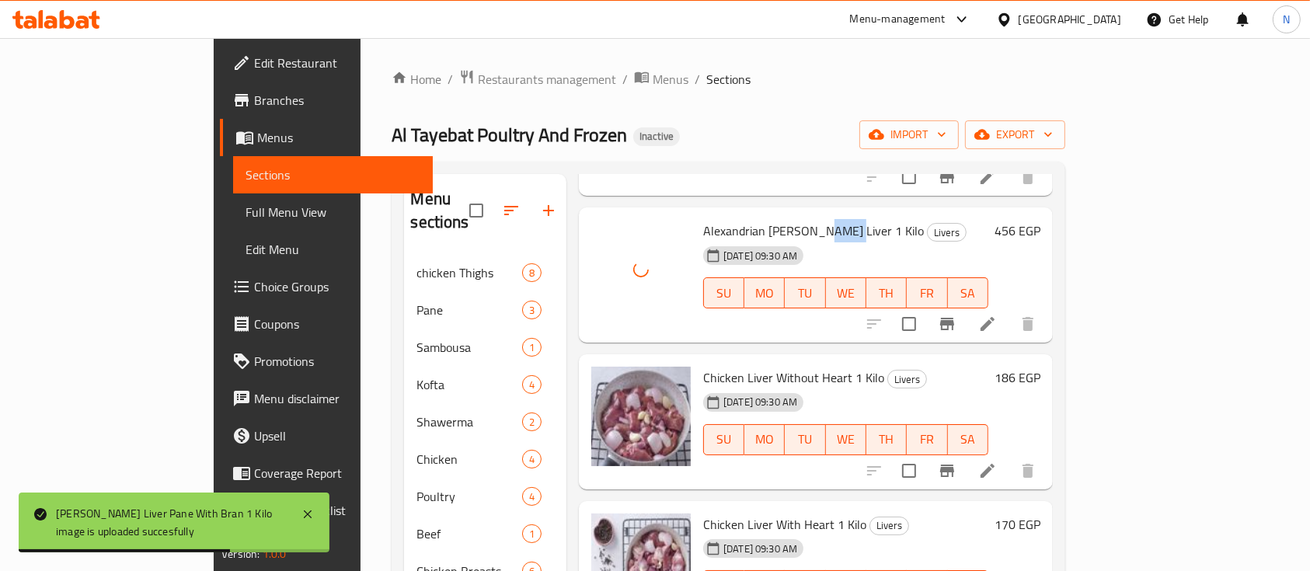
scroll to position [231, 0]
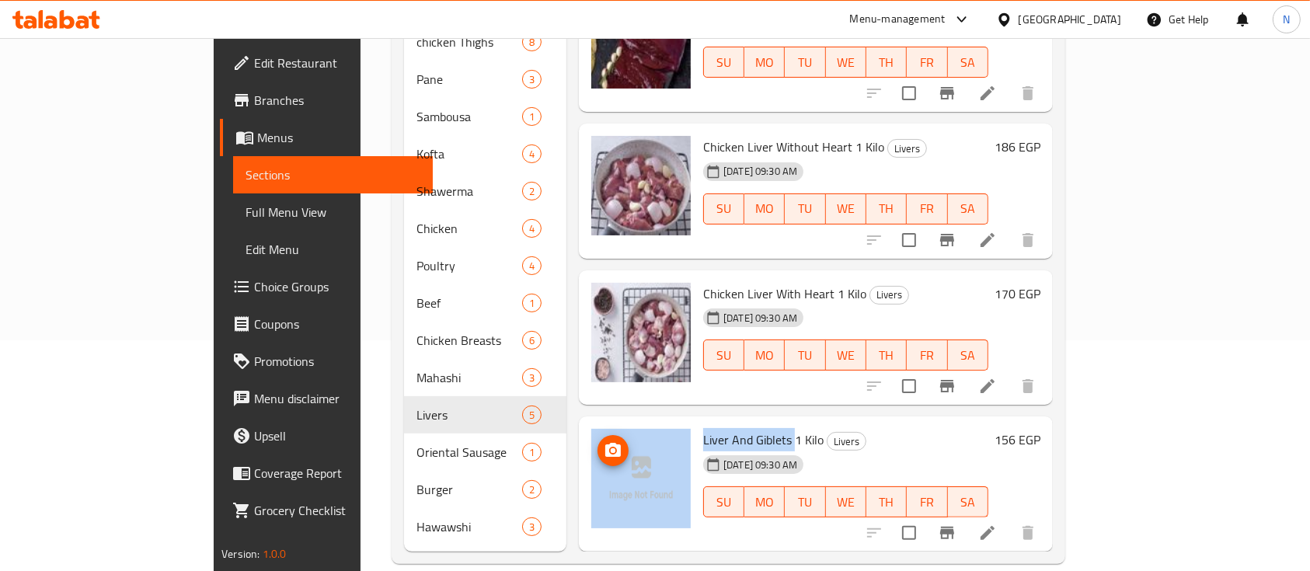
drag, startPoint x: 740, startPoint y: 413, endPoint x: 636, endPoint y: 413, distance: 103.3
click at [636, 423] on div "Liver And Giblets 1 Kilo Livers [DATE] 09:30 AM SU MO TU WE TH FR SA 156 EGP" at bounding box center [816, 484] width 462 height 123
click at [995, 526] on icon at bounding box center [988, 533] width 14 height 14
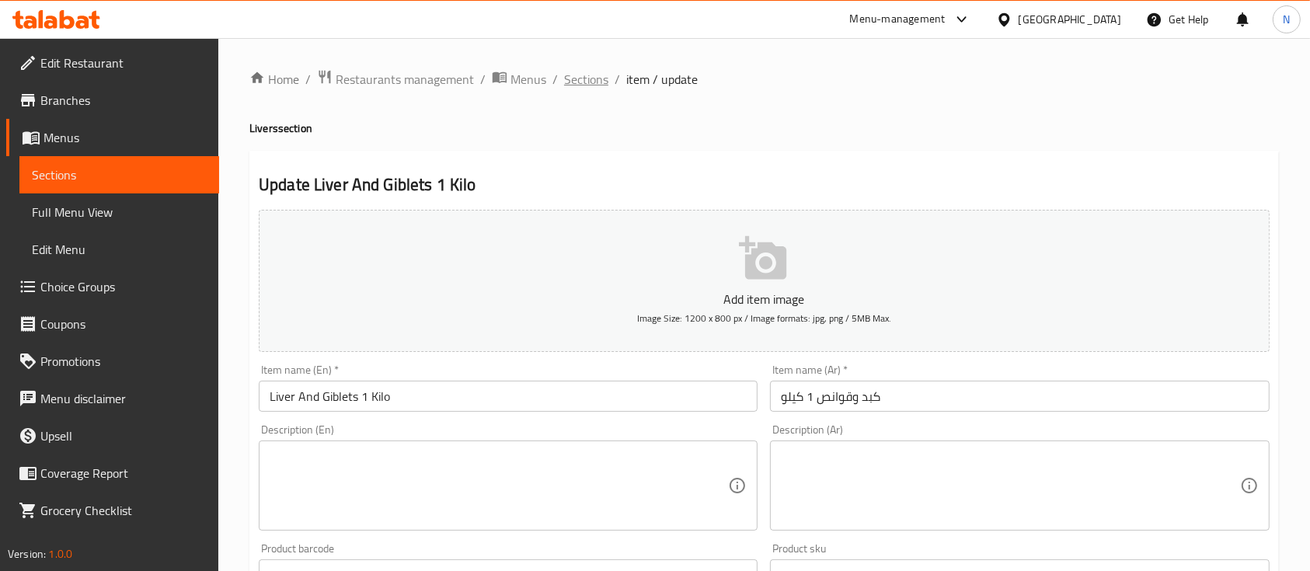
click at [567, 74] on span "Sections" at bounding box center [586, 79] width 44 height 19
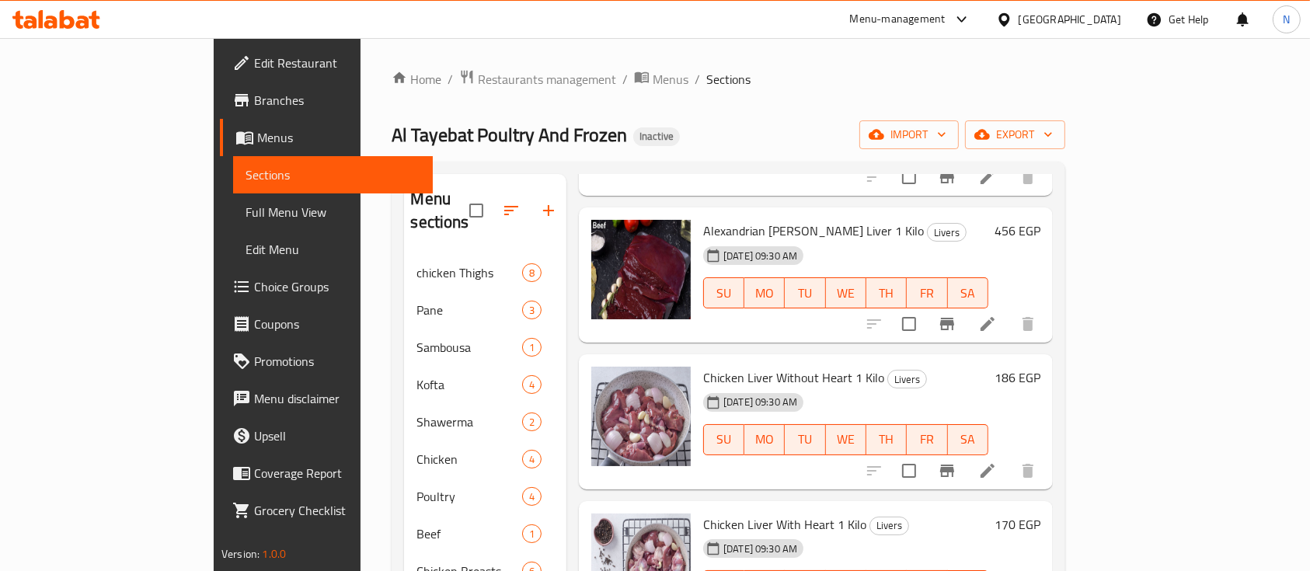
scroll to position [231, 0]
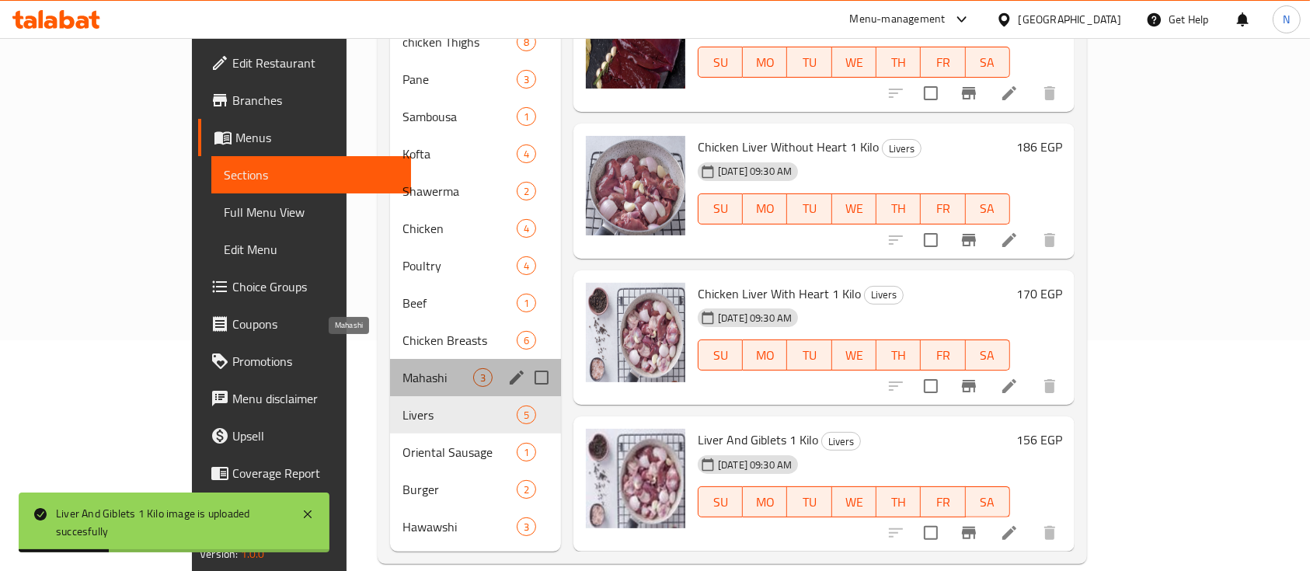
click at [402, 368] on span "Mahashi" at bounding box center [437, 377] width 71 height 19
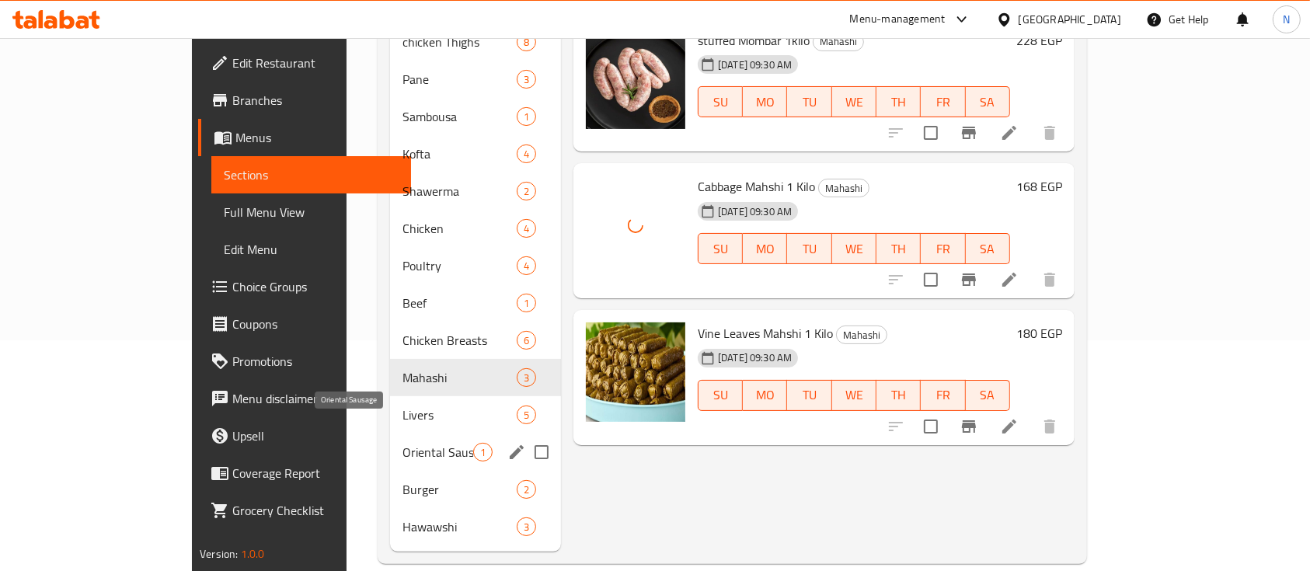
click at [402, 443] on span "Oriental Sausage" at bounding box center [437, 452] width 71 height 19
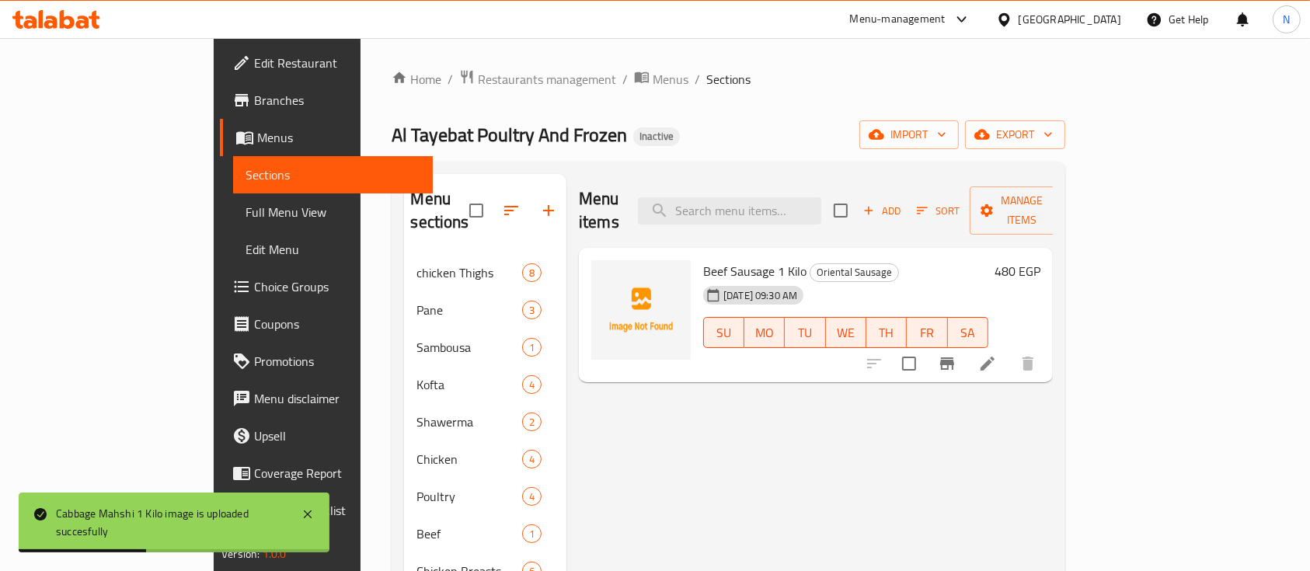
click at [703, 260] on span "Beef Sausage 1 Kilo" at bounding box center [754, 271] width 103 height 23
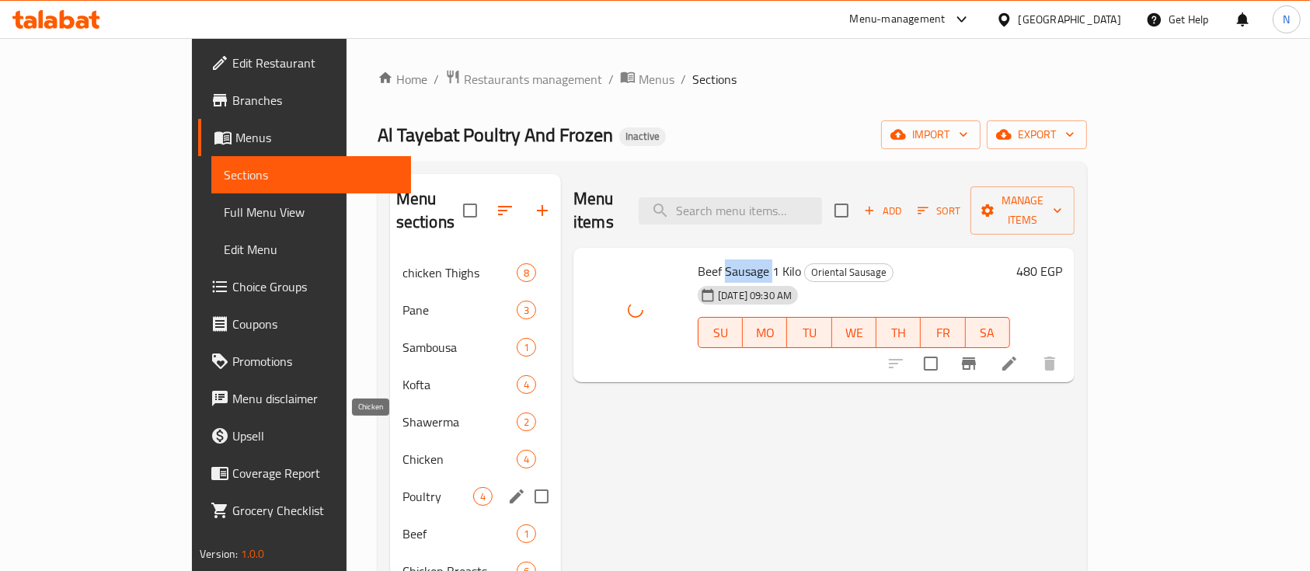
scroll to position [231, 0]
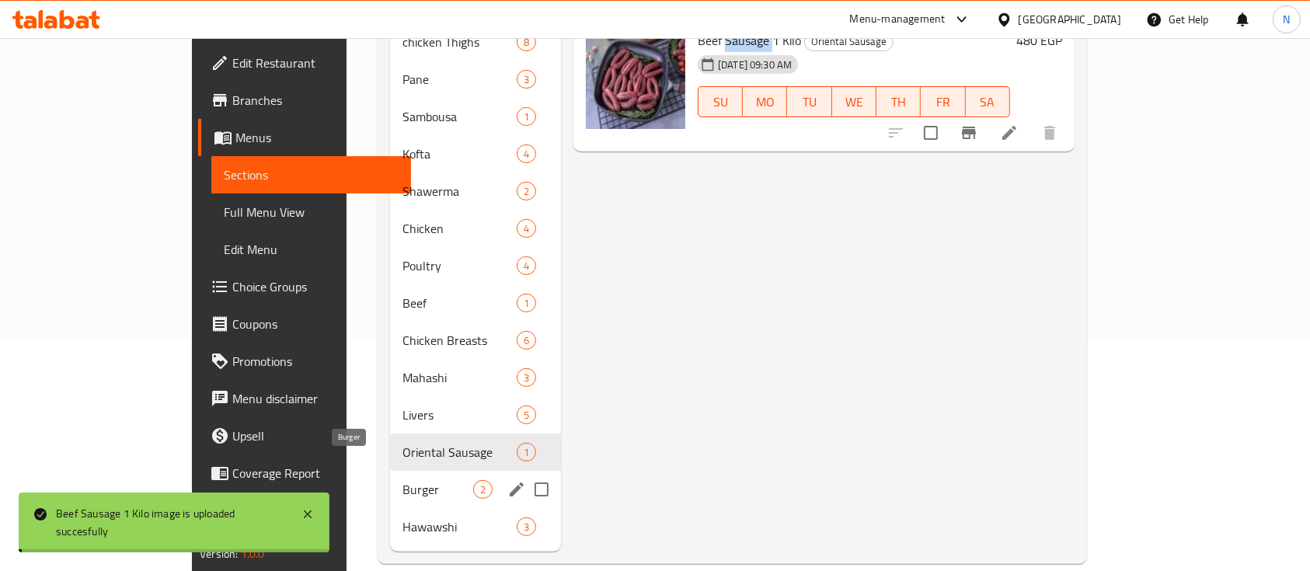
click at [402, 480] on span "Burger" at bounding box center [437, 489] width 71 height 19
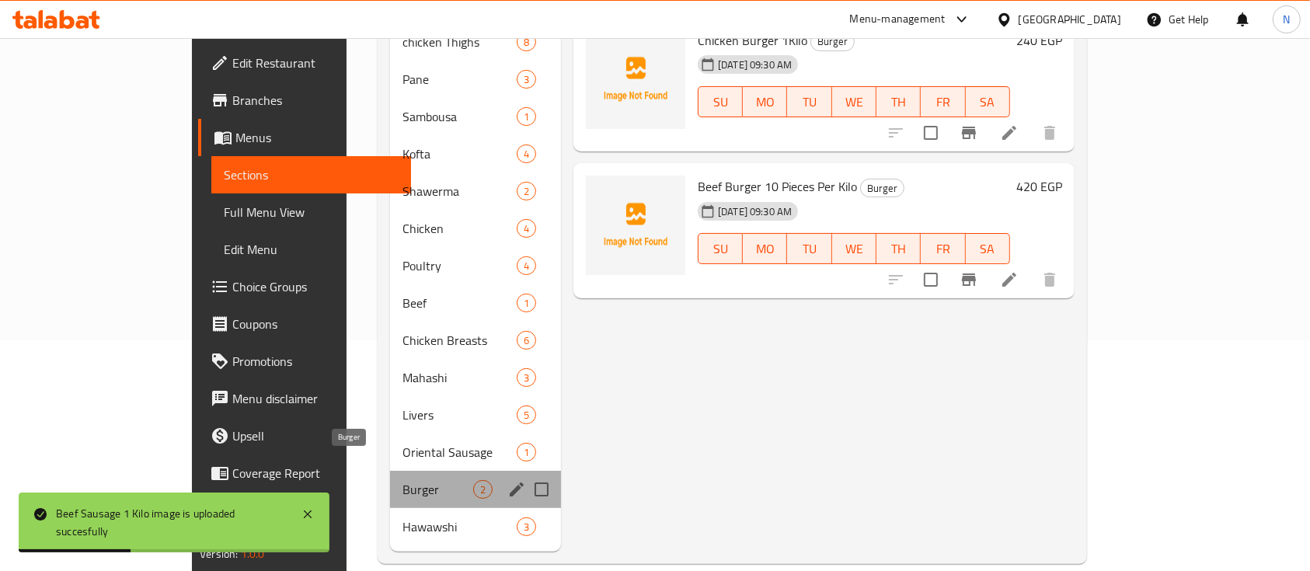
click at [402, 480] on span "Burger" at bounding box center [437, 489] width 71 height 19
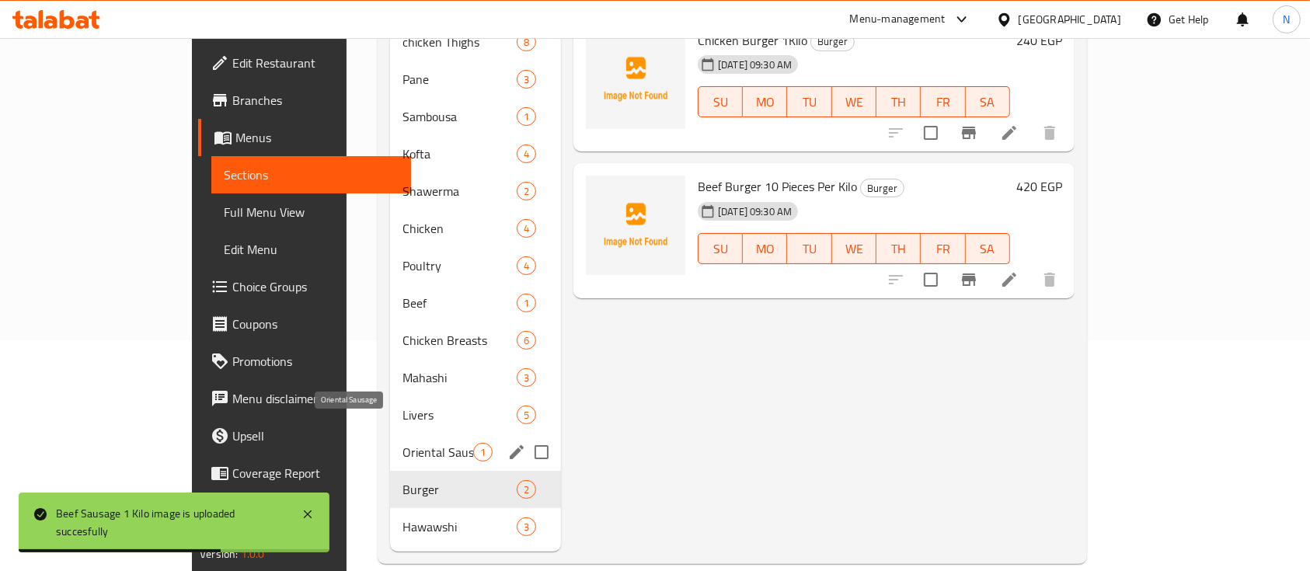
click at [402, 443] on span "Oriental Sausage" at bounding box center [437, 452] width 71 height 19
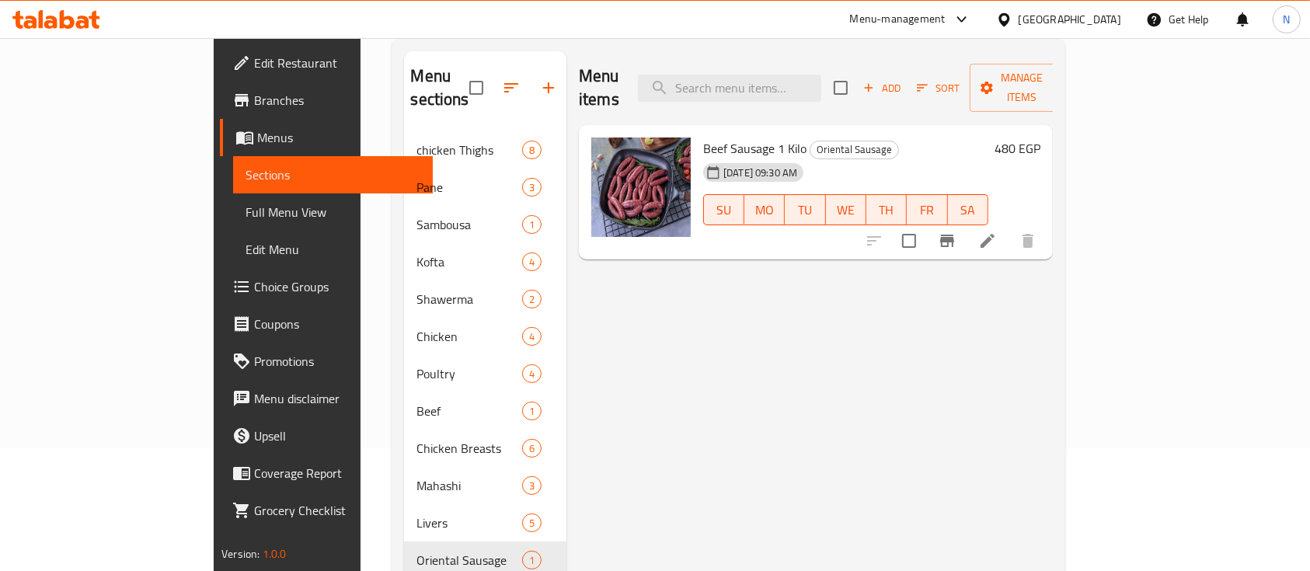
scroll to position [231, 0]
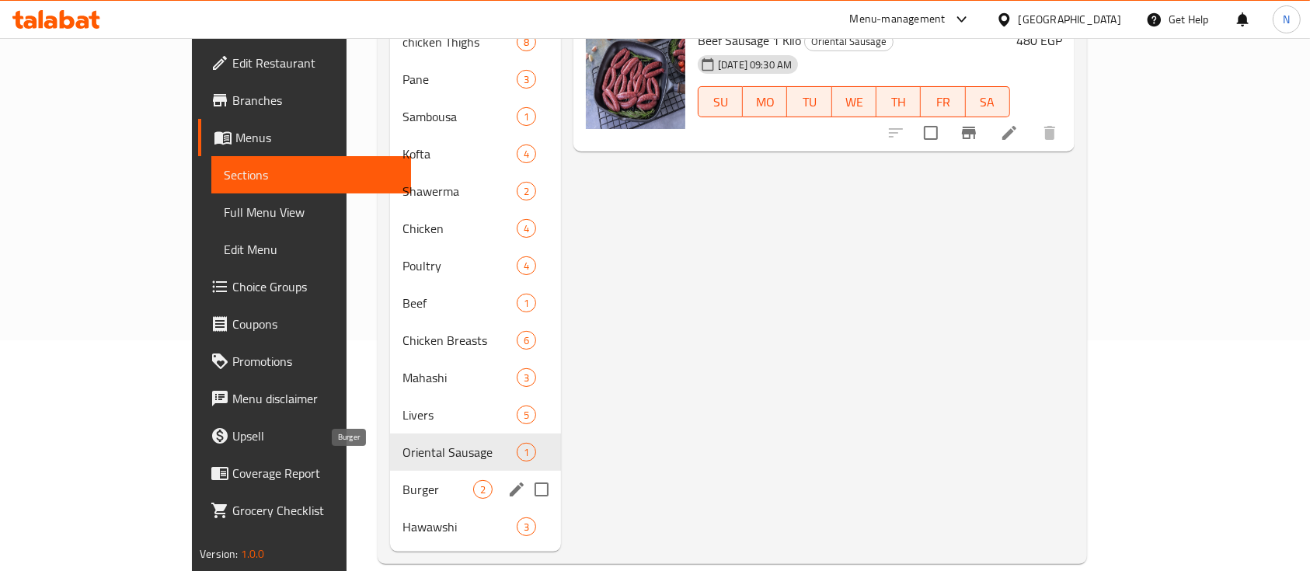
click at [402, 480] on span "Burger" at bounding box center [437, 489] width 71 height 19
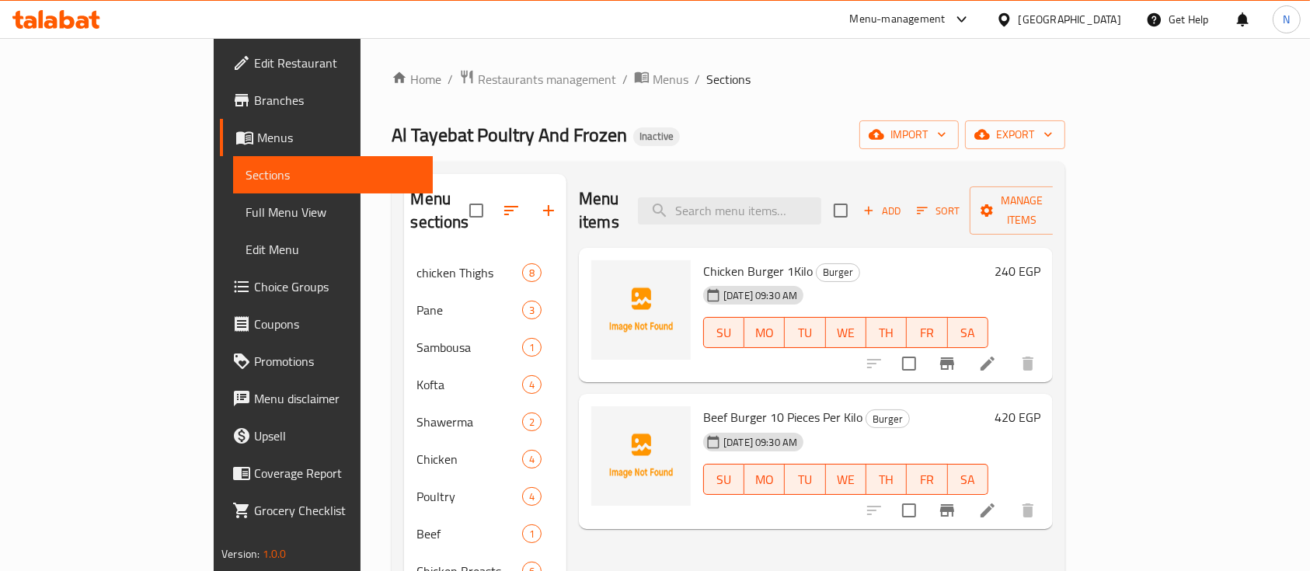
click at [703, 406] on span "Beef Burger 10 Pieces Per Kilo" at bounding box center [782, 417] width 159 height 23
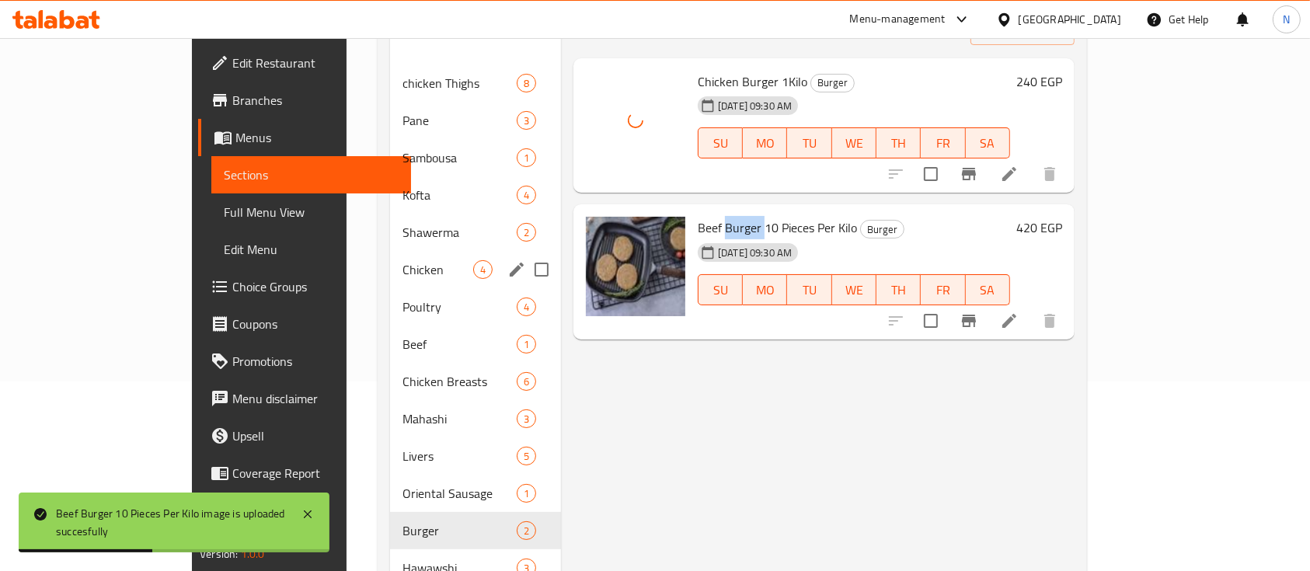
scroll to position [231, 0]
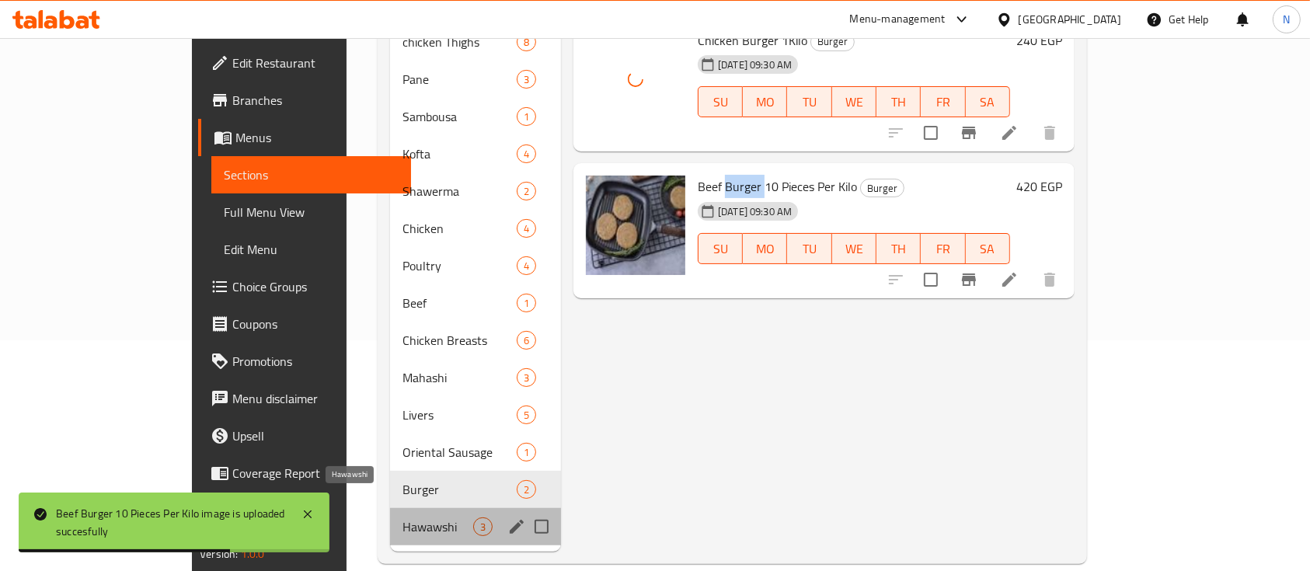
click at [402, 517] on span "Hawawshi" at bounding box center [437, 526] width 71 height 19
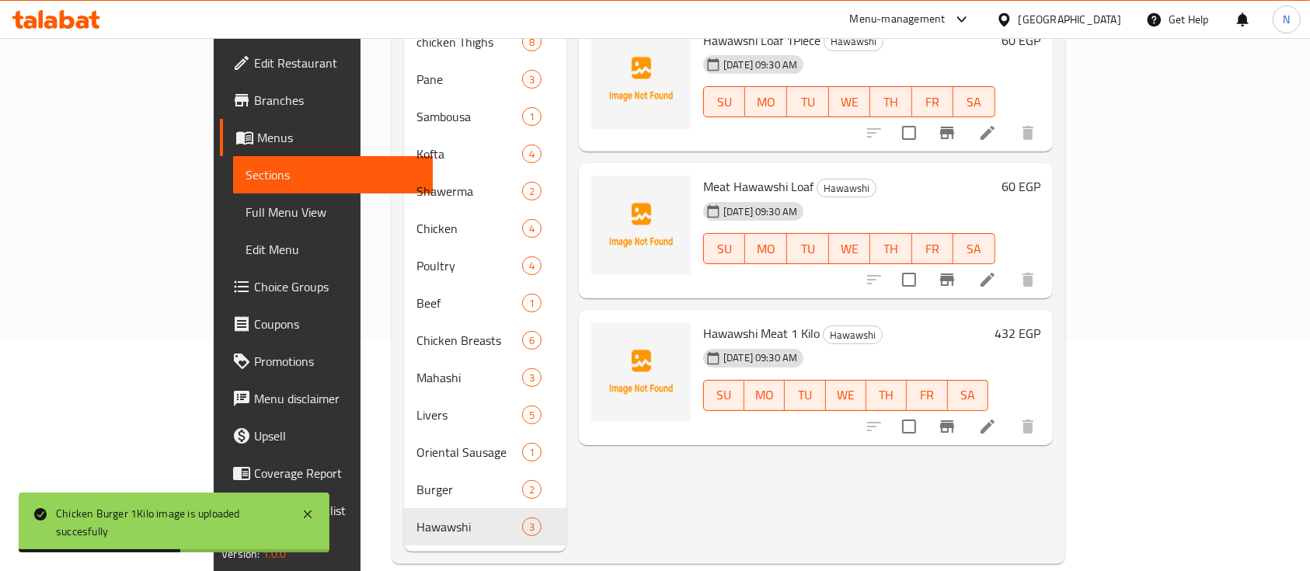
click at [703, 322] on span "Hawawshi Meat 1 Kilo" at bounding box center [761, 333] width 117 height 23
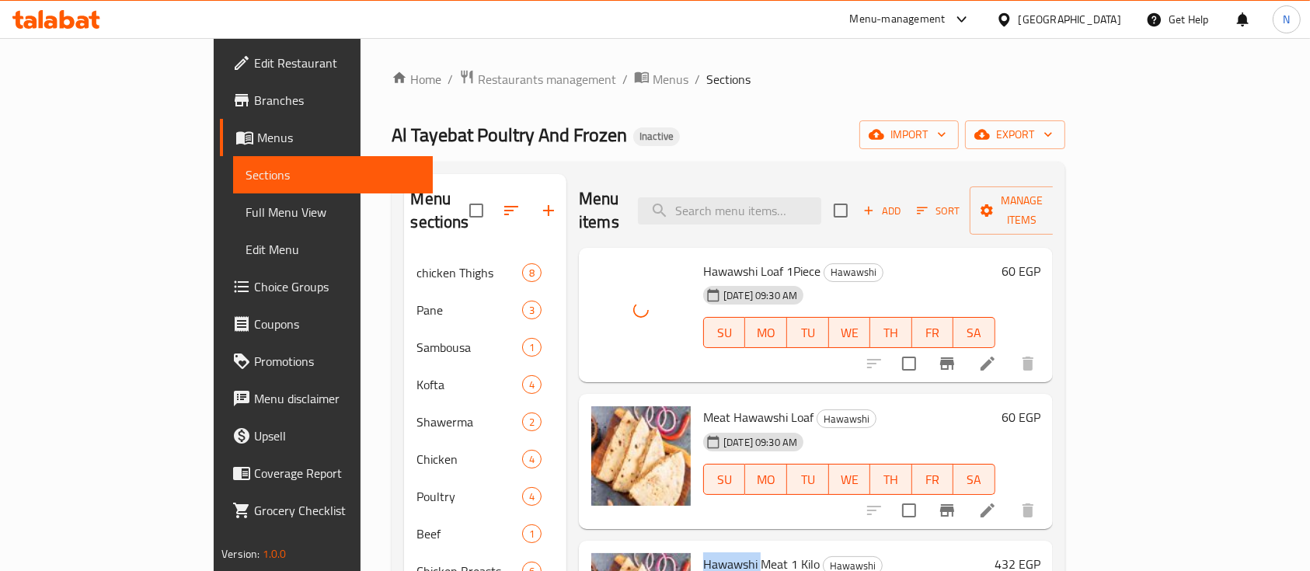
scroll to position [231, 0]
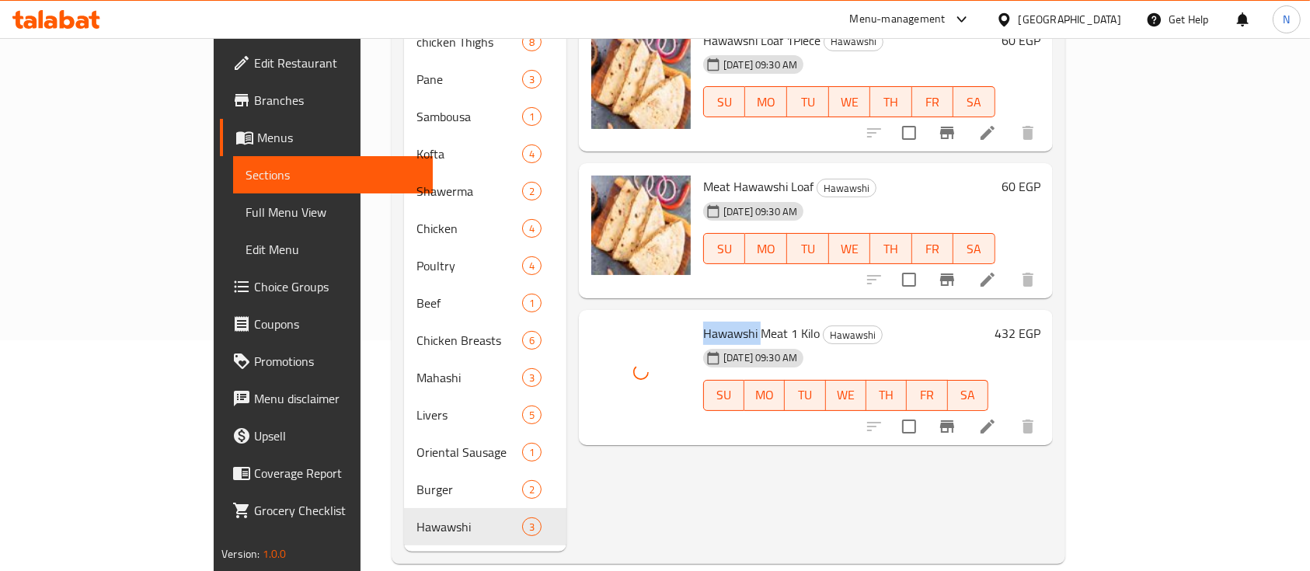
click at [744, 480] on div "Menu items Add Sort Manage items Hawawshi Loaf 1Piece Hawawshi [DATE] 09:30 AM …" at bounding box center [809, 247] width 486 height 608
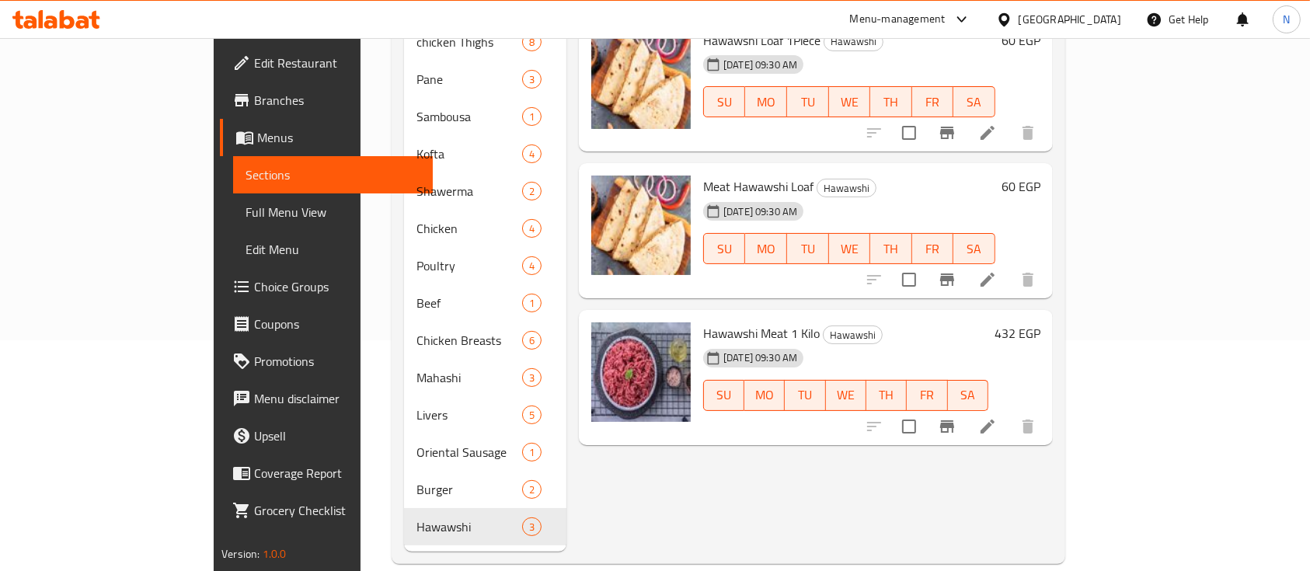
click at [997, 417] on icon at bounding box center [987, 426] width 19 height 19
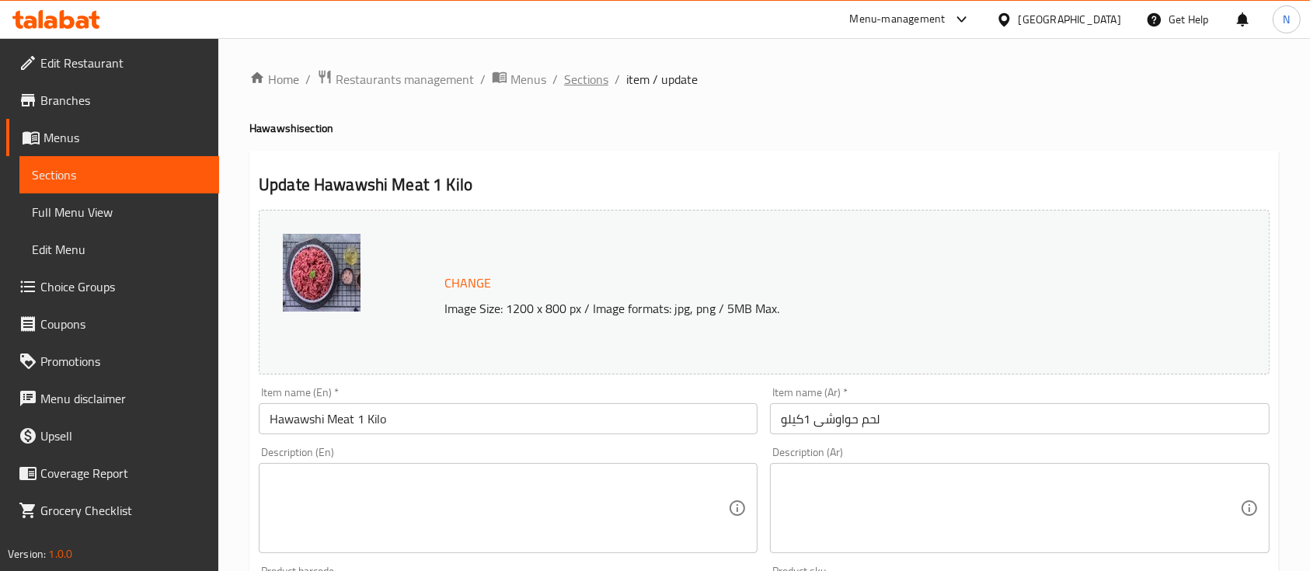
click at [590, 78] on span "Sections" at bounding box center [586, 79] width 44 height 19
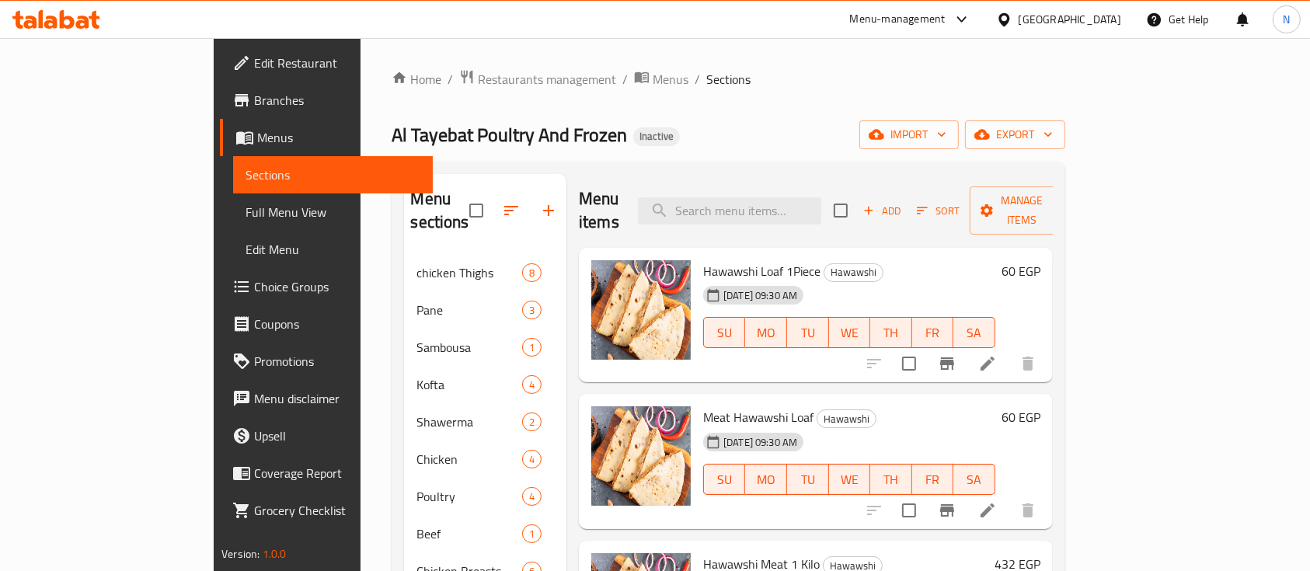
click at [1040, 186] on div "Add Sort Manage items" at bounding box center [954, 210] width 240 height 48
click at [903, 202] on span "Add" at bounding box center [882, 211] width 42 height 18
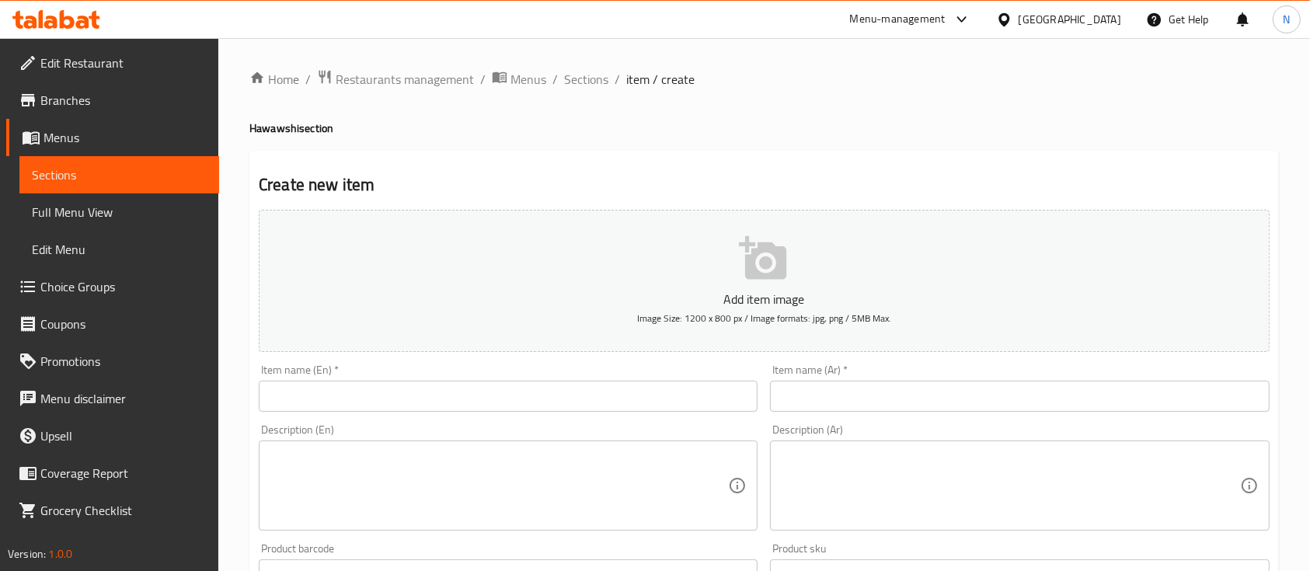
click at [373, 402] on input "text" at bounding box center [508, 396] width 499 height 31
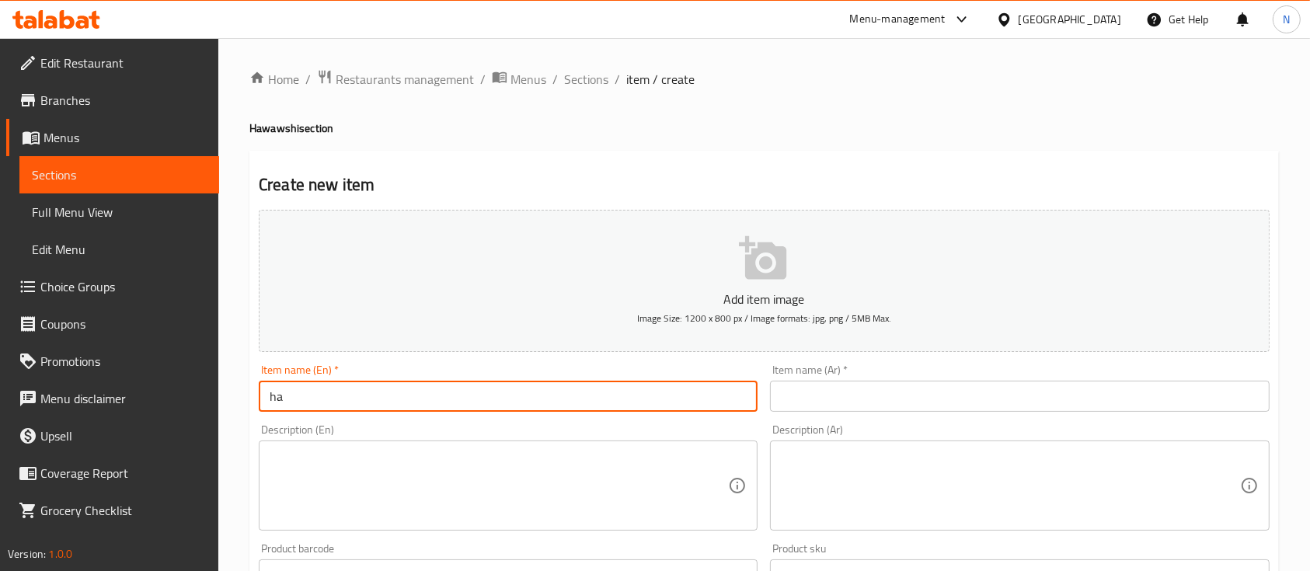
type input "h"
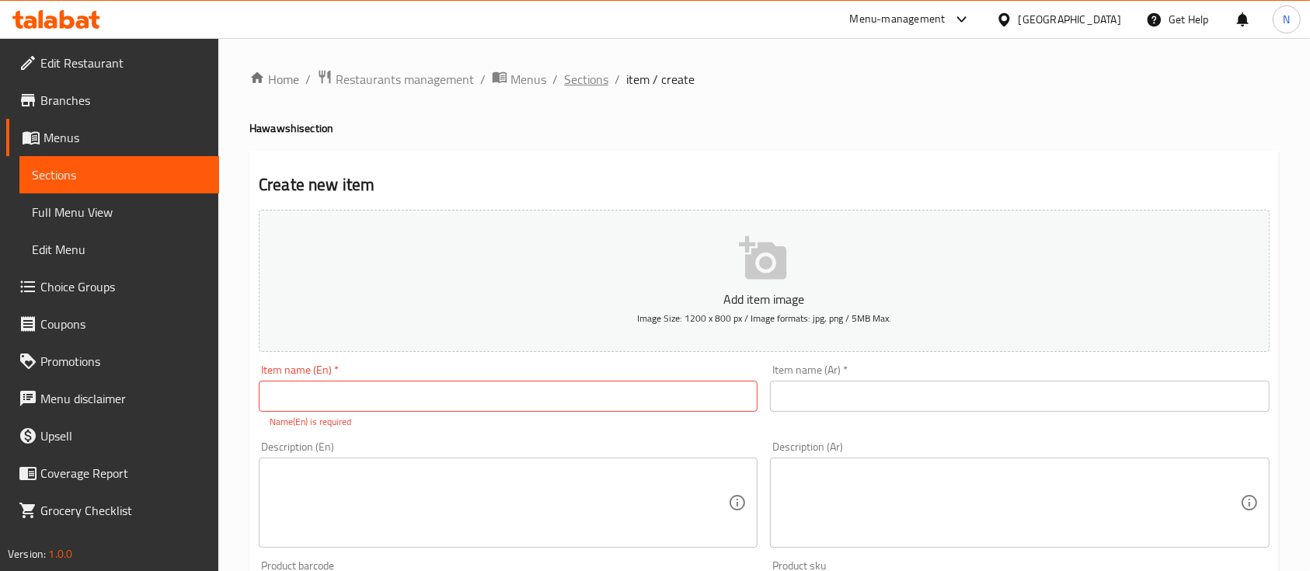
click at [574, 76] on span "Sections" at bounding box center [586, 79] width 44 height 19
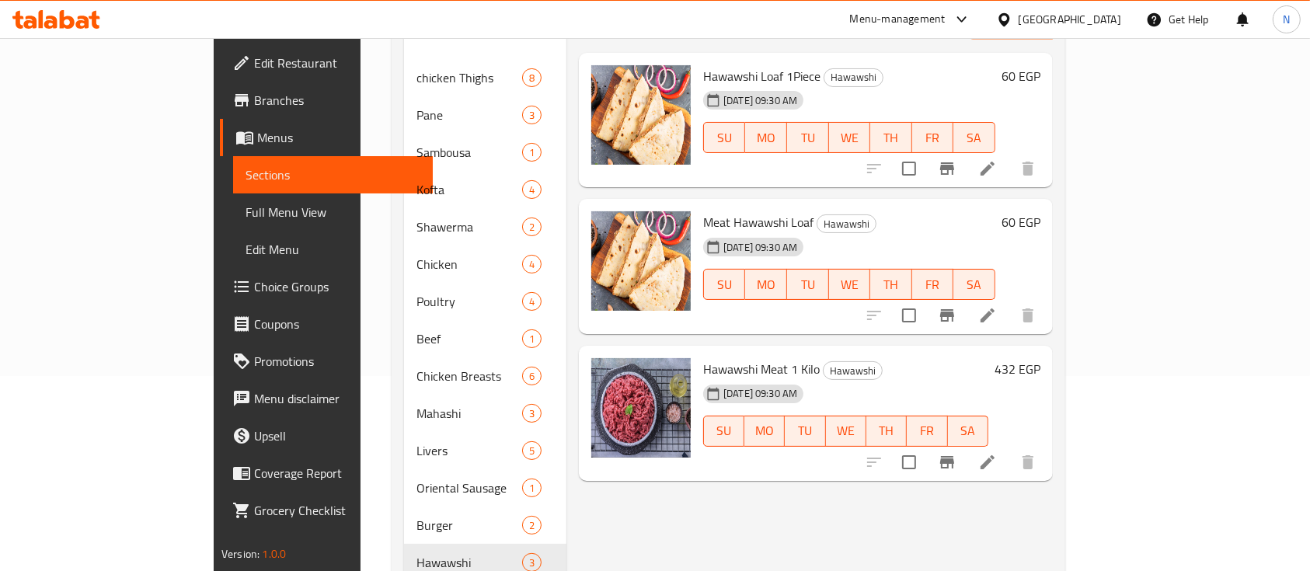
scroll to position [231, 0]
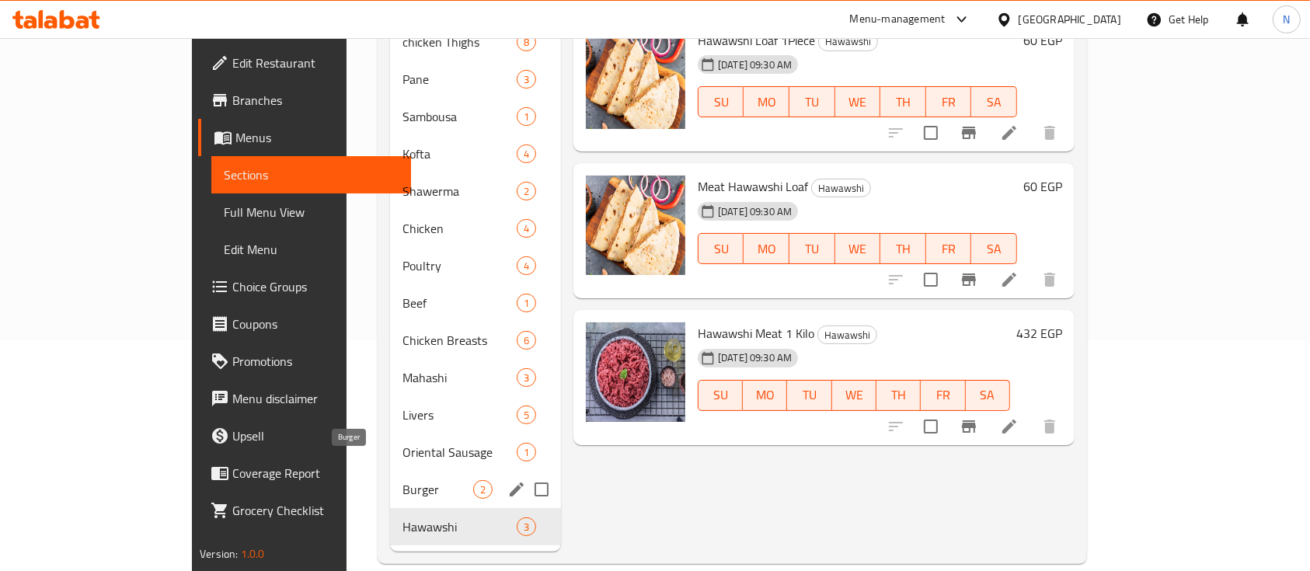
click at [402, 480] on span "Burger" at bounding box center [437, 489] width 71 height 19
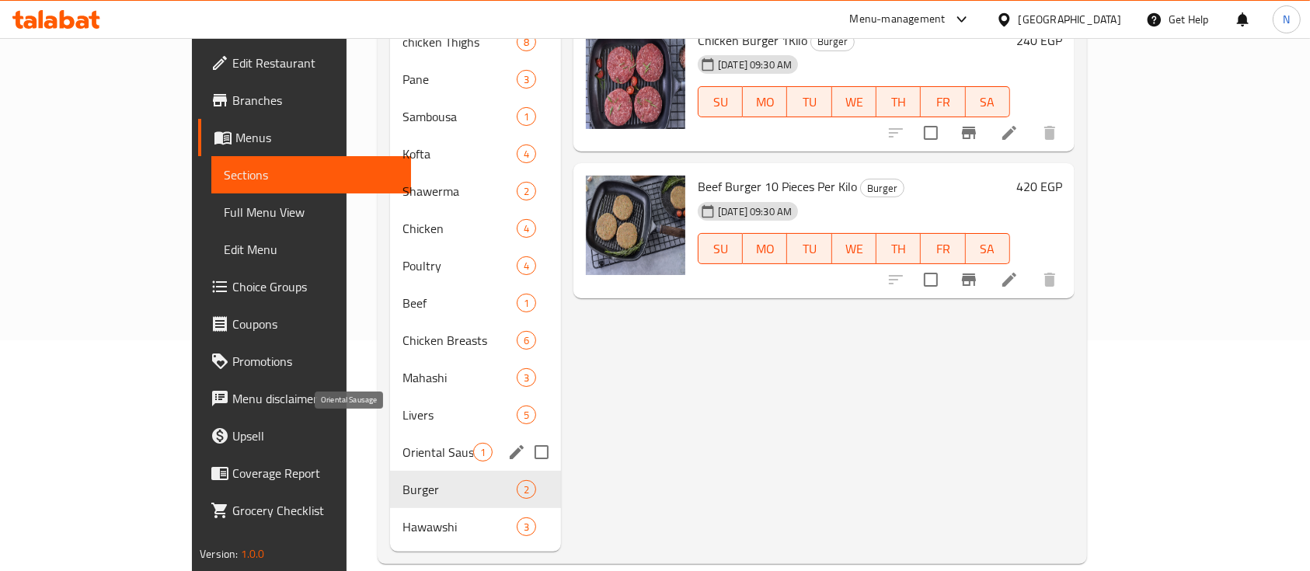
click at [402, 443] on span "Oriental Sausage" at bounding box center [437, 452] width 71 height 19
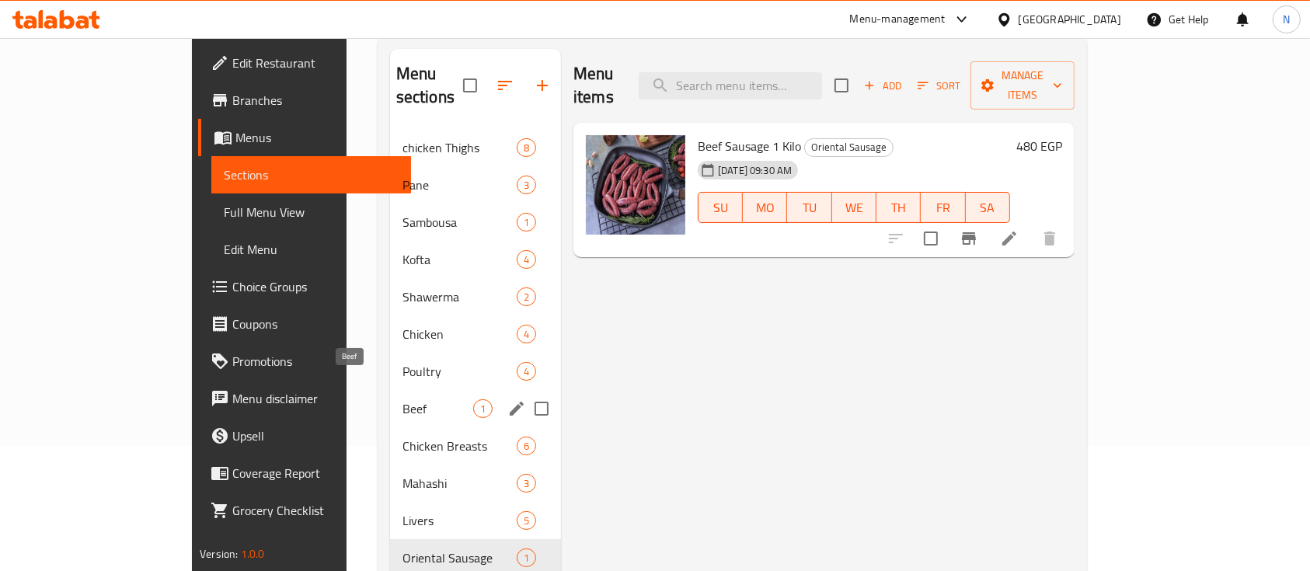
scroll to position [231, 0]
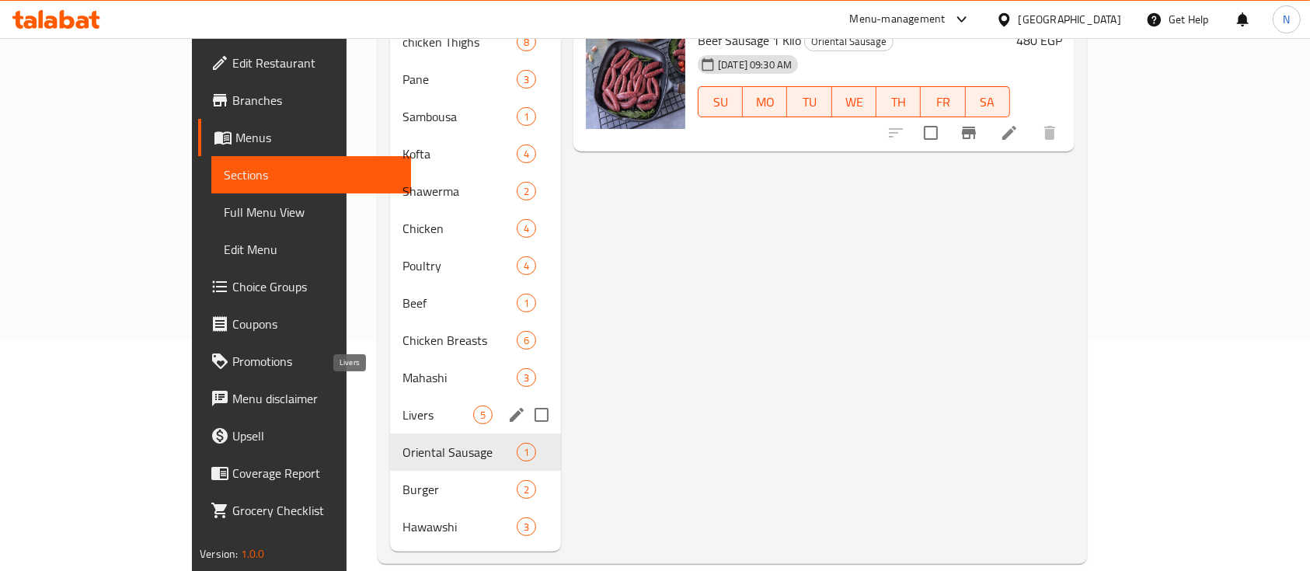
click at [402, 406] on span "Livers" at bounding box center [437, 415] width 71 height 19
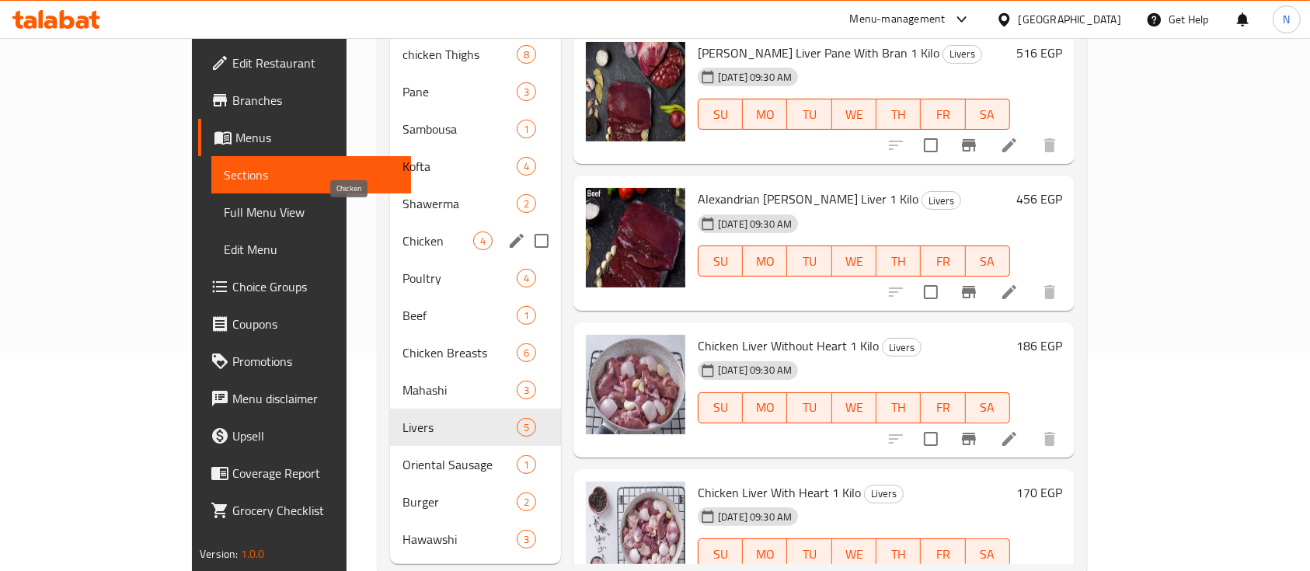
scroll to position [231, 0]
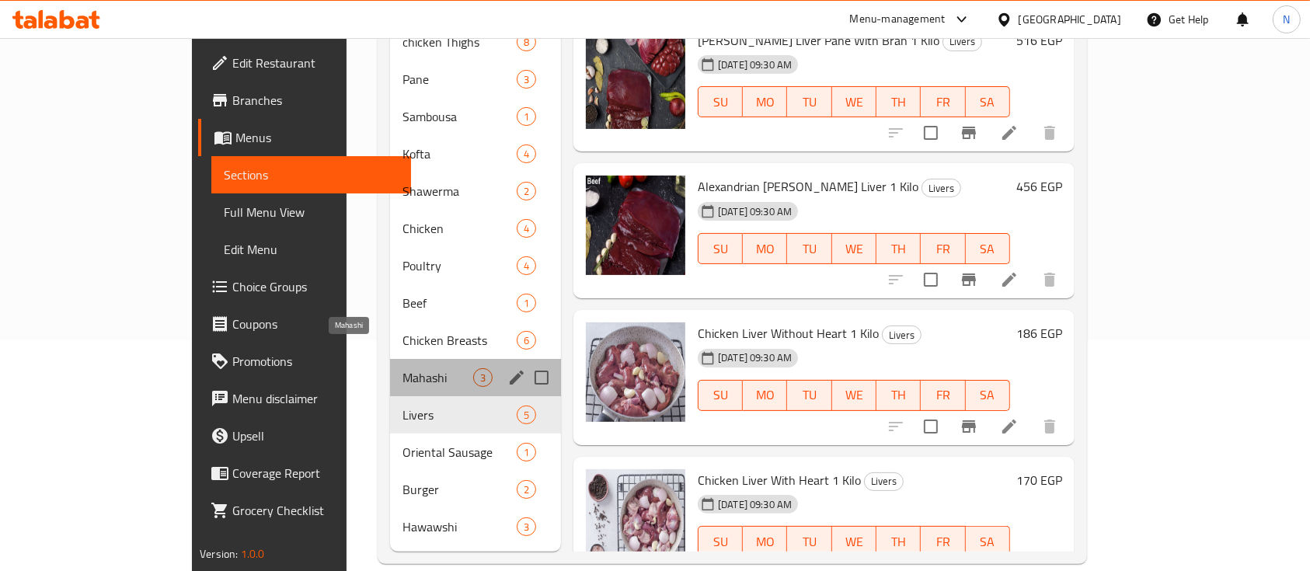
click at [402, 368] on span "Mahashi" at bounding box center [437, 377] width 71 height 19
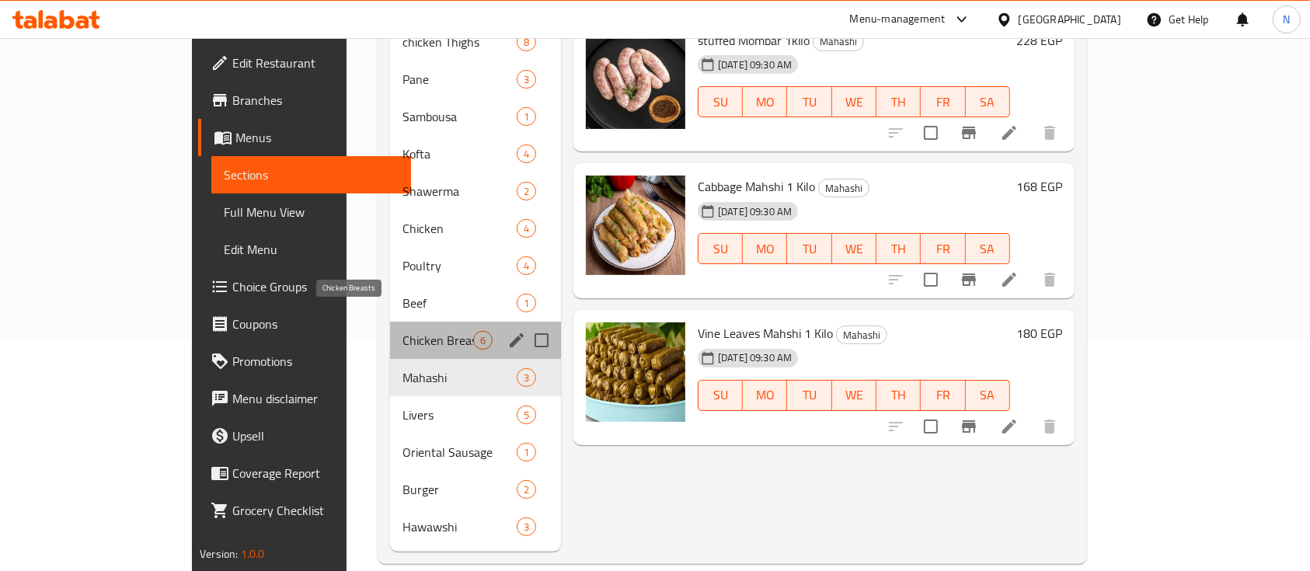
click at [402, 331] on span "Chicken Breasts" at bounding box center [437, 340] width 71 height 19
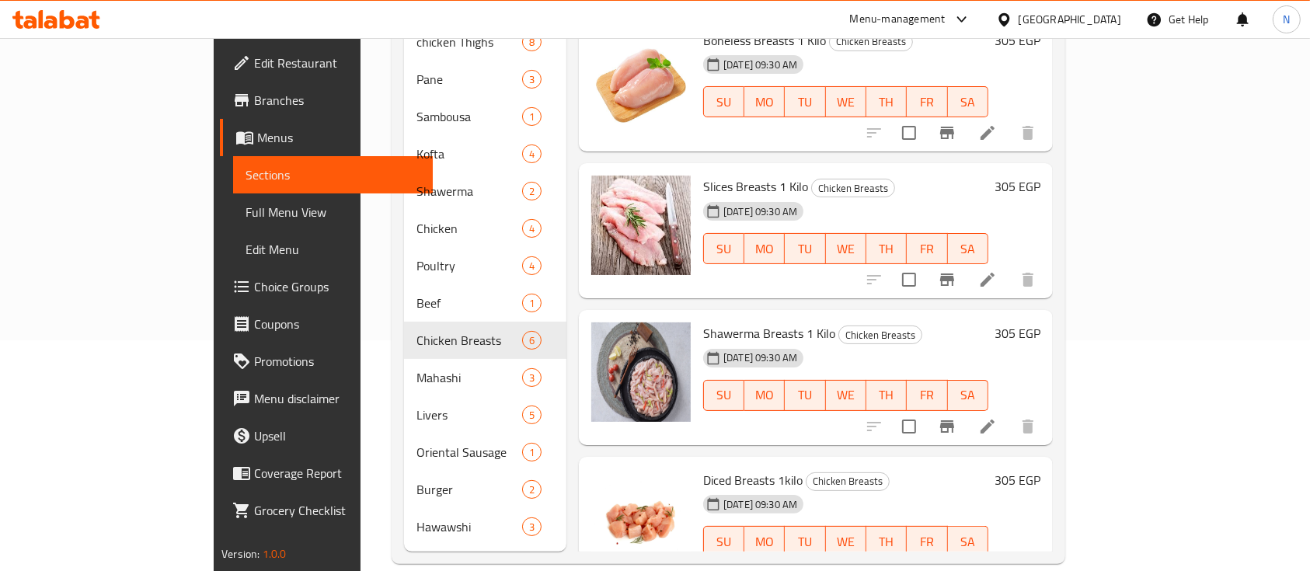
scroll to position [333, 0]
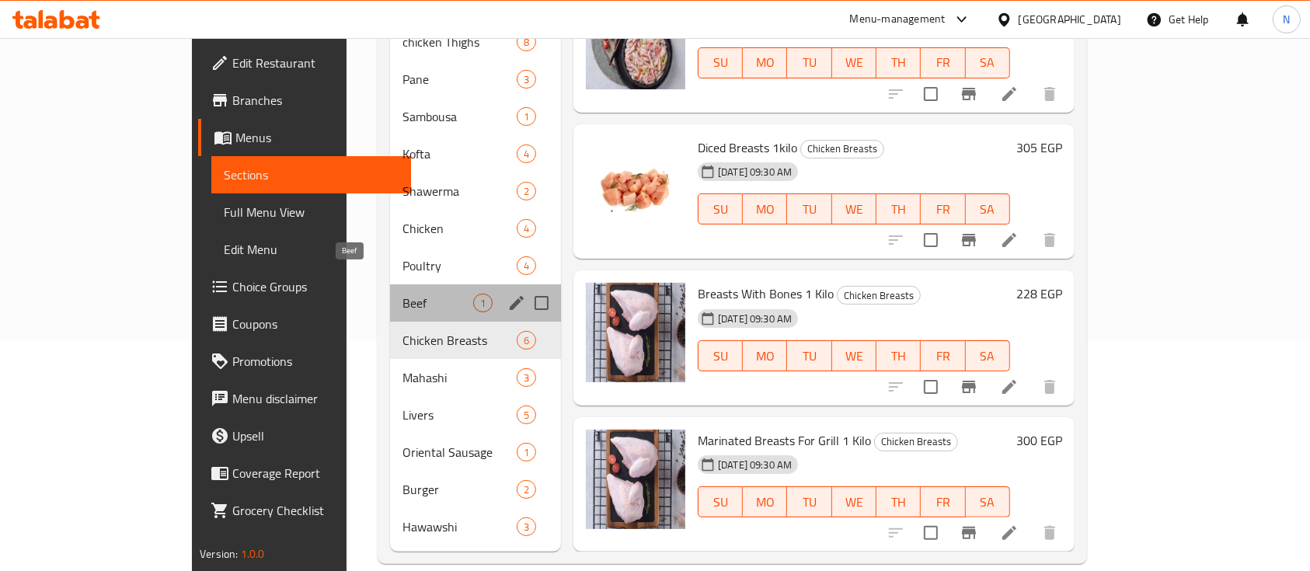
click at [402, 294] on span "Beef" at bounding box center [437, 303] width 71 height 19
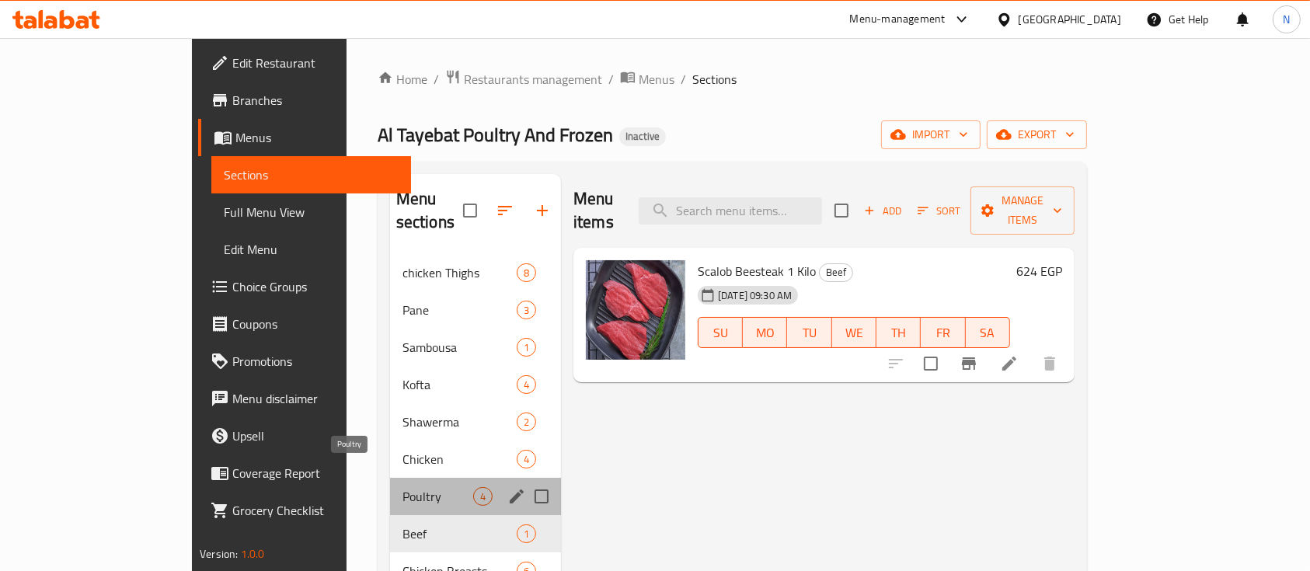
click at [402, 487] on span "Poultry" at bounding box center [437, 496] width 71 height 19
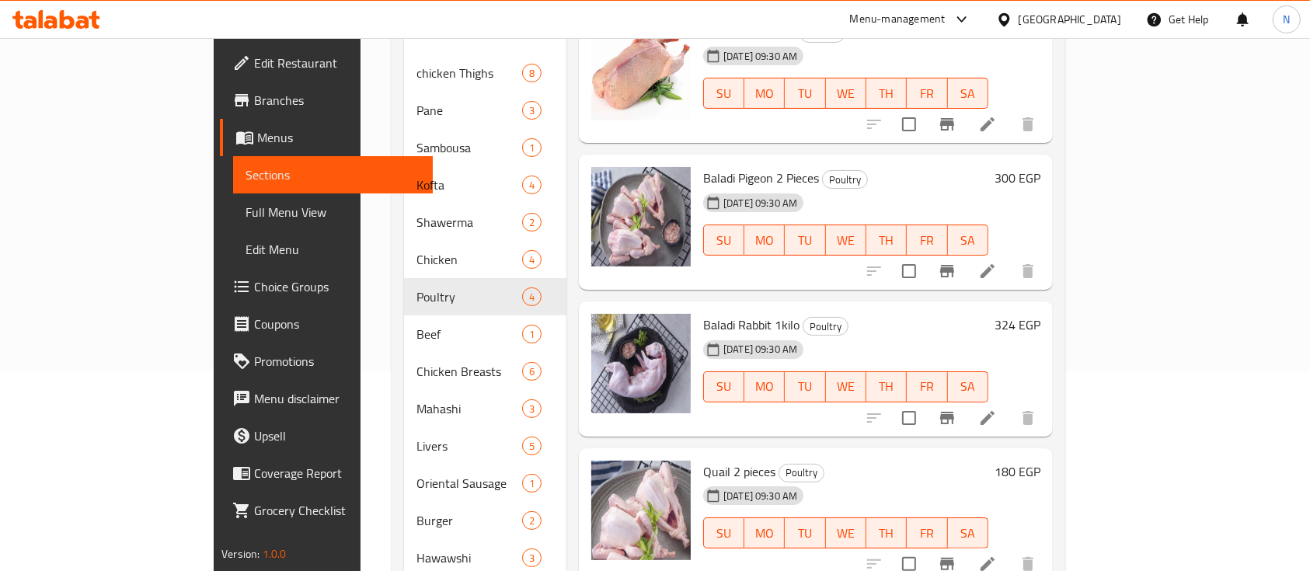
scroll to position [231, 0]
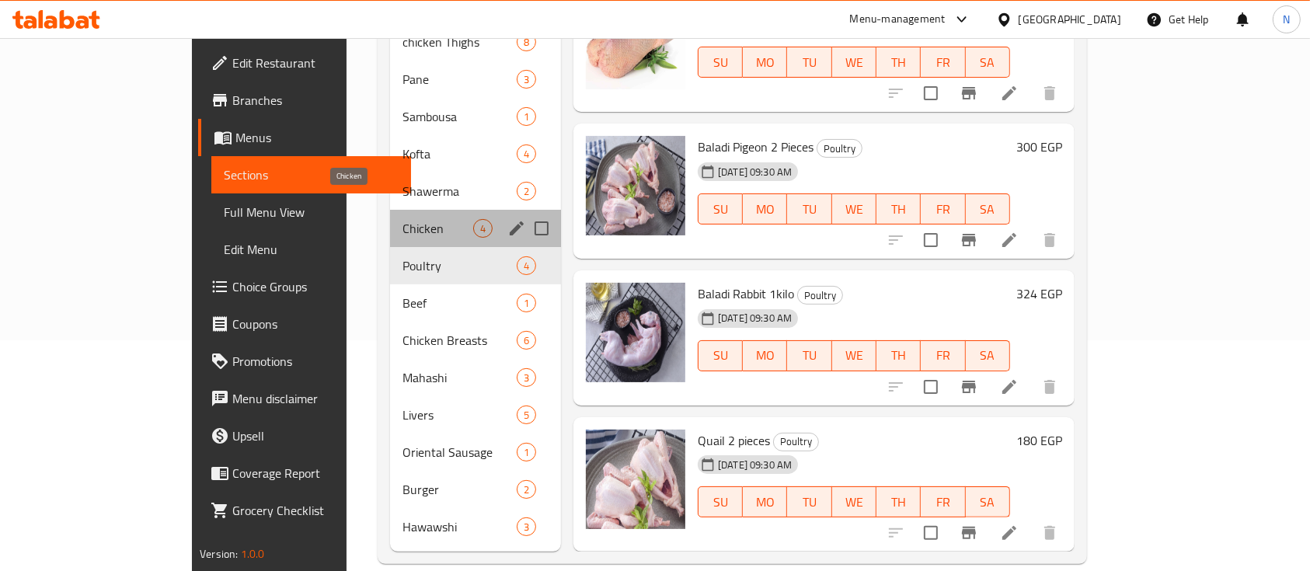
click at [402, 219] on span "Chicken" at bounding box center [437, 228] width 71 height 19
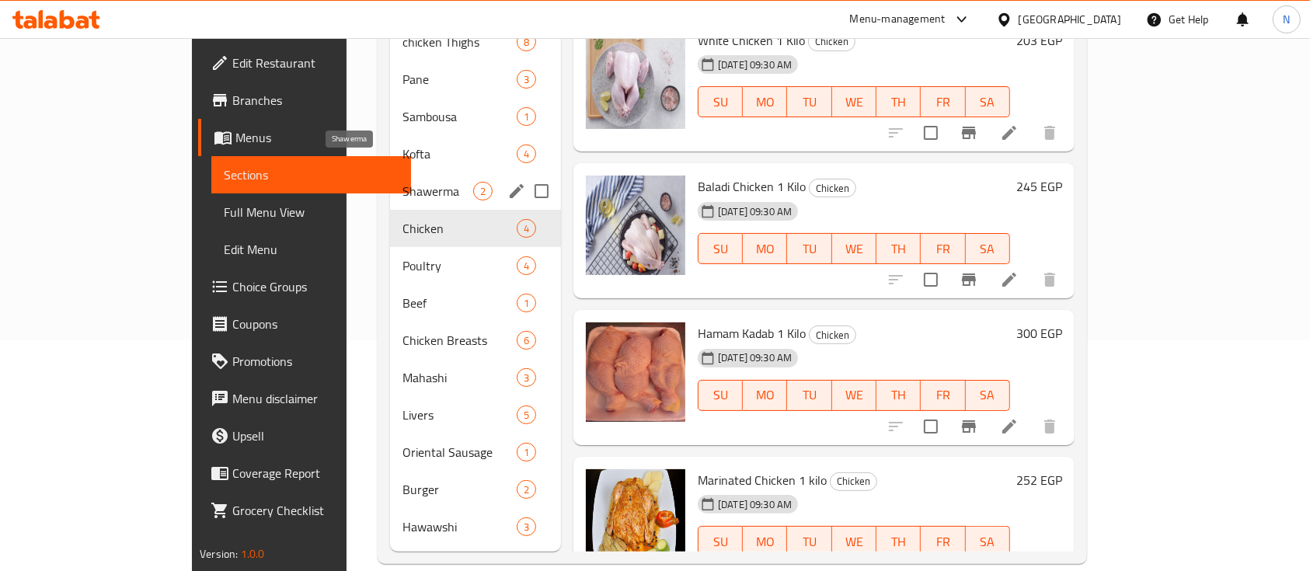
click at [402, 182] on span "Shawerma" at bounding box center [437, 191] width 71 height 19
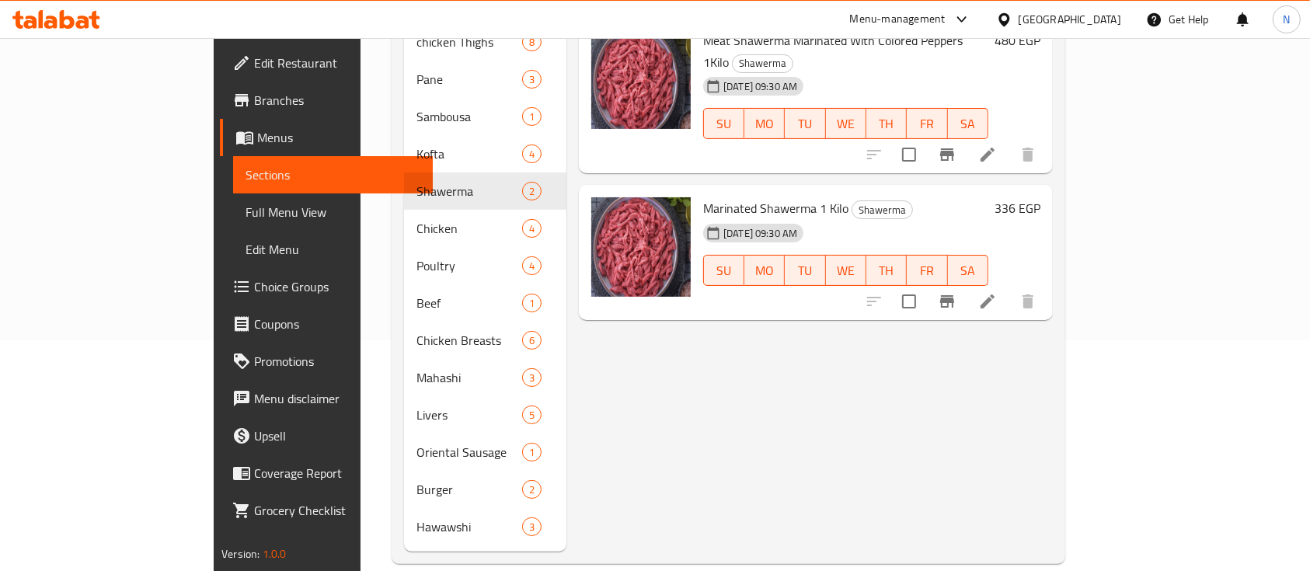
scroll to position [24, 0]
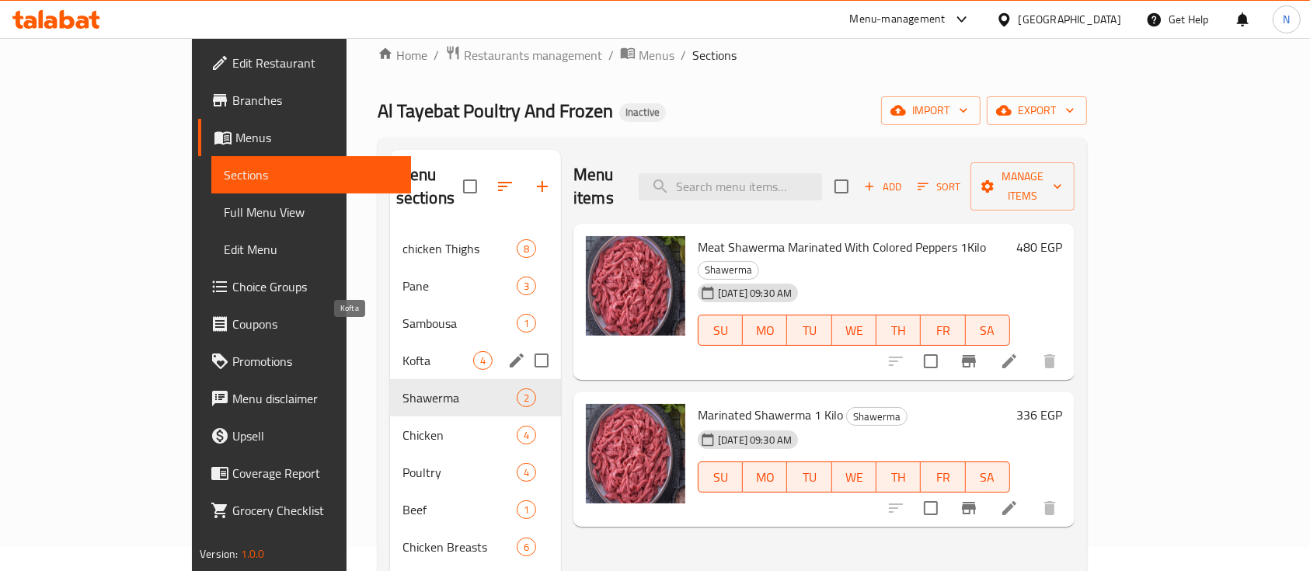
click at [402, 351] on span "Kofta" at bounding box center [437, 360] width 71 height 19
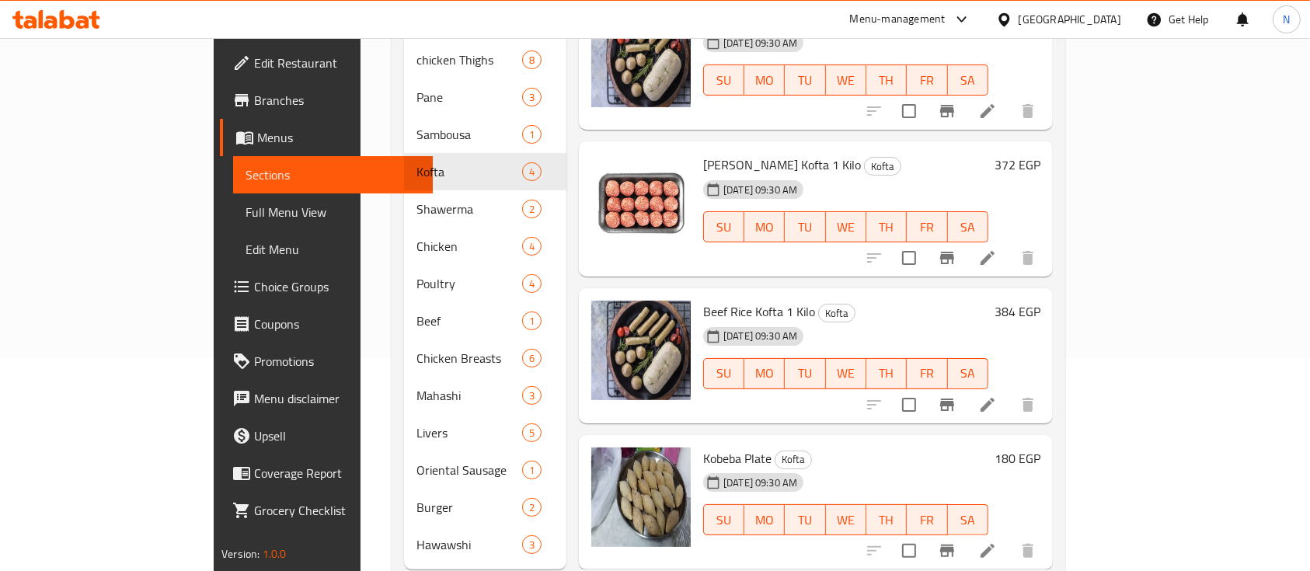
scroll to position [231, 0]
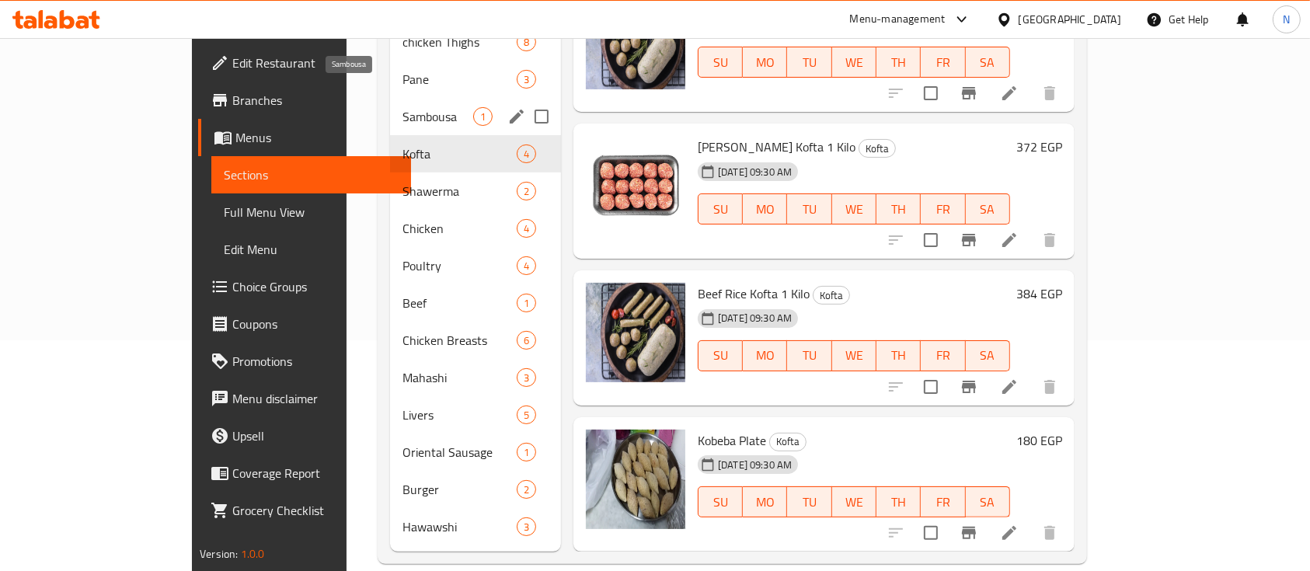
click at [402, 107] on span "Sambousa" at bounding box center [437, 116] width 71 height 19
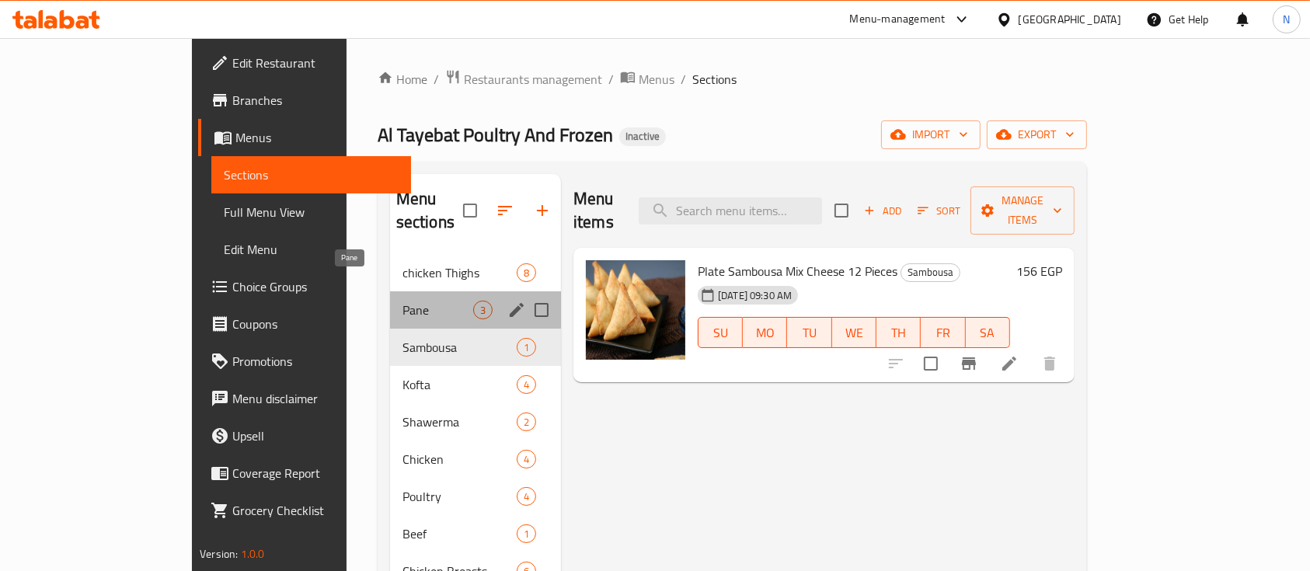
click at [402, 301] on span "Pane" at bounding box center [437, 310] width 71 height 19
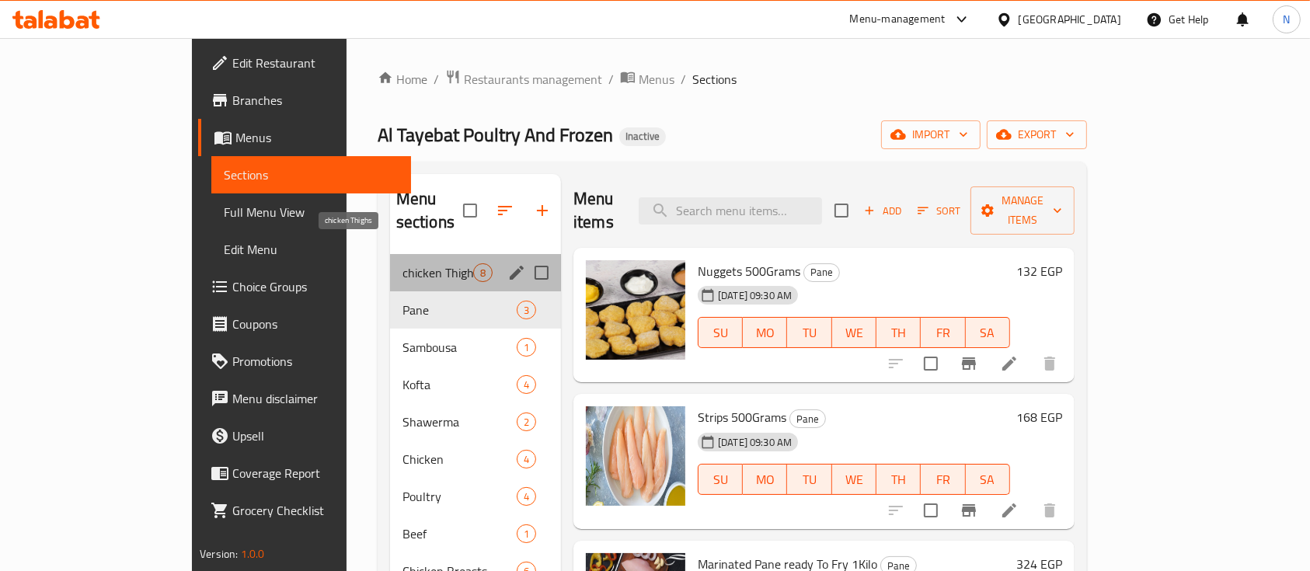
click at [402, 263] on span "chicken Thighs" at bounding box center [437, 272] width 71 height 19
